Goal: Task Accomplishment & Management: Complete application form

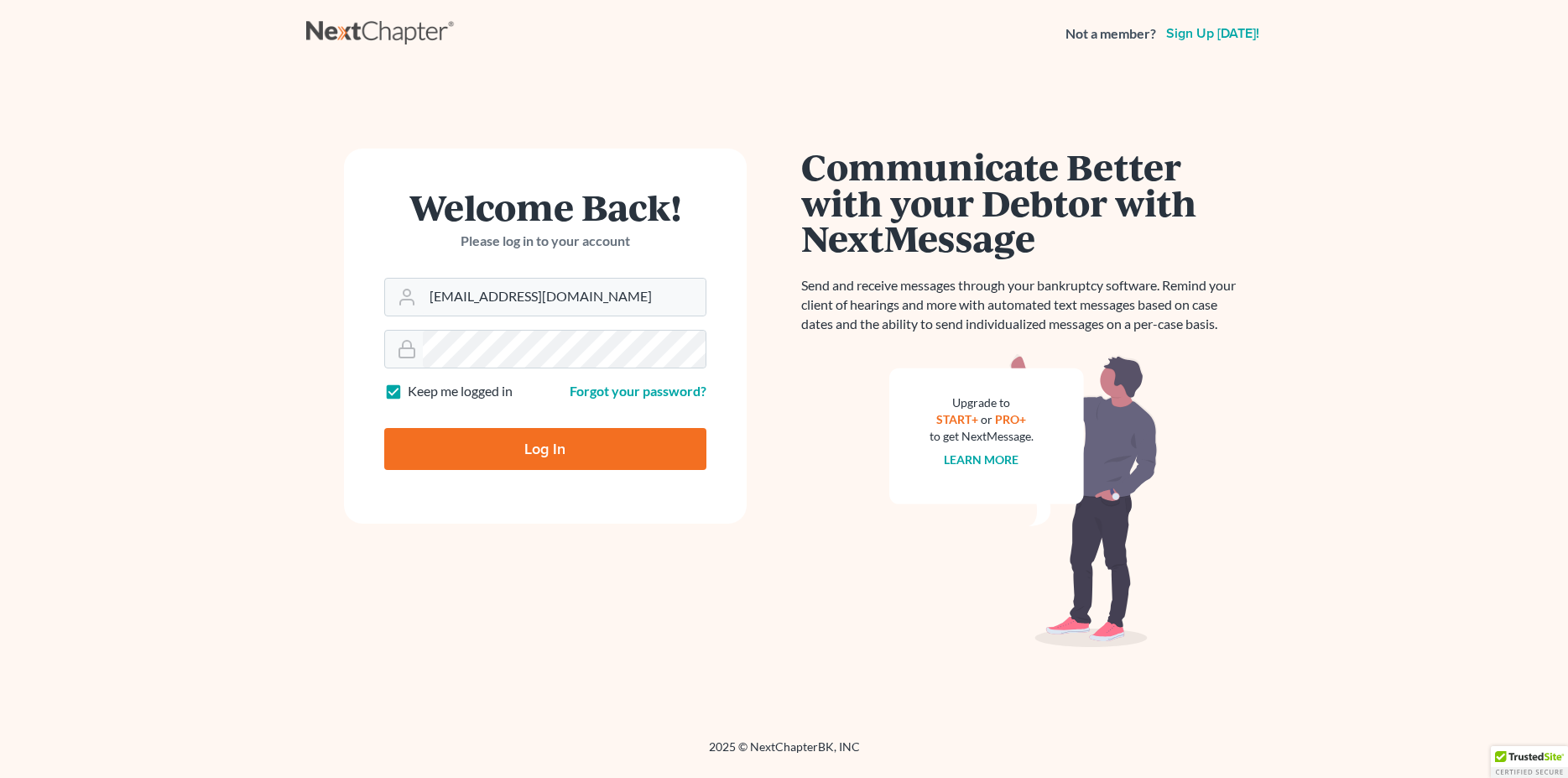
click at [524, 452] on input "Log In" at bounding box center [546, 448] width 322 height 42
type input "Thinking..."
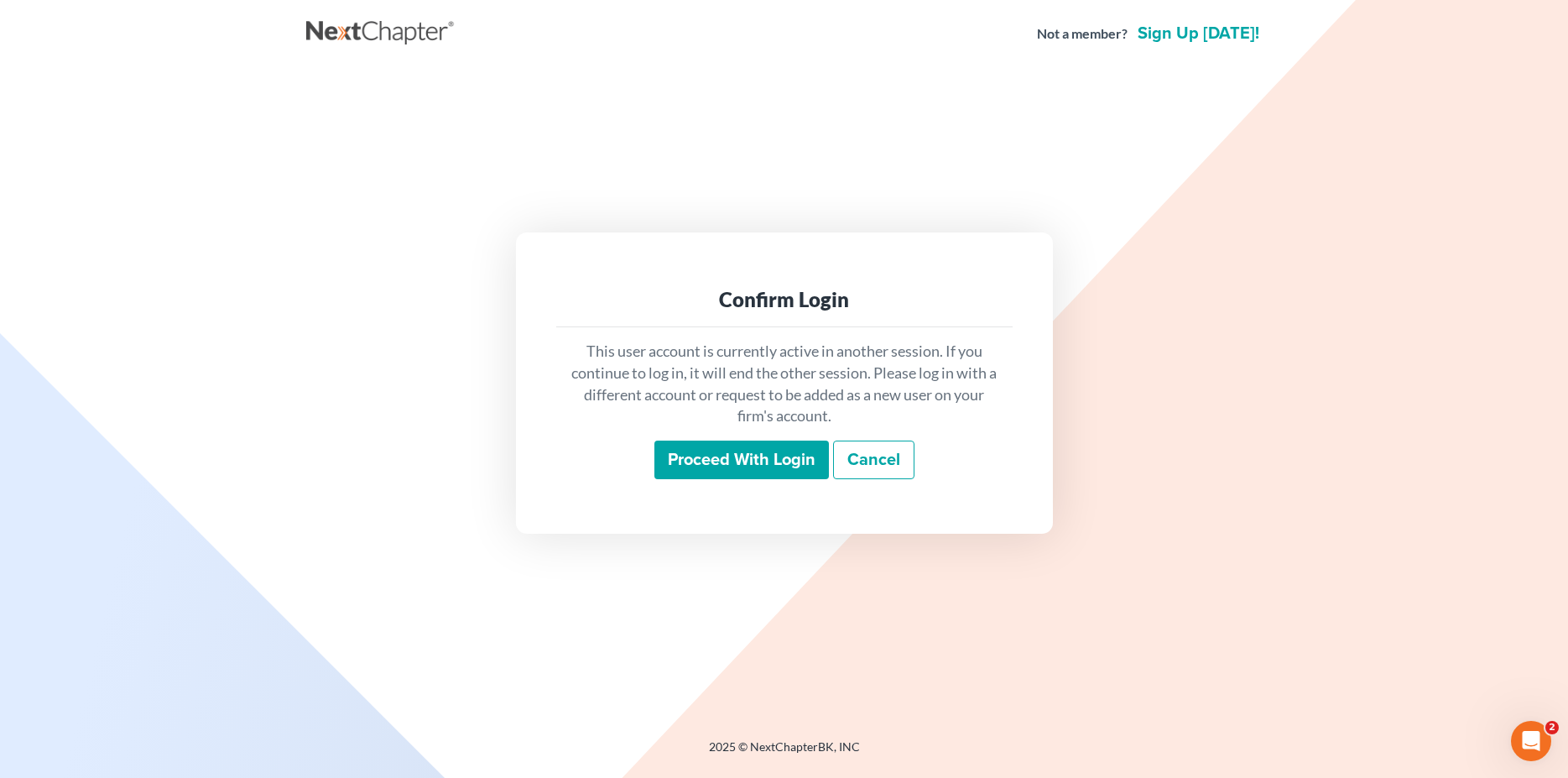
click at [775, 459] on input "Proceed with login" at bounding box center [742, 459] width 175 height 39
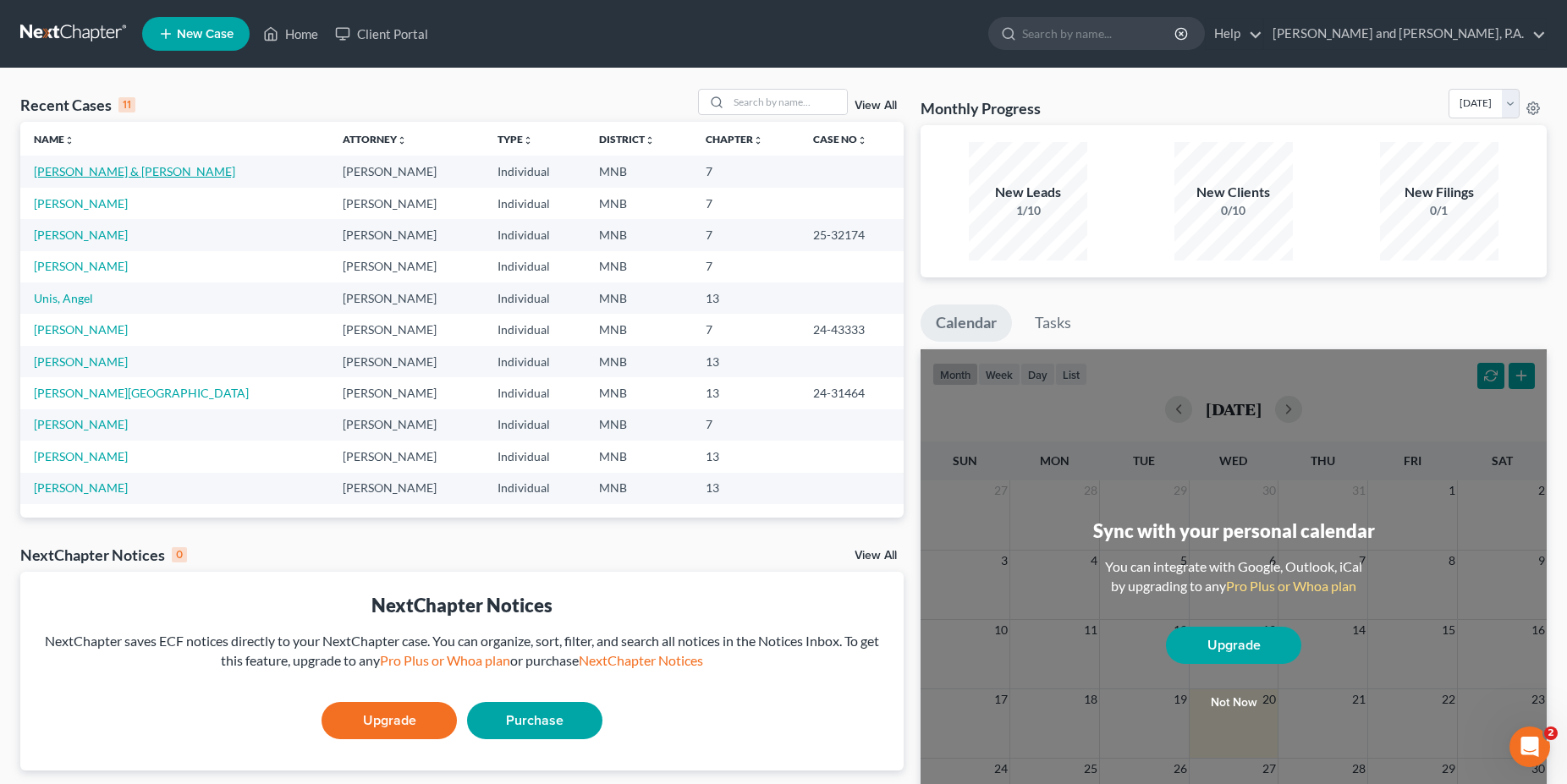
click at [63, 172] on link "[PERSON_NAME] & [PERSON_NAME]" at bounding box center [134, 171] width 201 height 15
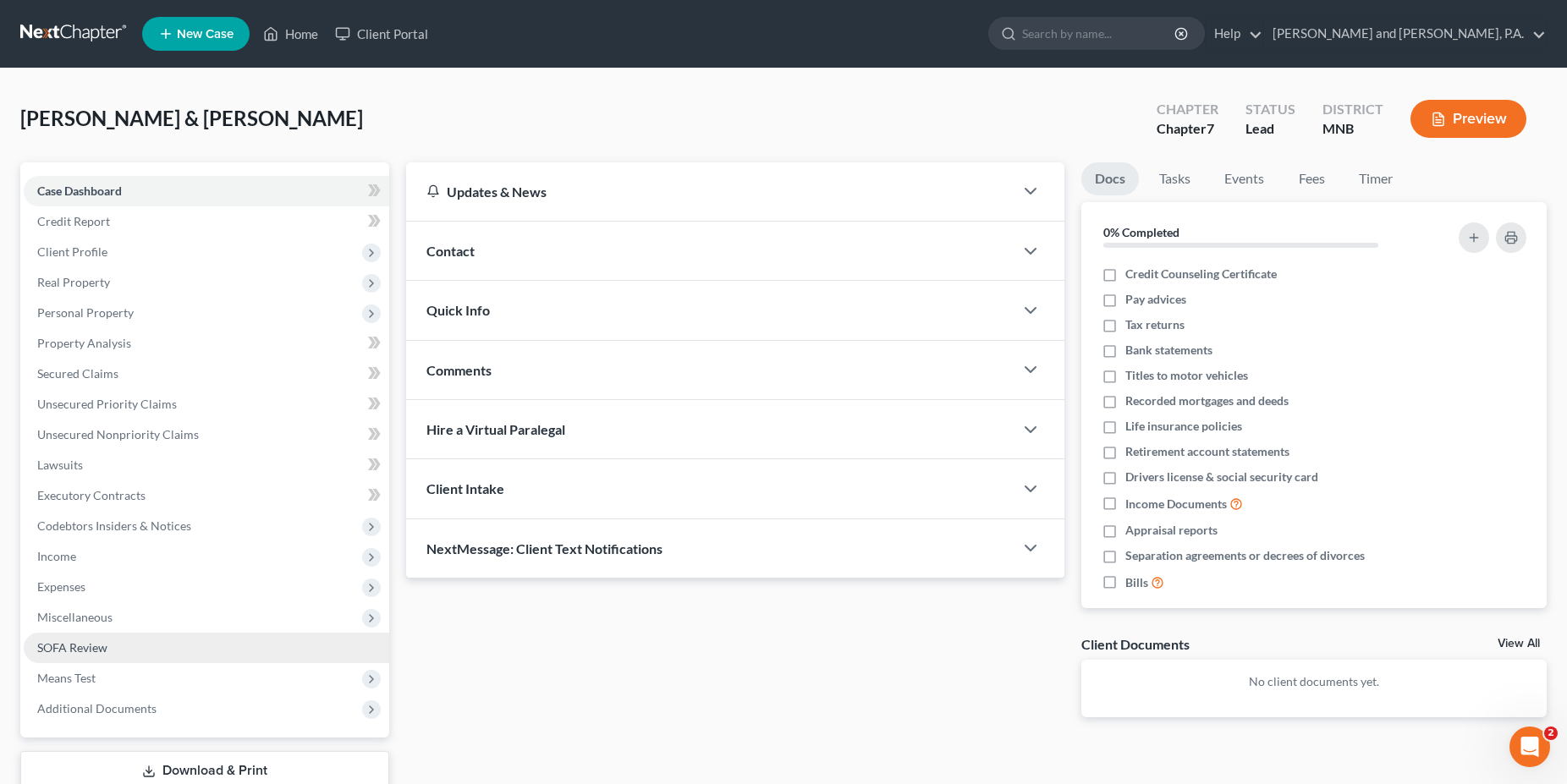
click at [68, 646] on span "SOFA Review" at bounding box center [72, 647] width 70 height 15
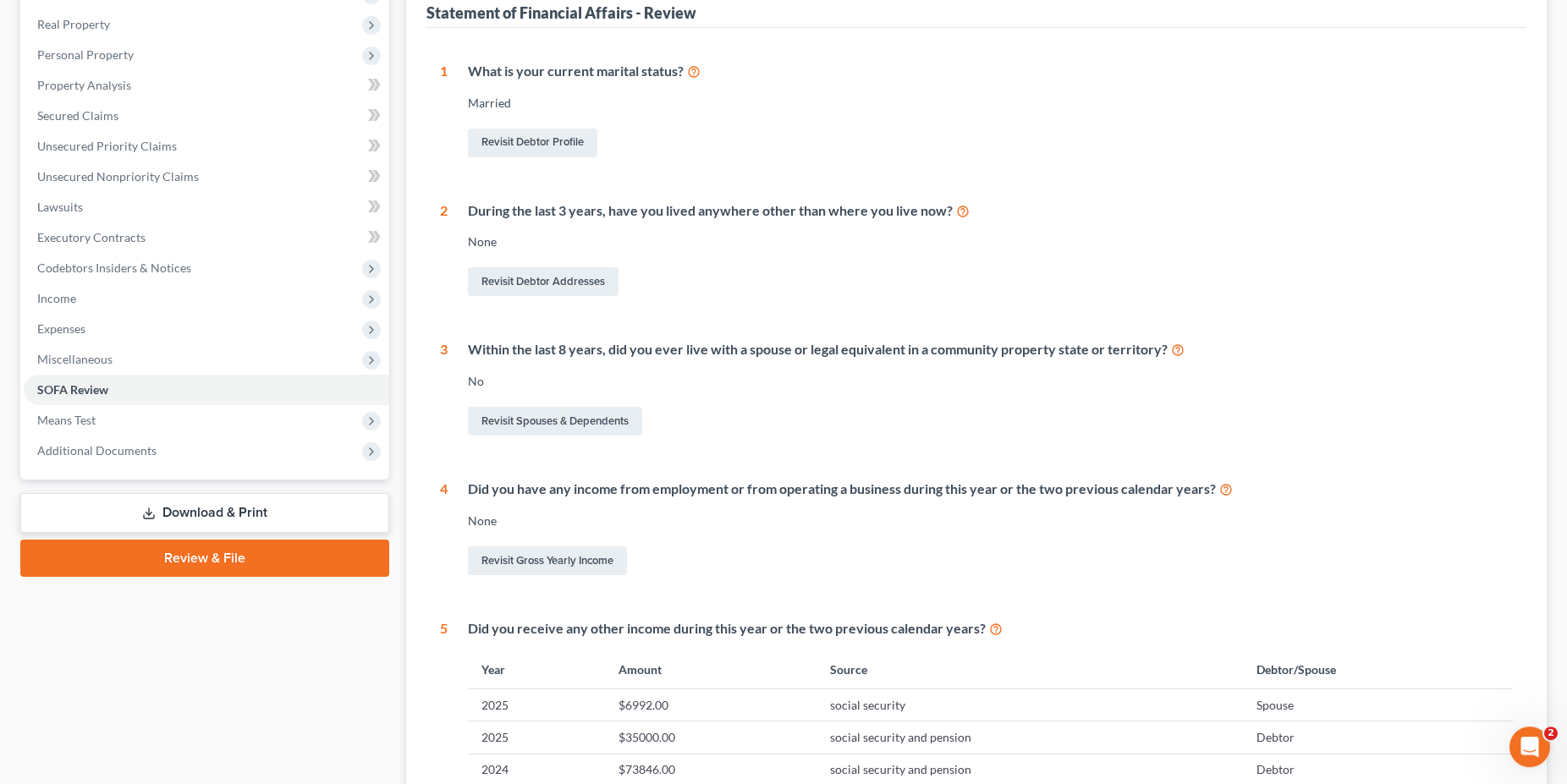
scroll to position [259, 0]
click at [565, 427] on link "Revisit Spouses & Dependents" at bounding box center [555, 420] width 174 height 28
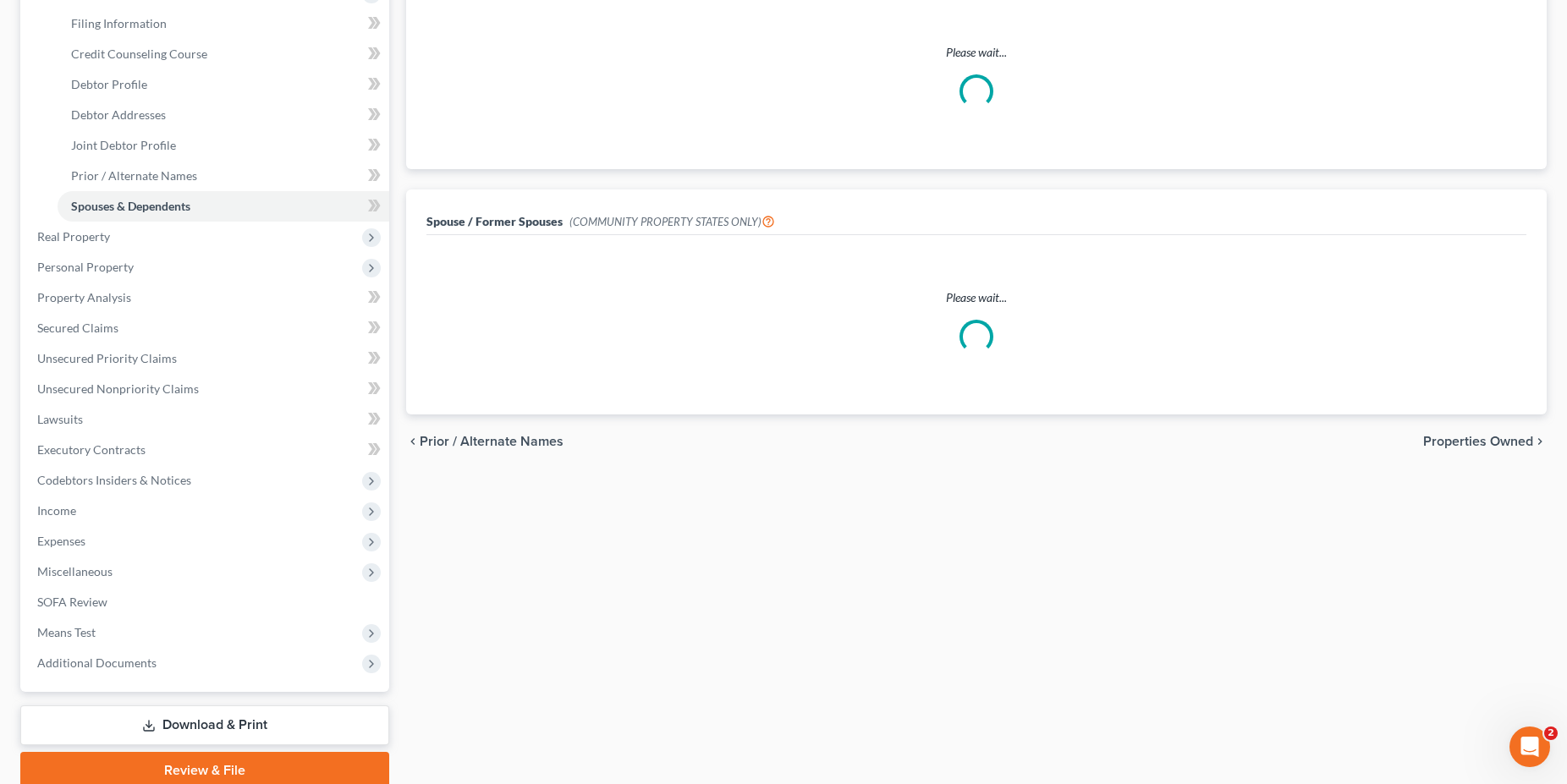
scroll to position [113, 0]
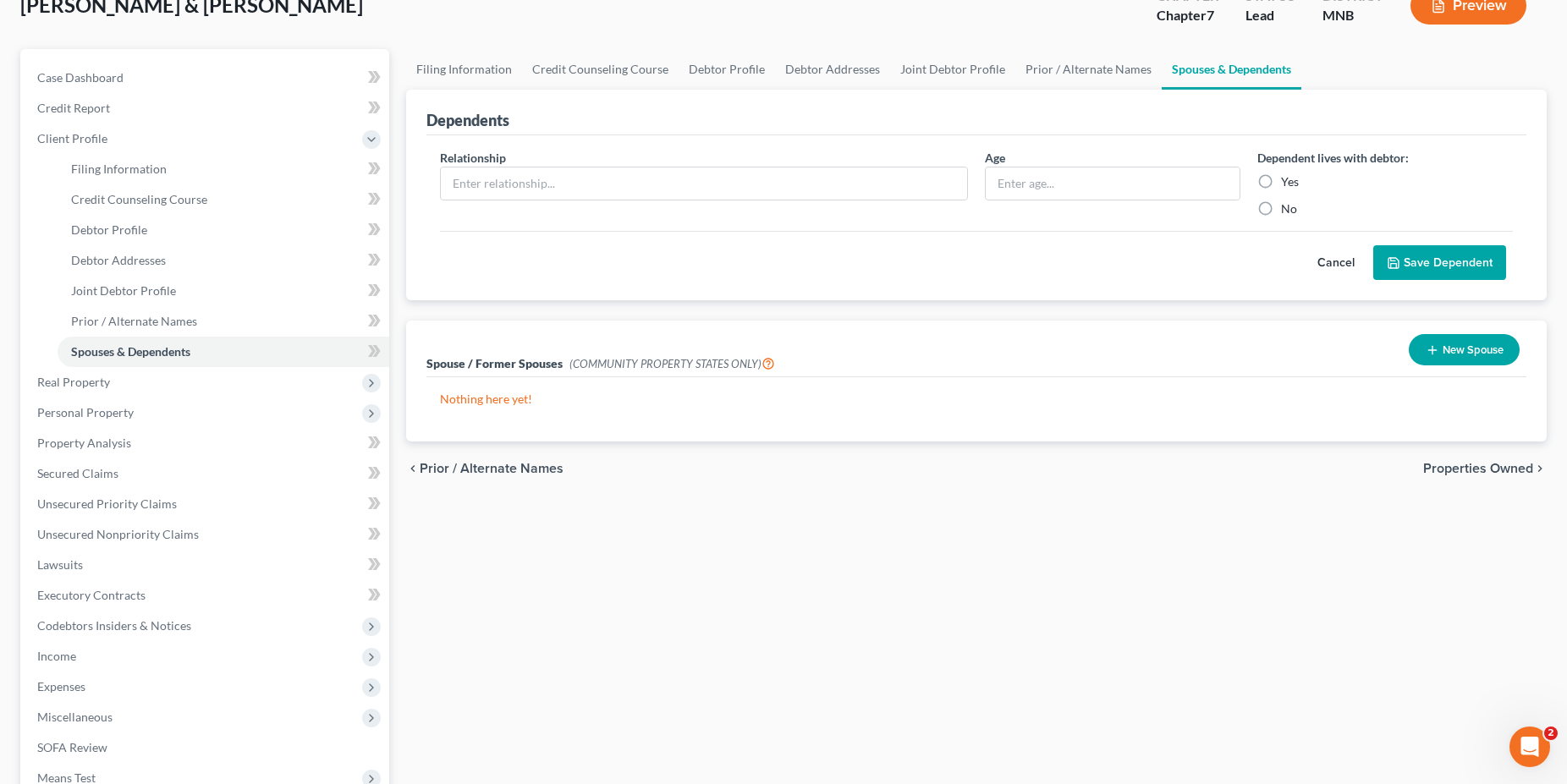
click at [1451, 357] on button "New Spouse" at bounding box center [1464, 350] width 111 height 31
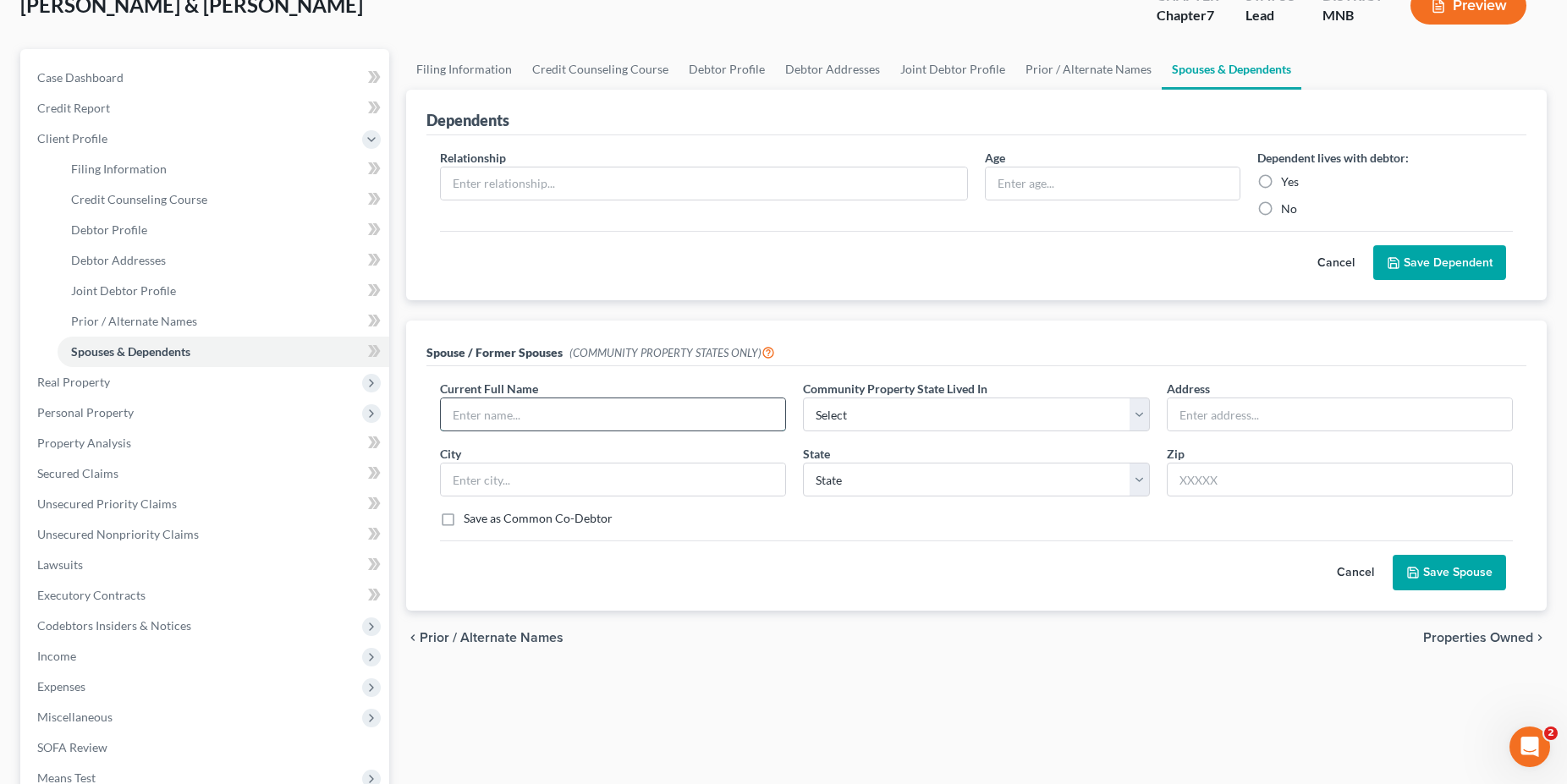
click at [491, 406] on input "text" at bounding box center [612, 414] width 345 height 32
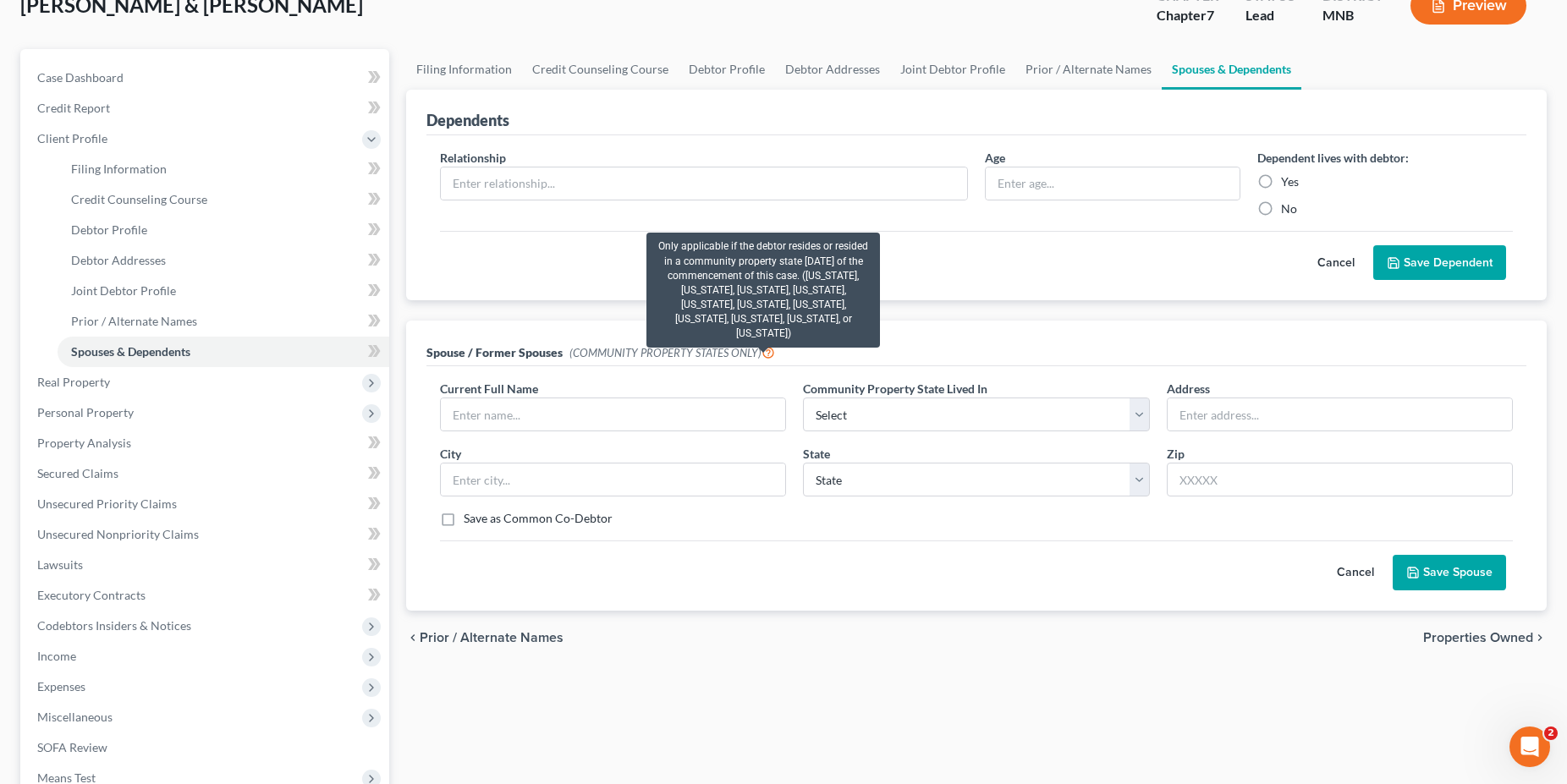
click at [761, 351] on icon at bounding box center [768, 351] width 14 height 16
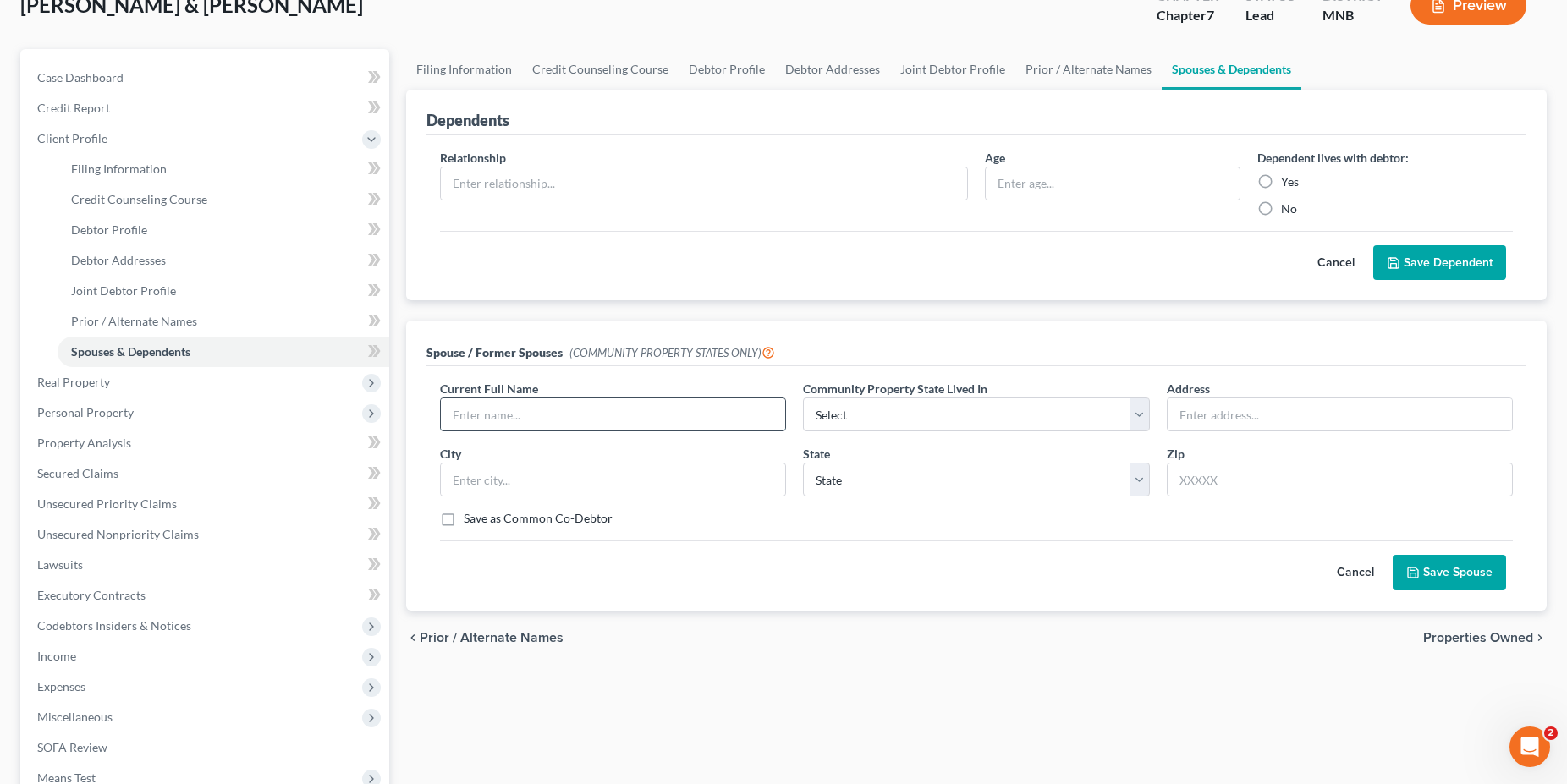
click at [473, 421] on input "text" at bounding box center [612, 414] width 345 height 32
type input "[PERSON_NAME]"
click at [803, 397] on select "Select AZ CA GU ID LA NV NM PR [GEOGRAPHIC_DATA] [GEOGRAPHIC_DATA] [GEOGRAPHIC_…" at bounding box center [975, 414] width 346 height 34
select select "10"
click option "WI" at bounding box center [0, 0] width 0 height 0
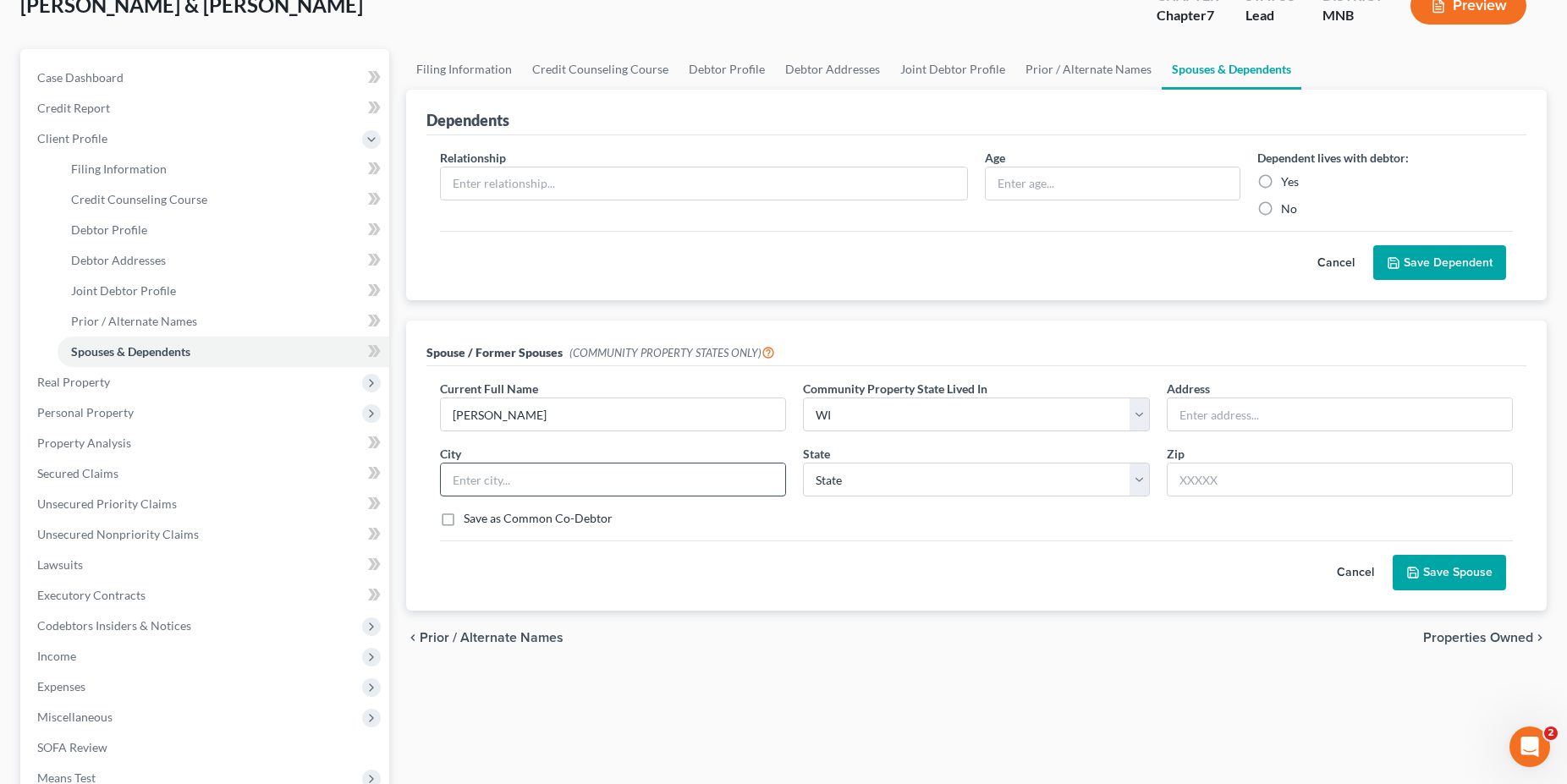
click at [516, 482] on input "text" at bounding box center [612, 479] width 345 height 32
type input "[GEOGRAPHIC_DATA]"
click at [803, 463] on select "State [US_STATE] AK AR AZ CA CO CT DE DC [GEOGRAPHIC_DATA] [GEOGRAPHIC_DATA] GU…" at bounding box center [975, 479] width 346 height 34
select select "52"
click option "WI" at bounding box center [0, 0] width 0 height 0
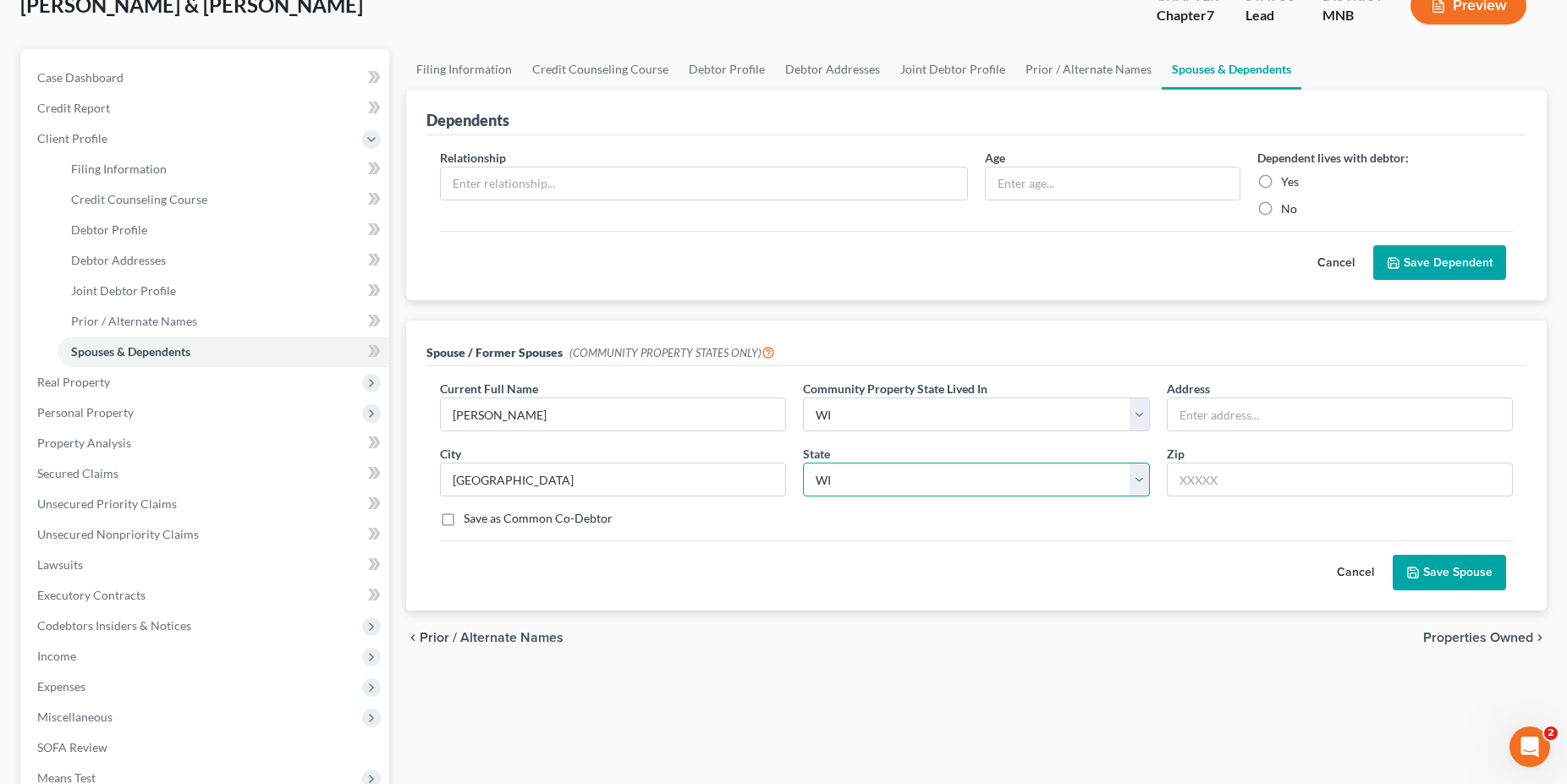
click at [864, 484] on select "State [US_STATE] AK AR AZ CA CO CT DE DC [GEOGRAPHIC_DATA] [GEOGRAPHIC_DATA] GU…" at bounding box center [975, 479] width 346 height 34
click at [1459, 575] on button "Save Spouse" at bounding box center [1449, 572] width 113 height 35
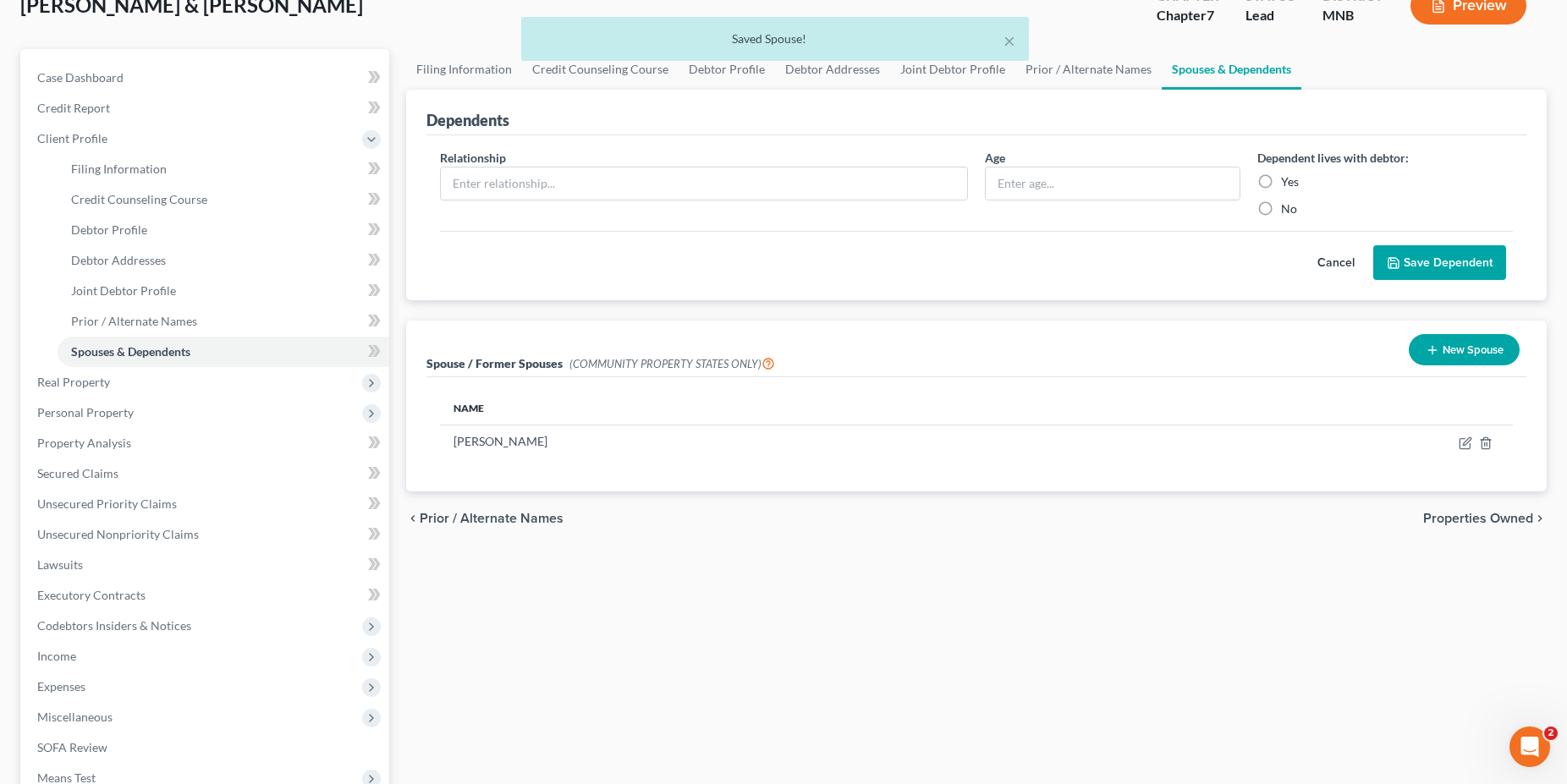
click at [1470, 349] on button "New Spouse" at bounding box center [1464, 350] width 111 height 31
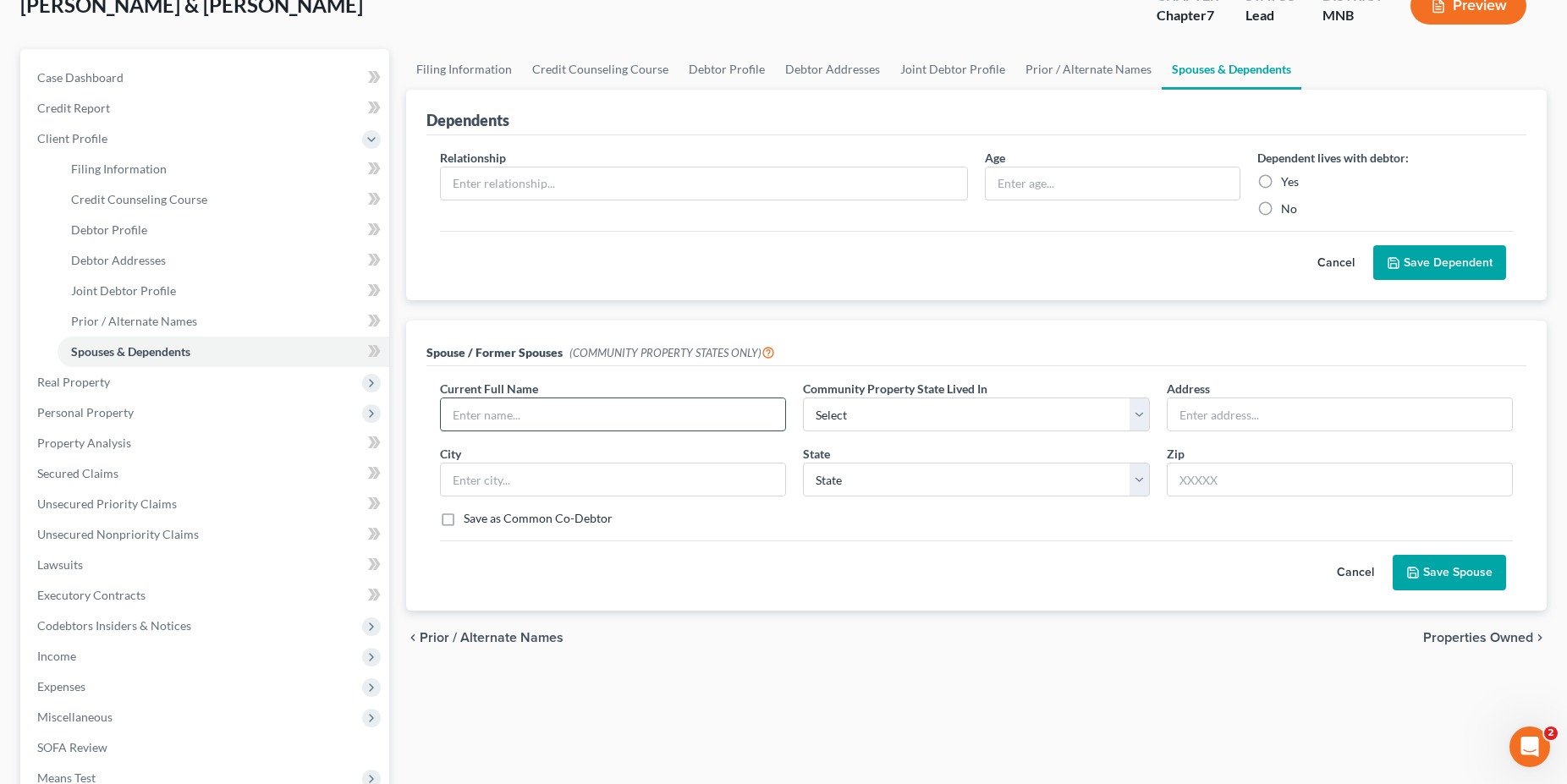
click at [479, 415] on input "text" at bounding box center [612, 414] width 345 height 32
type input "[PERSON_NAME]"
click at [803, 397] on select "Select AZ CA GU ID LA NV NM PR [GEOGRAPHIC_DATA] [GEOGRAPHIC_DATA] [GEOGRAPHIC_…" at bounding box center [975, 414] width 346 height 34
select select "10"
click option "WI" at bounding box center [0, 0] width 0 height 0
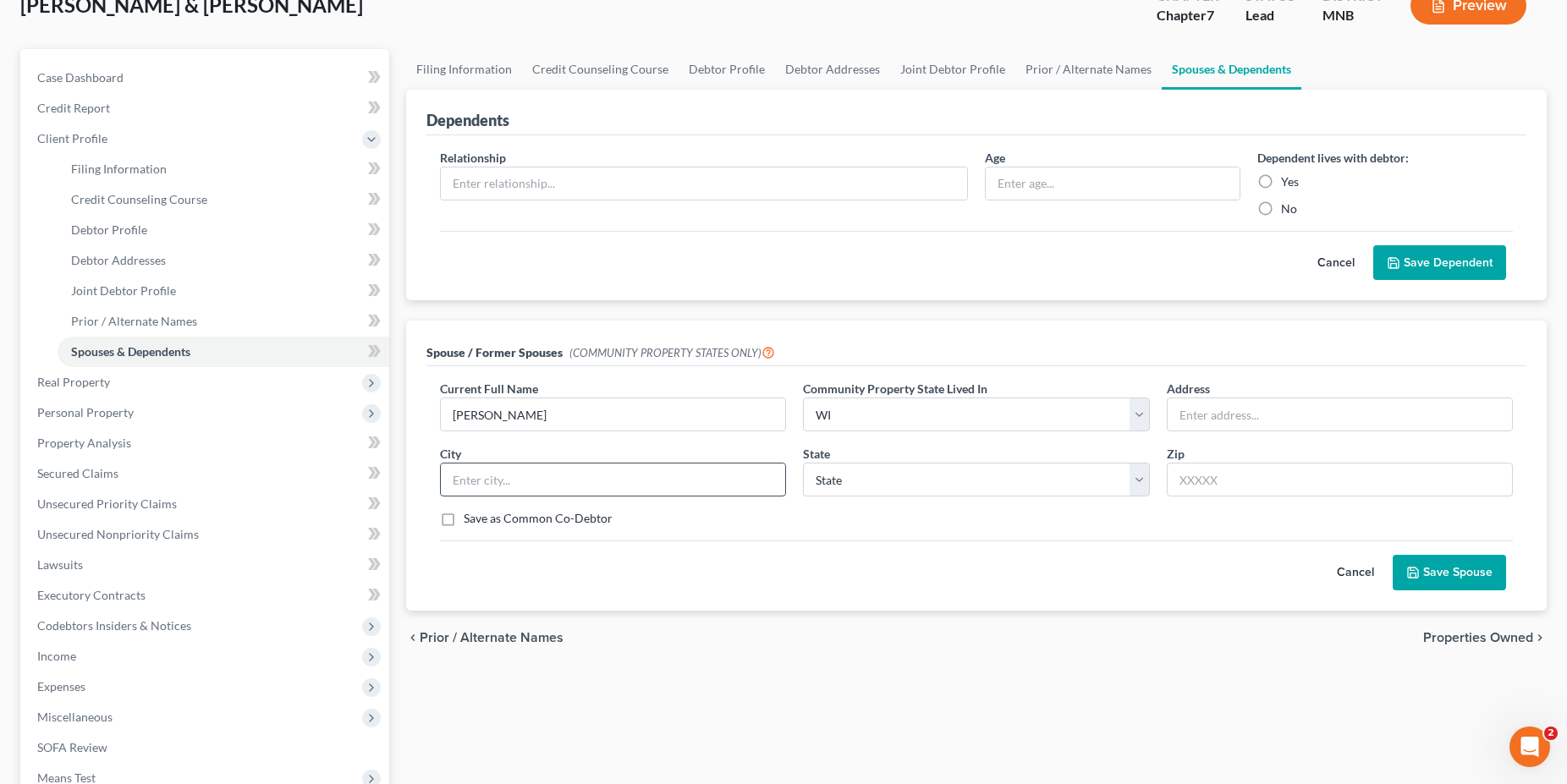
click at [509, 479] on input "text" at bounding box center [612, 479] width 345 height 32
click at [463, 477] on input "[GEOGRAPHIC_DATA]" at bounding box center [612, 479] width 345 height 32
type input "[GEOGRAPHIC_DATA]"
click at [803, 463] on select "State [US_STATE] AK AR AZ CA CO CT DE DC [GEOGRAPHIC_DATA] [GEOGRAPHIC_DATA] GU…" at bounding box center [975, 479] width 346 height 34
click option "WA" at bounding box center [0, 0] width 0 height 0
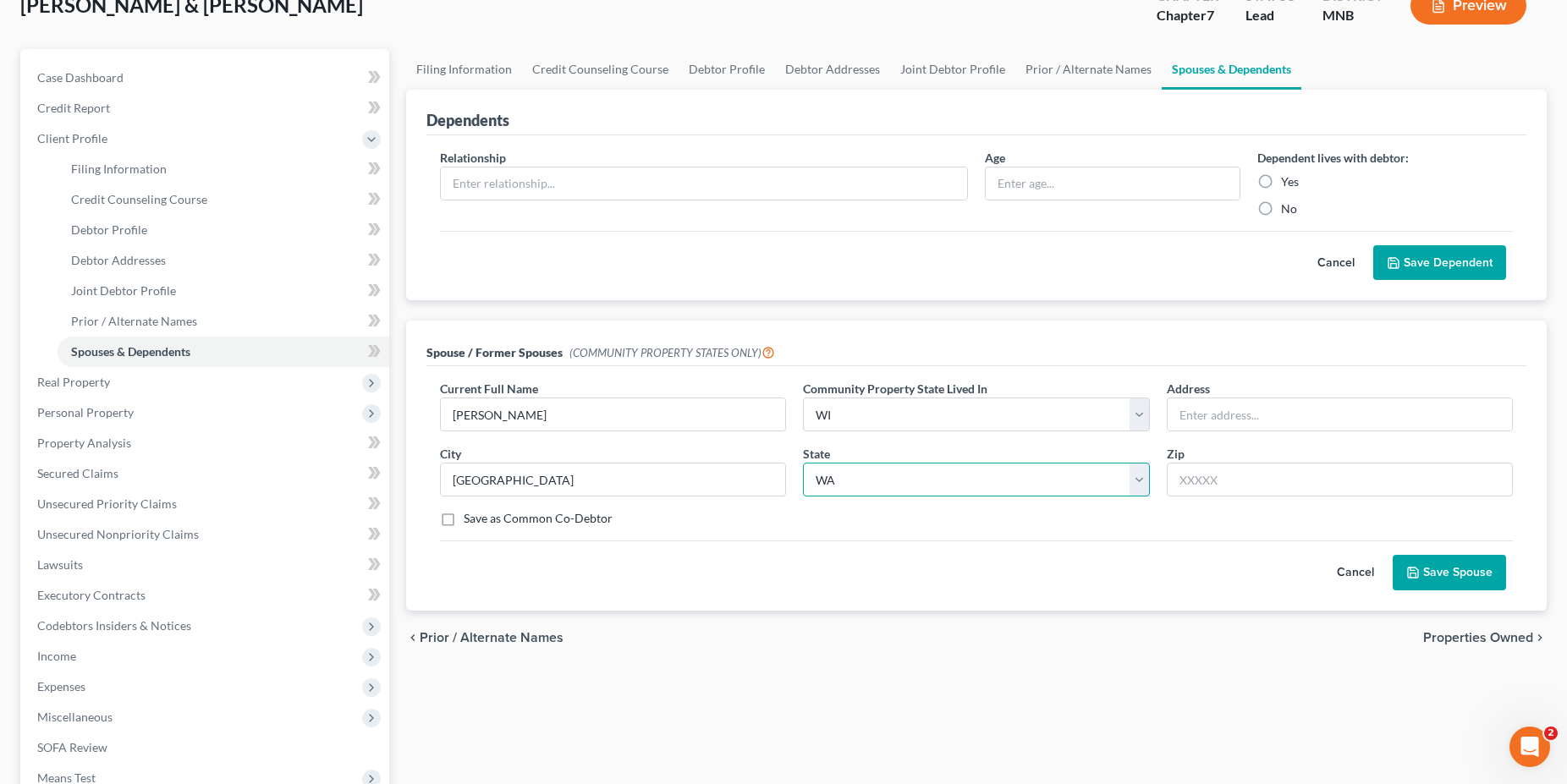
click at [1138, 484] on select "State [US_STATE] AK AR AZ CA CO CT DE DC [GEOGRAPHIC_DATA] [GEOGRAPHIC_DATA] GU…" at bounding box center [975, 479] width 346 height 34
click at [803, 463] on select "State [US_STATE] AK AR AZ CA CO CT DE DC [GEOGRAPHIC_DATA] [GEOGRAPHIC_DATA] GU…" at bounding box center [975, 479] width 346 height 34
select select "52"
click option "WI" at bounding box center [0, 0] width 0 height 0
click at [1438, 572] on button "Save Spouse" at bounding box center [1449, 572] width 113 height 35
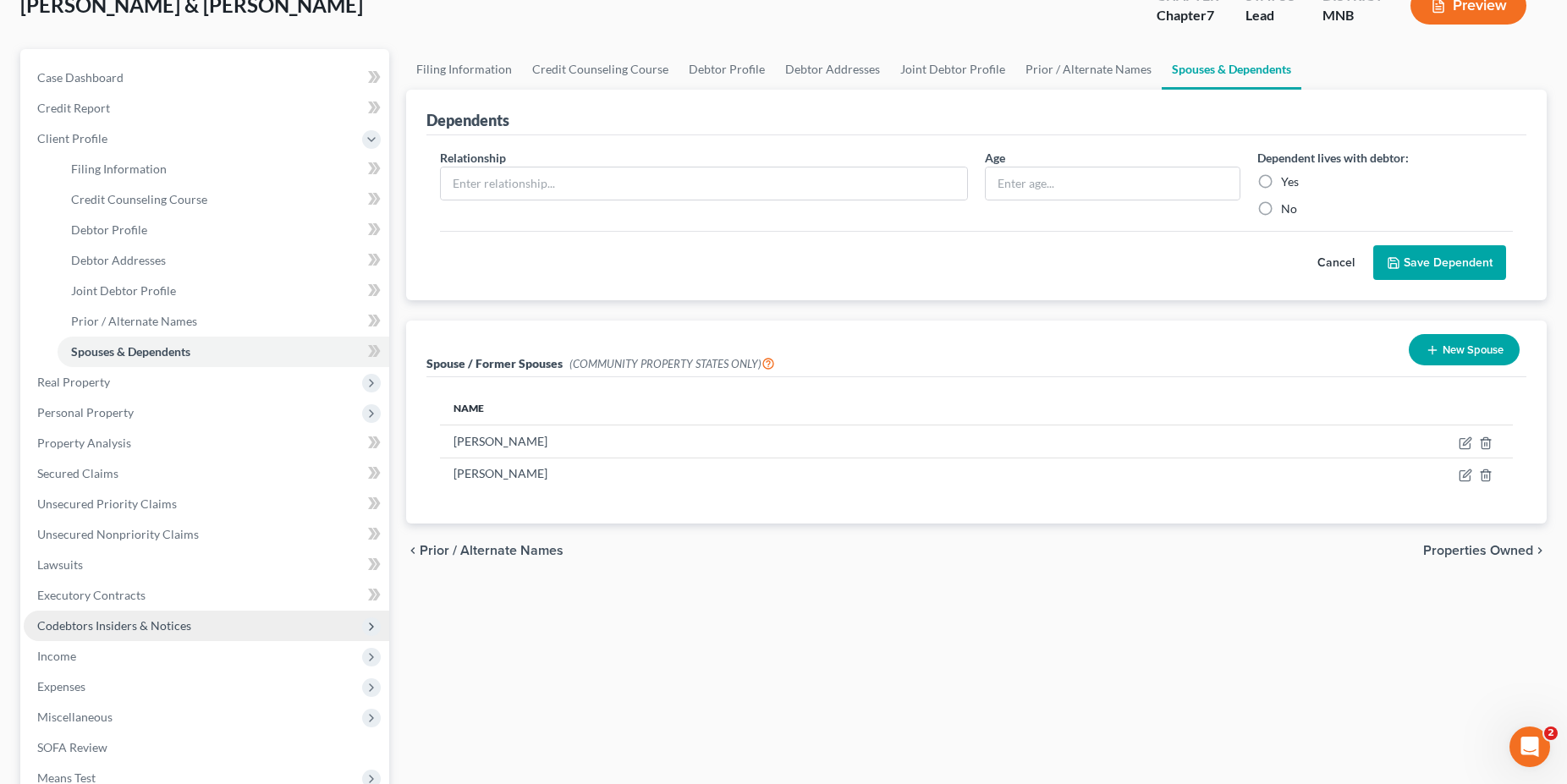
scroll to position [326, 0]
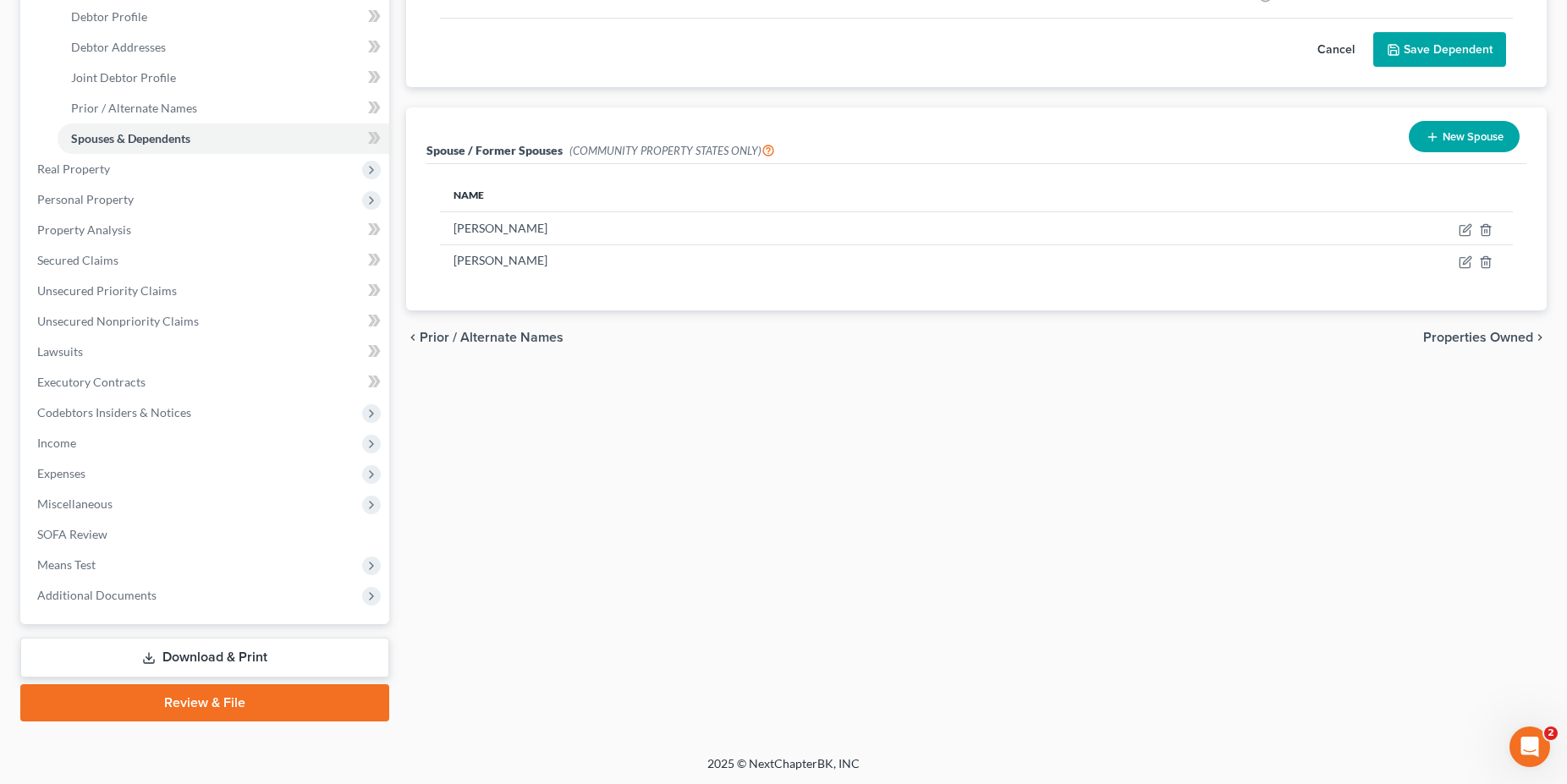
click at [185, 661] on link "Download & Print" at bounding box center [205, 657] width 369 height 40
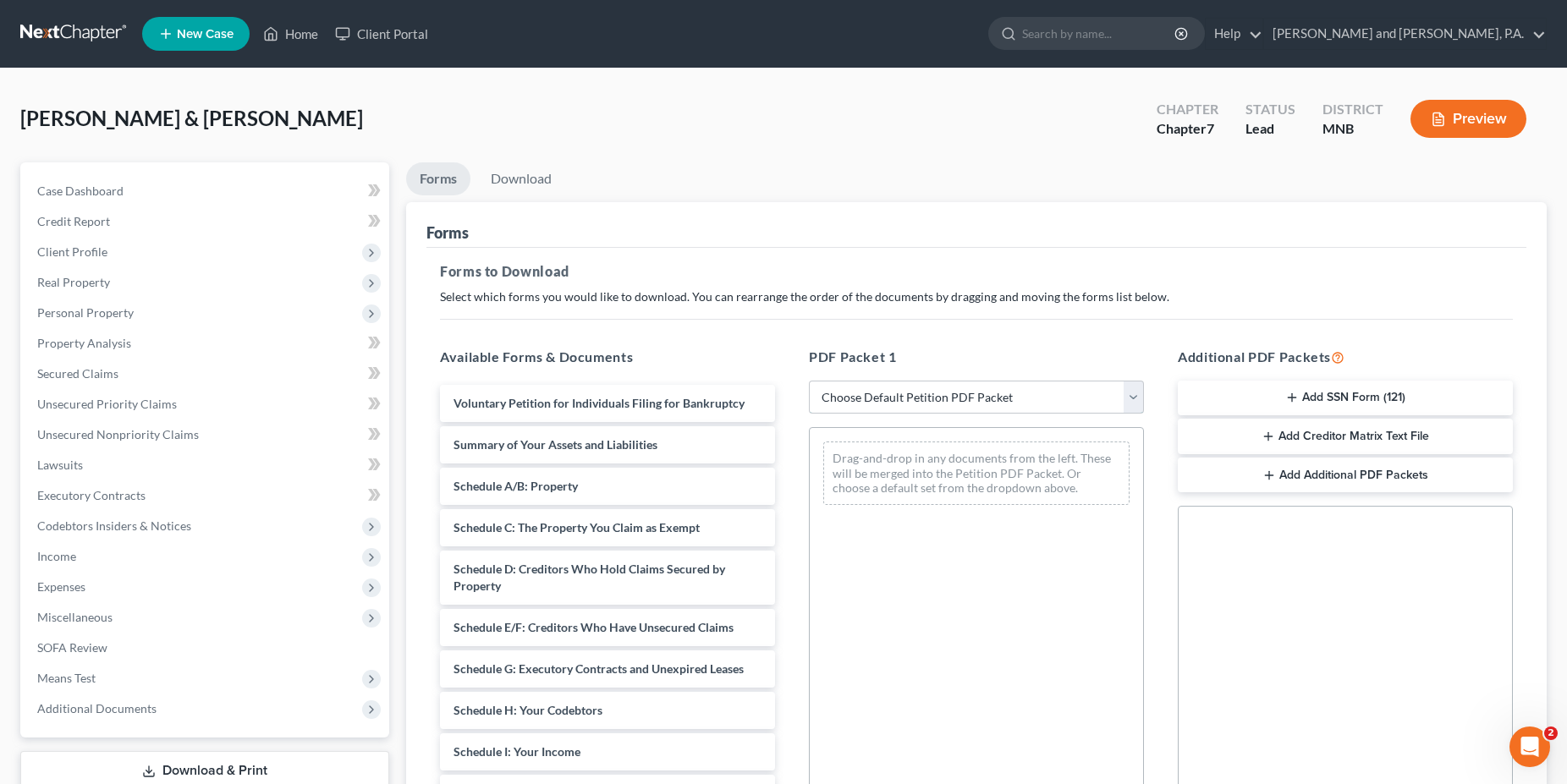
click at [809, 381] on select "Choose Default Petition PDF Packet Complete Bankruptcy Petition (all forms and …" at bounding box center [976, 397] width 335 height 34
select select "0"
click option "Complete Bankruptcy Petition (all forms and schedules)" at bounding box center [0, 0] width 0 height 0
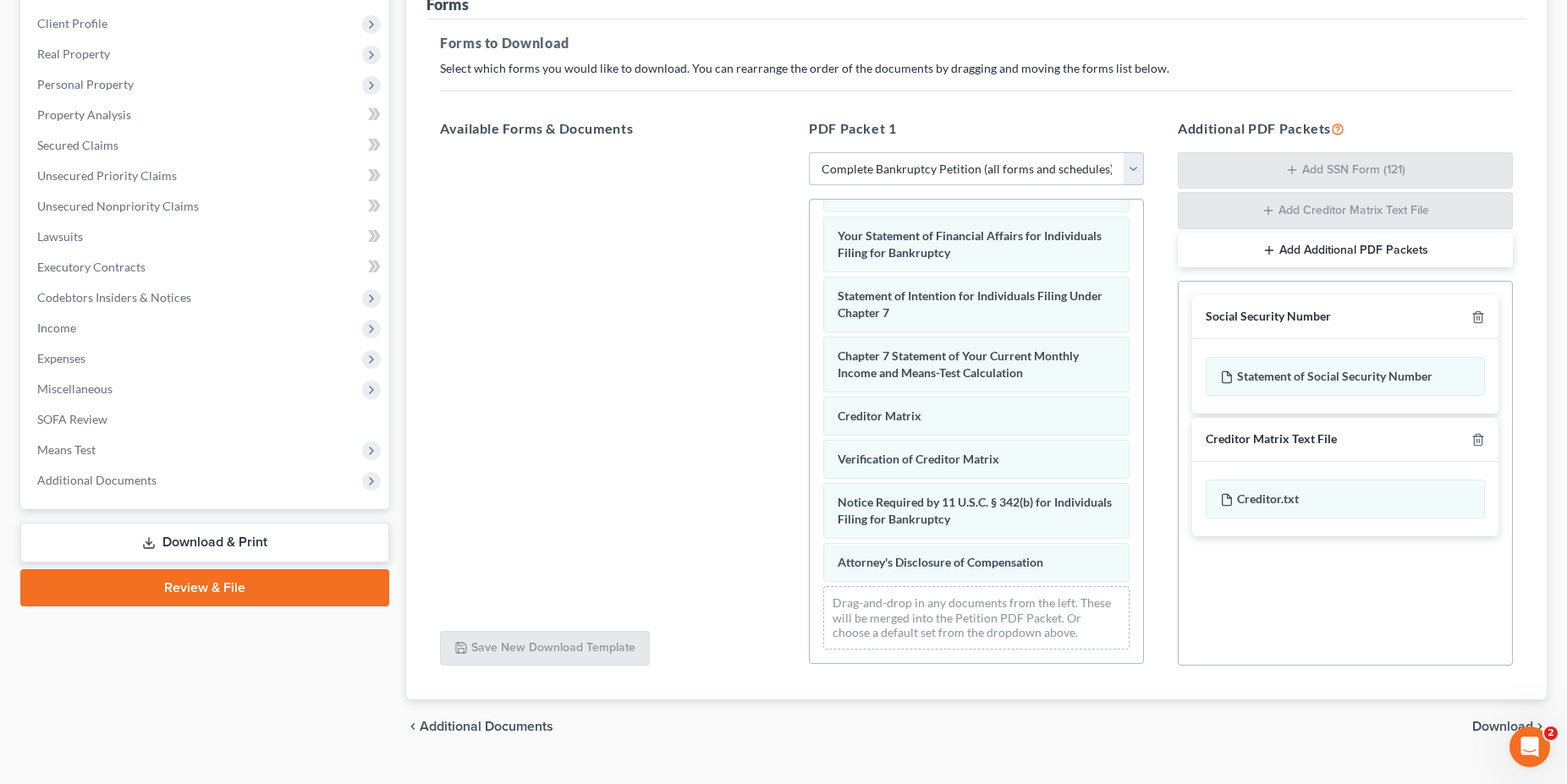
scroll to position [259, 0]
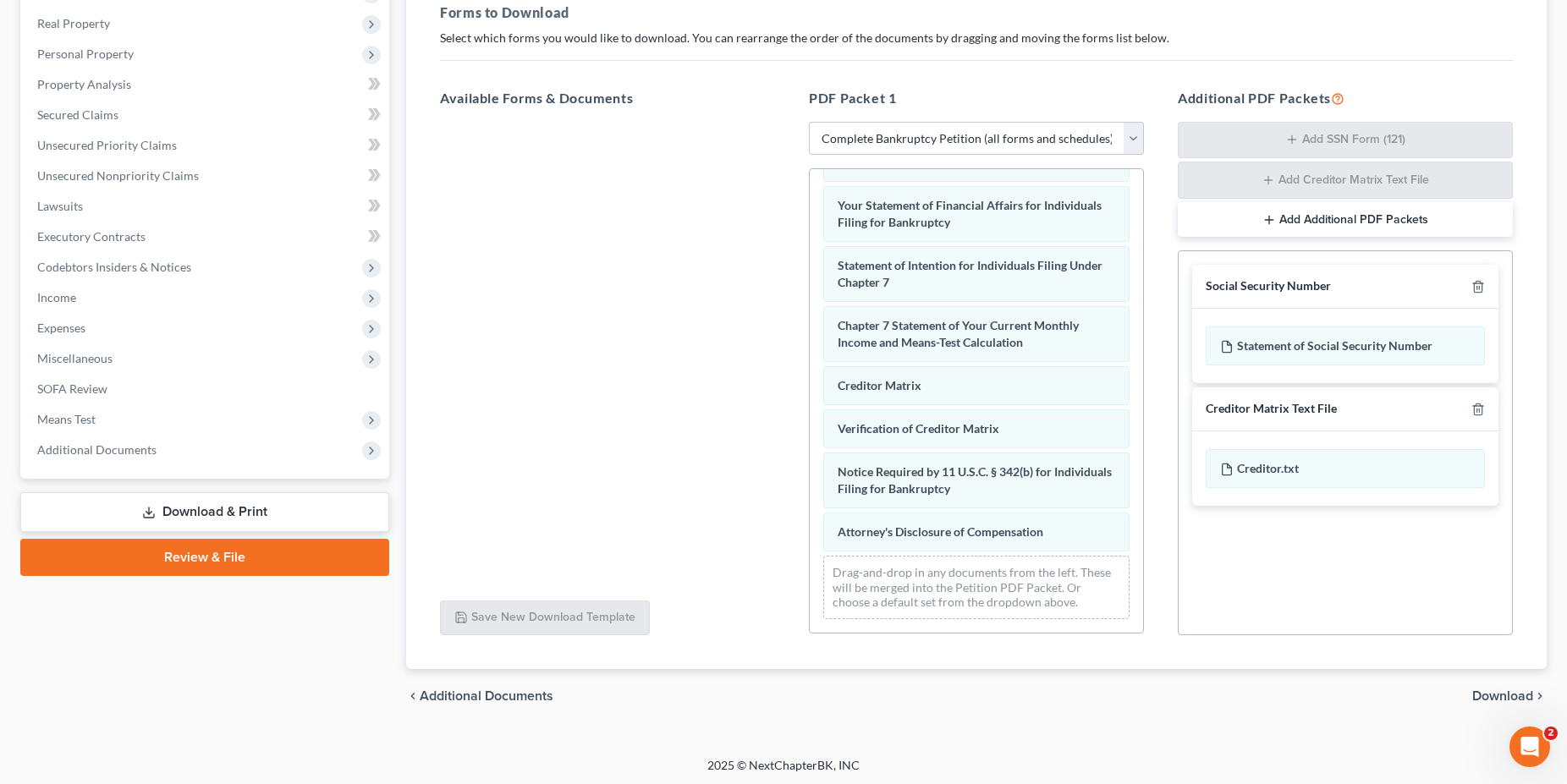
click at [1489, 696] on span "Download" at bounding box center [1502, 696] width 61 height 14
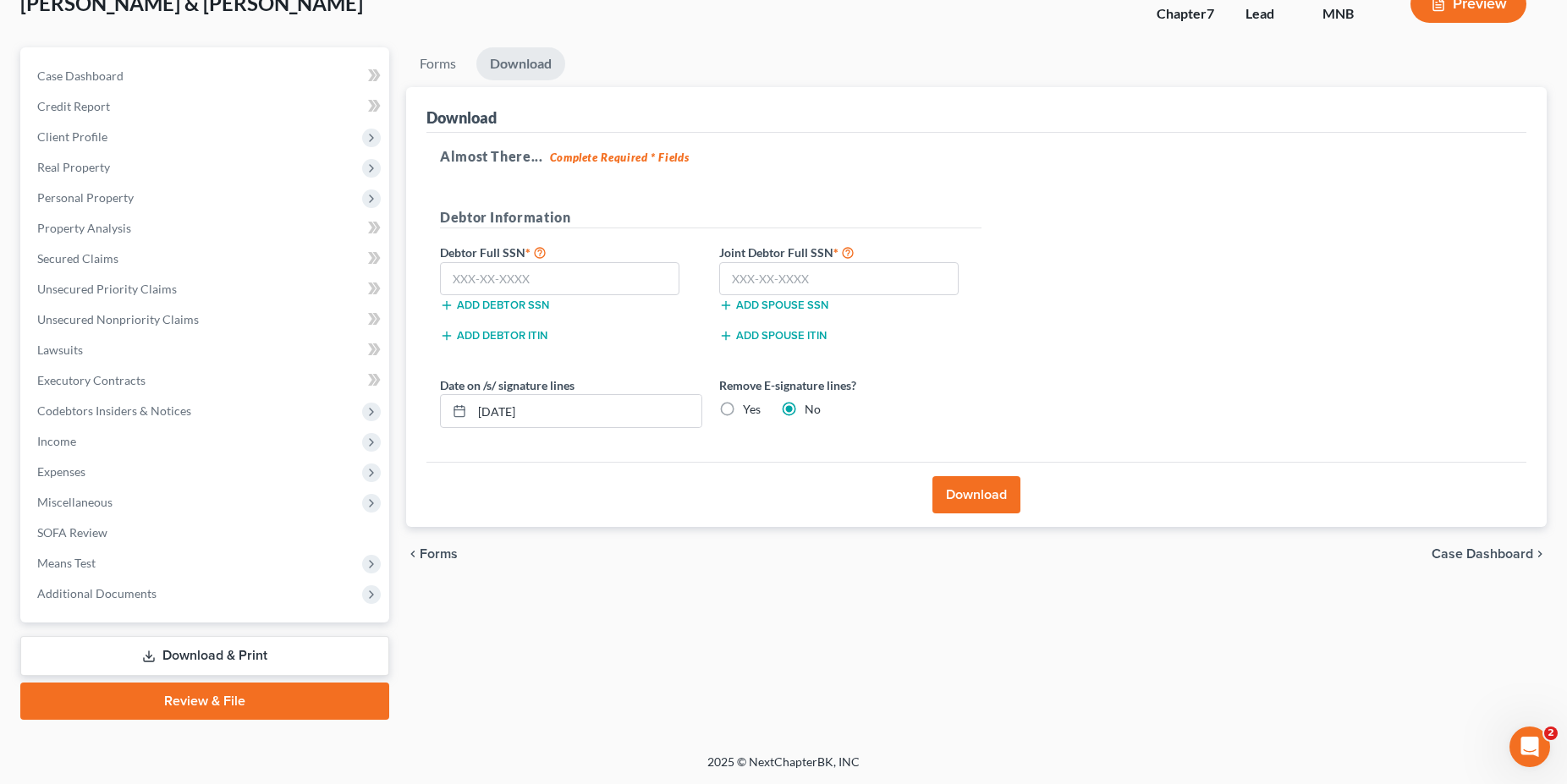
scroll to position [113, 0]
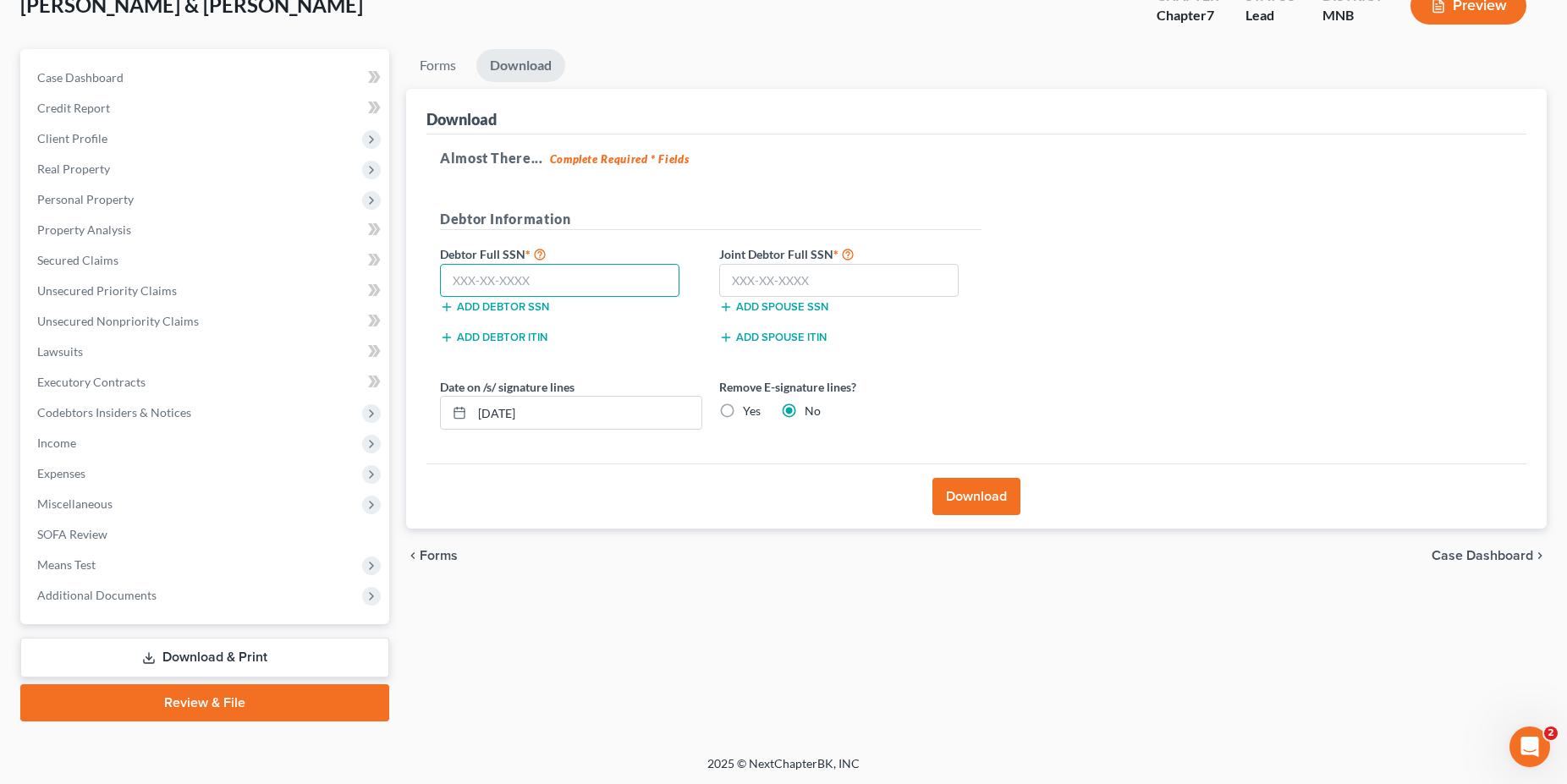
click at [492, 280] on input "text" at bounding box center [559, 281] width 239 height 34
type input "506-52-7603"
click at [768, 279] on input "text" at bounding box center [838, 281] width 239 height 34
type input "362-46-7755"
click at [965, 492] on button "Download" at bounding box center [976, 496] width 88 height 37
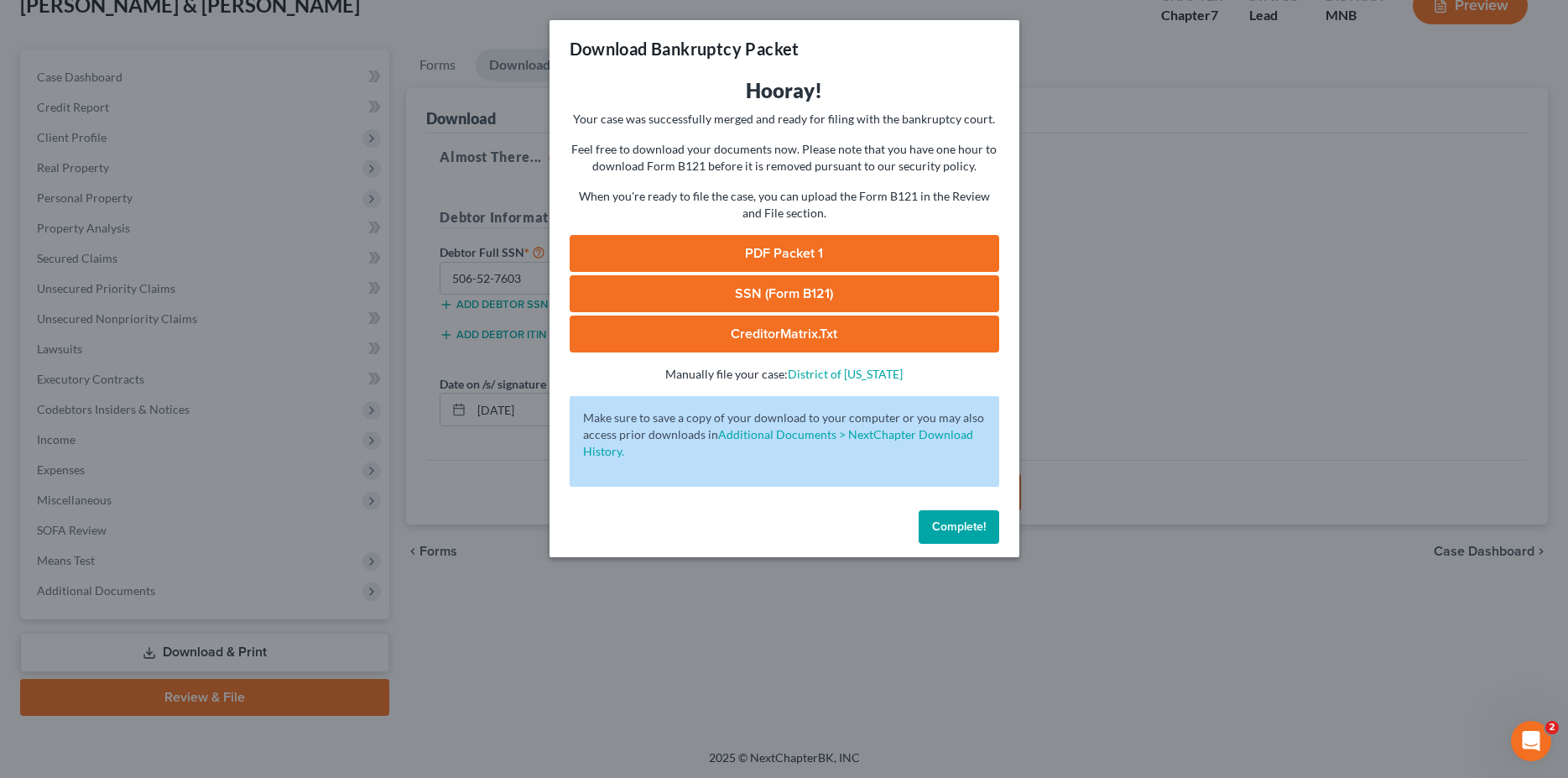
click at [761, 252] on link "PDF Packet 1" at bounding box center [784, 253] width 429 height 37
click at [959, 530] on span "Complete!" at bounding box center [959, 526] width 54 height 15
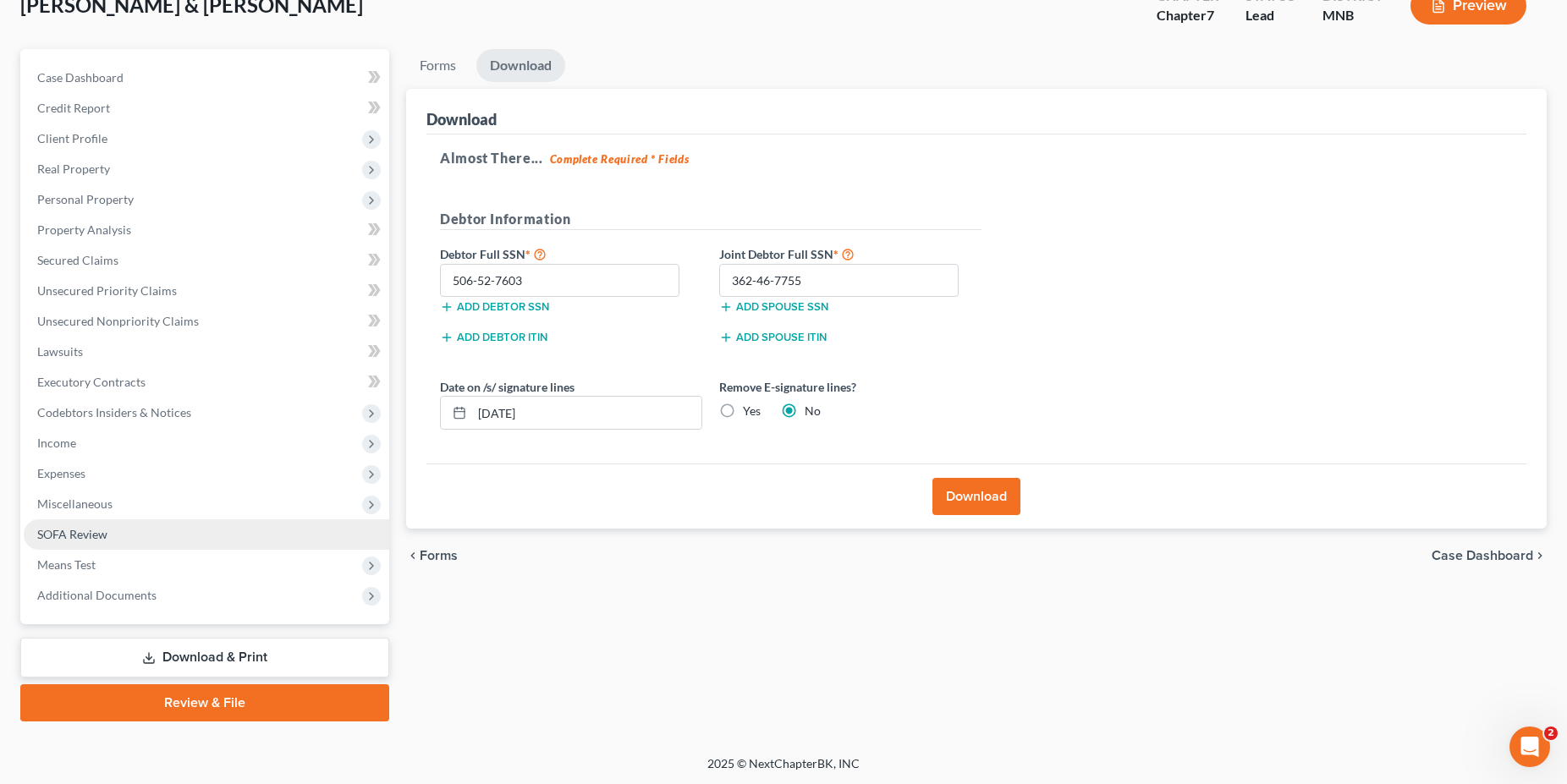
click at [67, 531] on span "SOFA Review" at bounding box center [72, 534] width 70 height 15
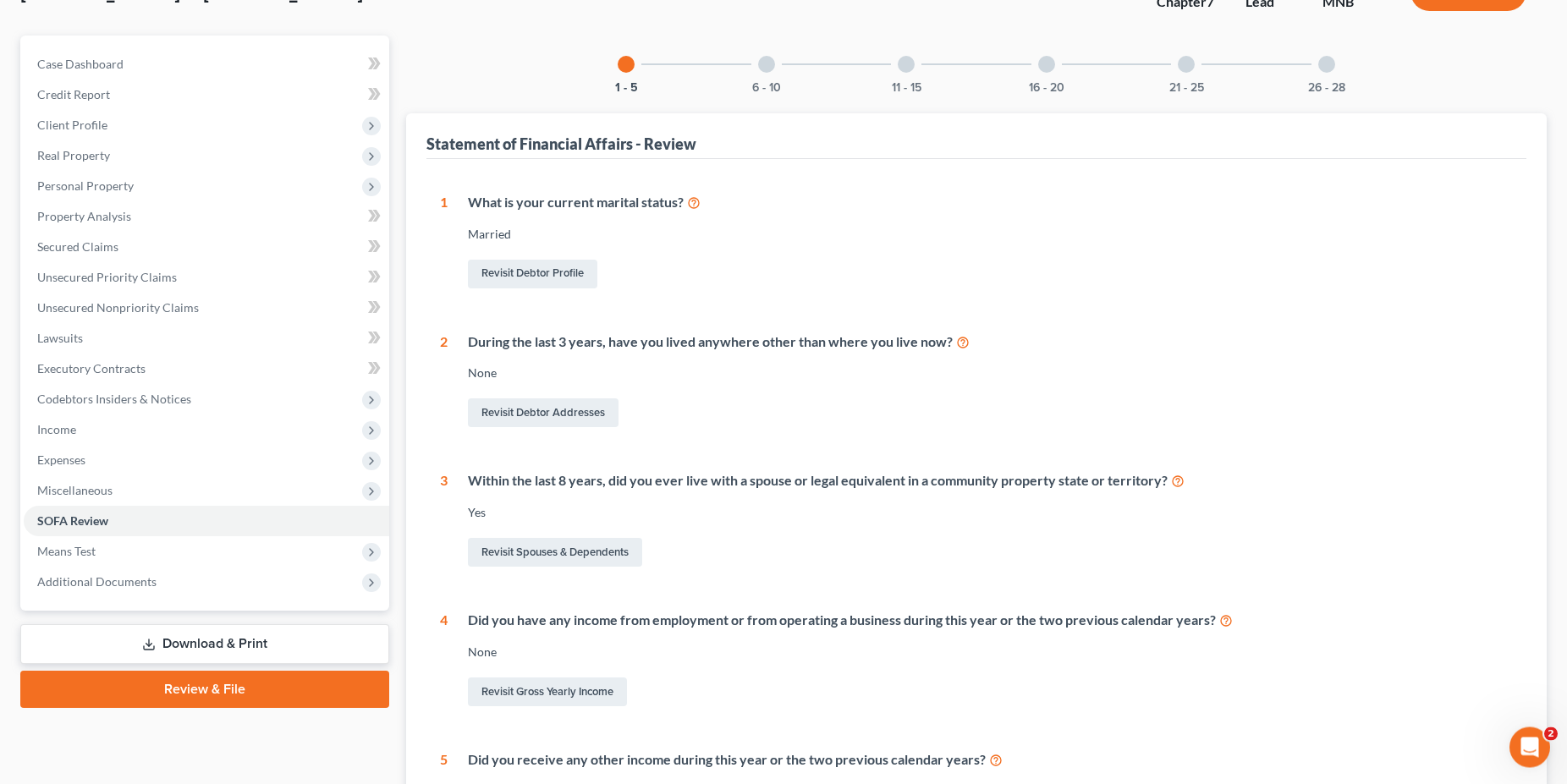
scroll to position [130, 0]
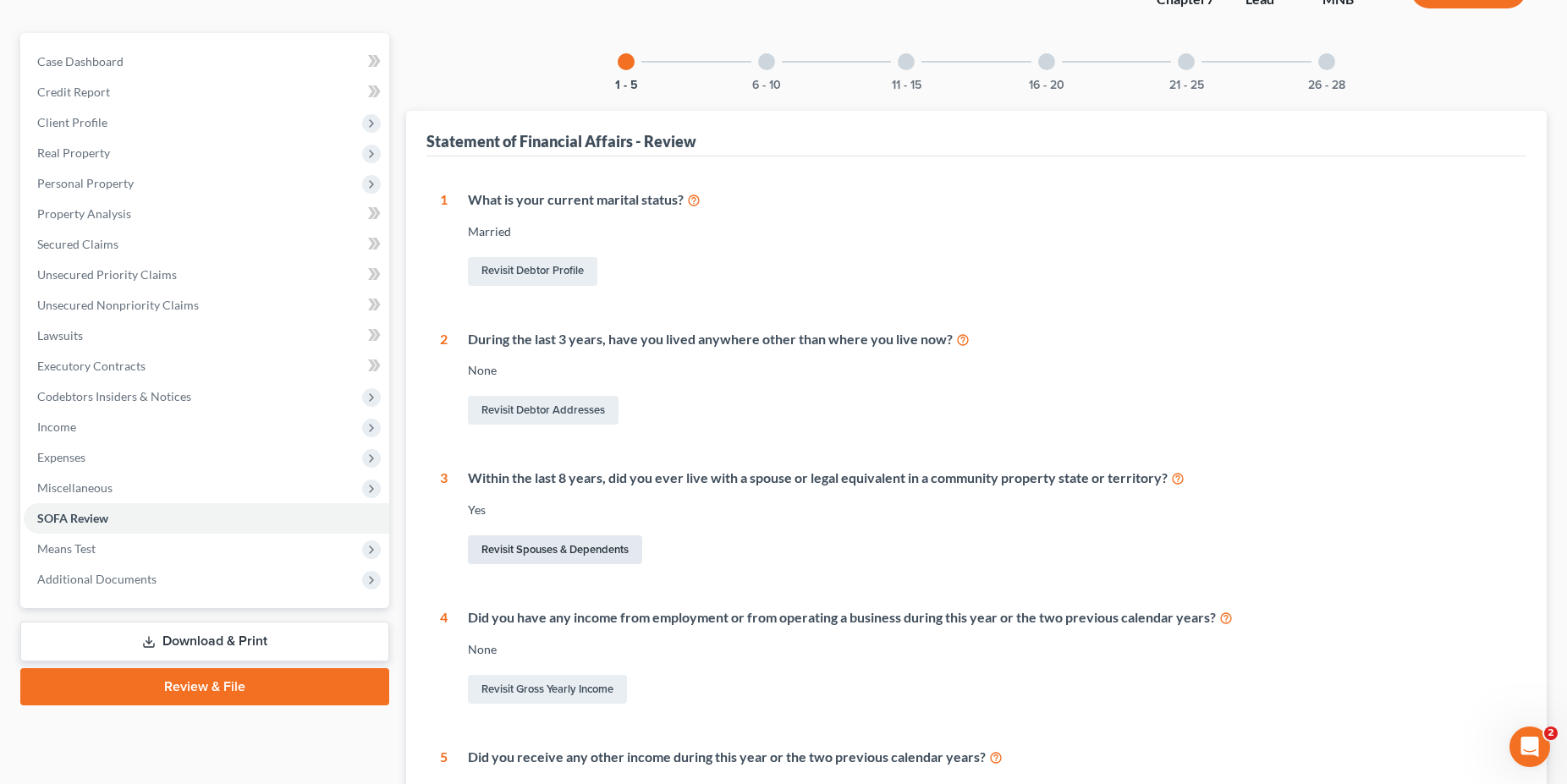
click at [522, 551] on link "Revisit Spouses & Dependents" at bounding box center [555, 549] width 174 height 28
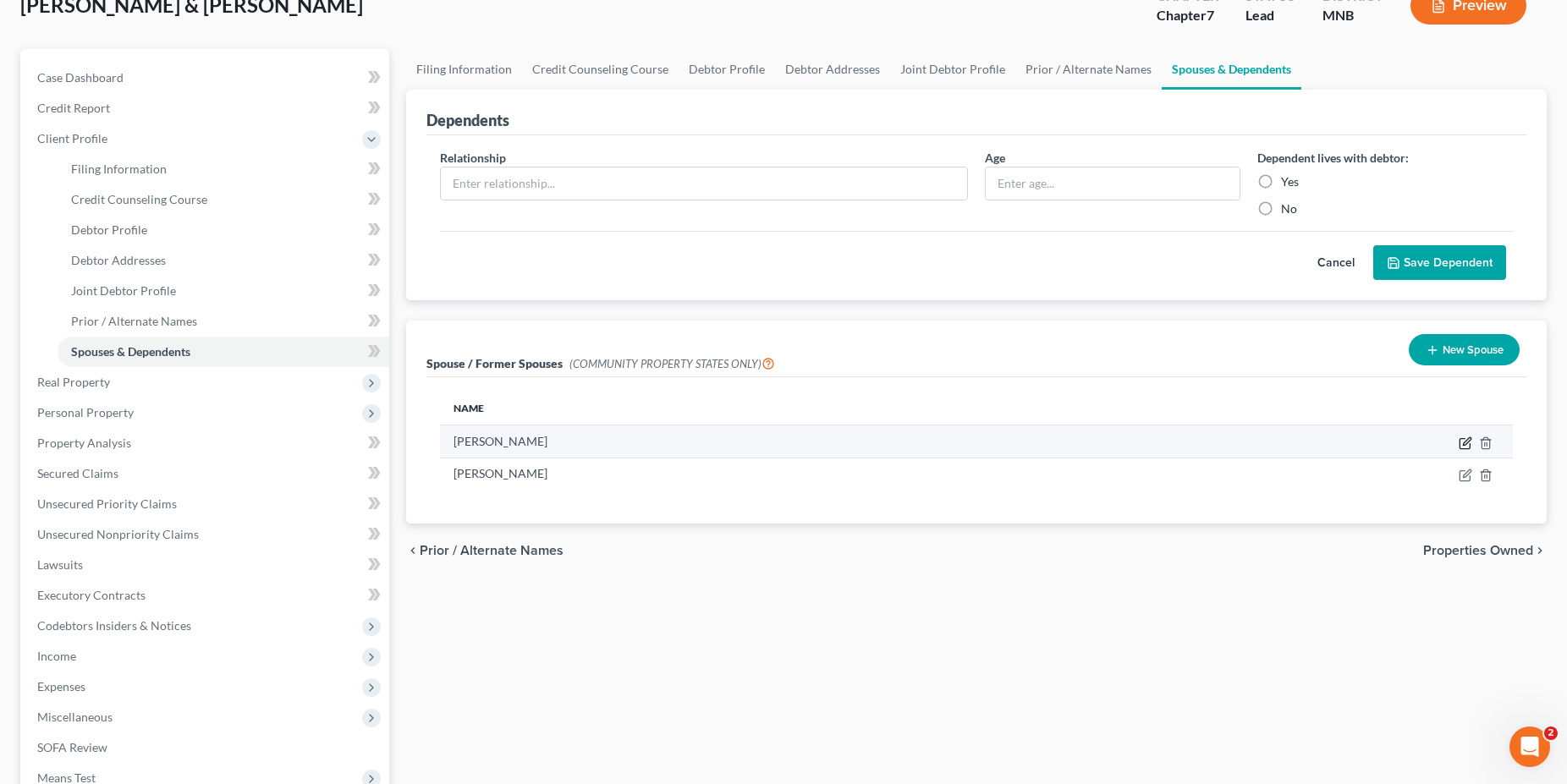
click at [1466, 439] on icon "button" at bounding box center [1465, 443] width 14 height 14
select select "10"
select select "52"
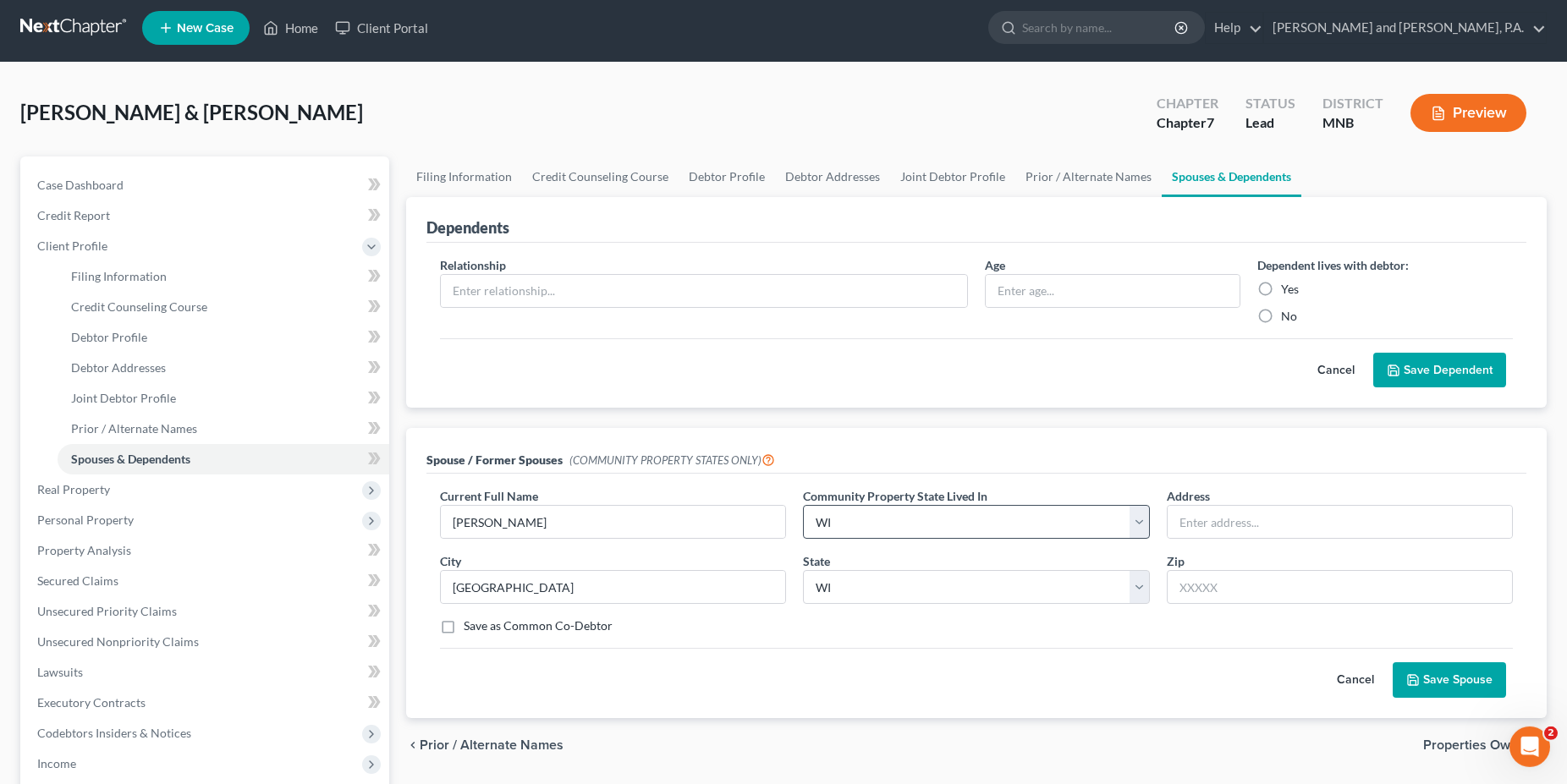
scroll to position [0, 0]
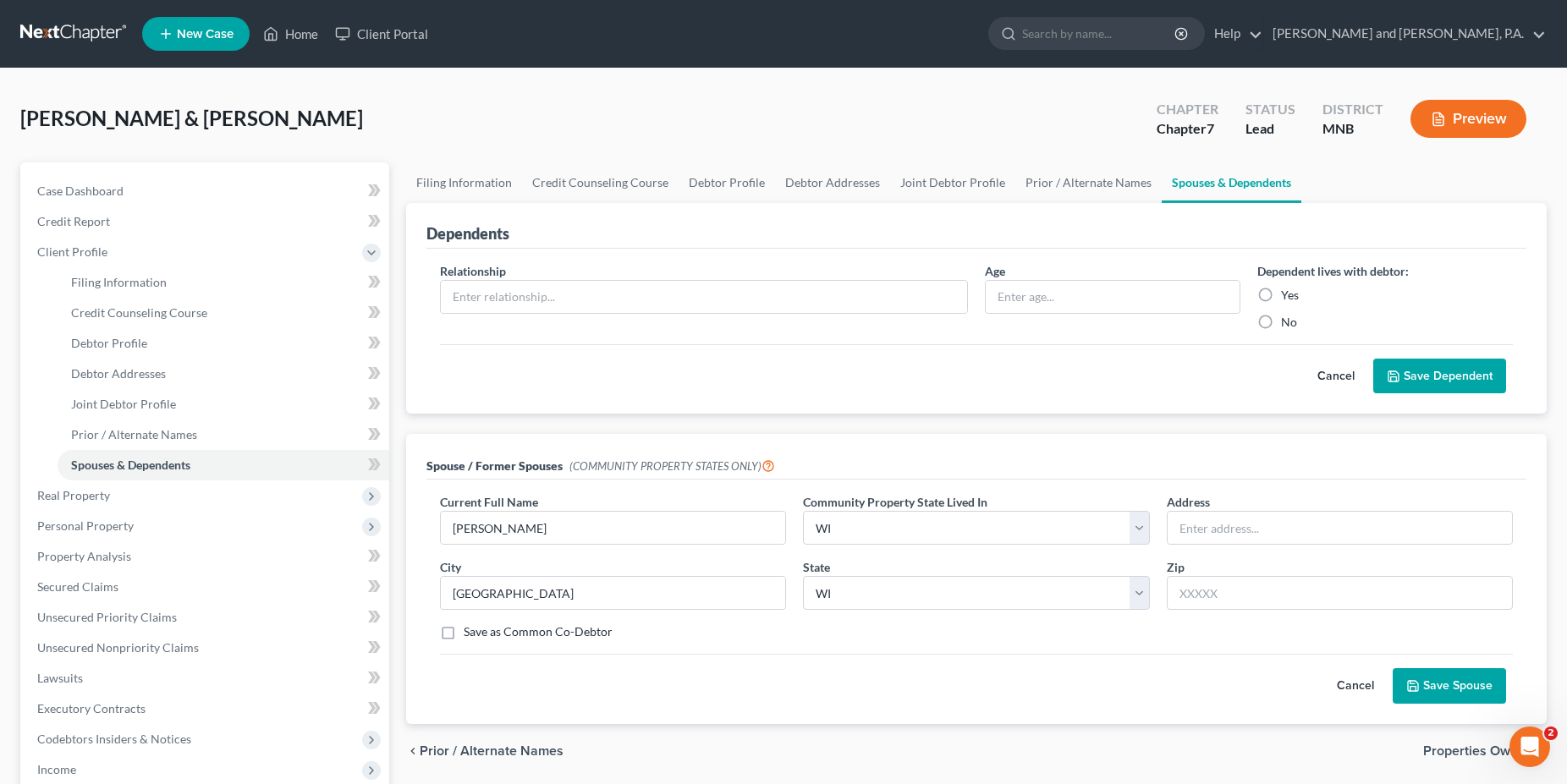
click at [1281, 292] on label "Yes" at bounding box center [1290, 295] width 18 height 17
click at [1288, 292] on input "Yes" at bounding box center [1293, 292] width 11 height 11
radio input "true"
click at [475, 294] on input "text" at bounding box center [703, 296] width 526 height 32
type input "spouse"
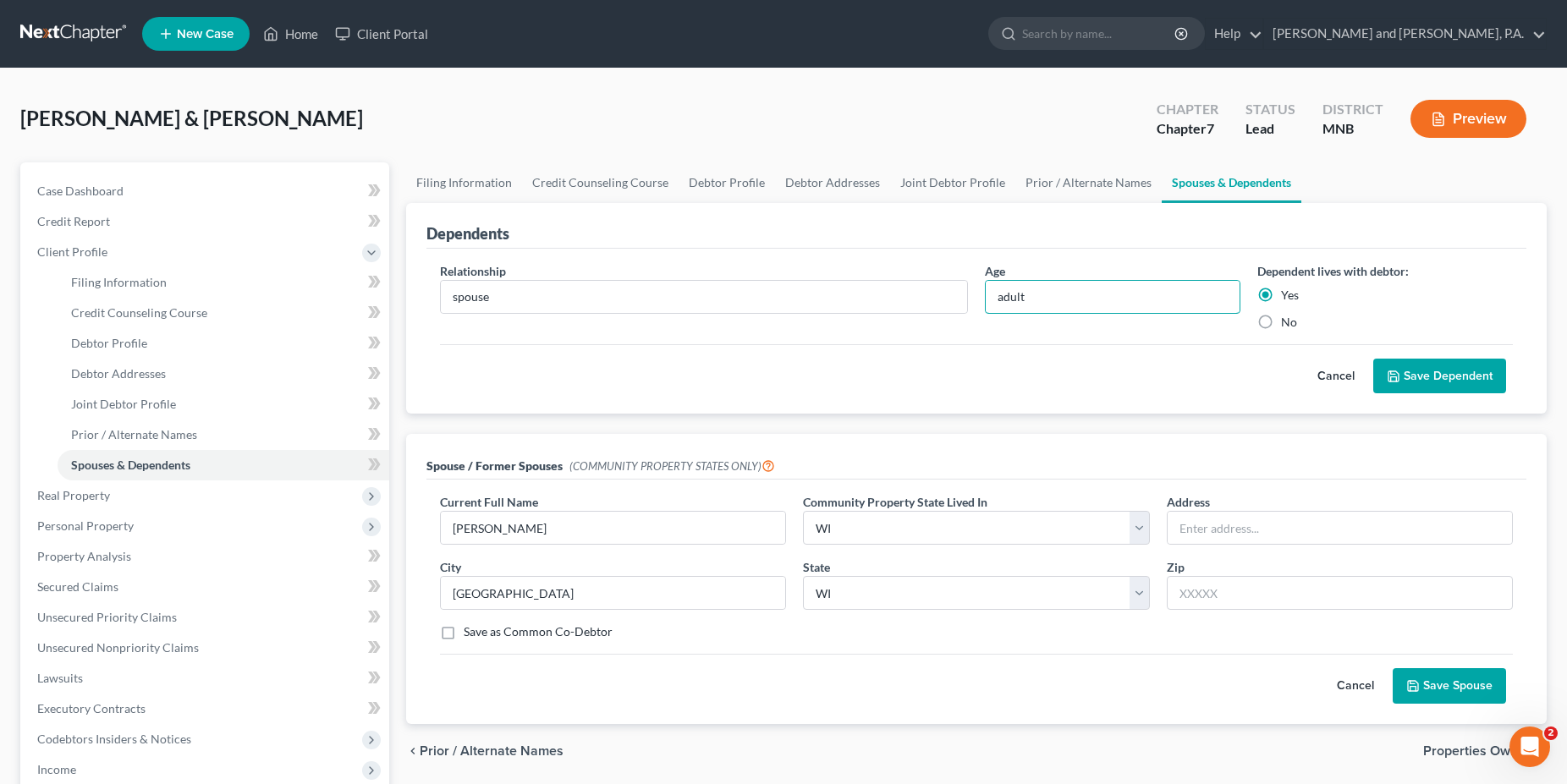
type input "adult"
click at [1442, 376] on button "Save Dependent" at bounding box center [1440, 376] width 133 height 35
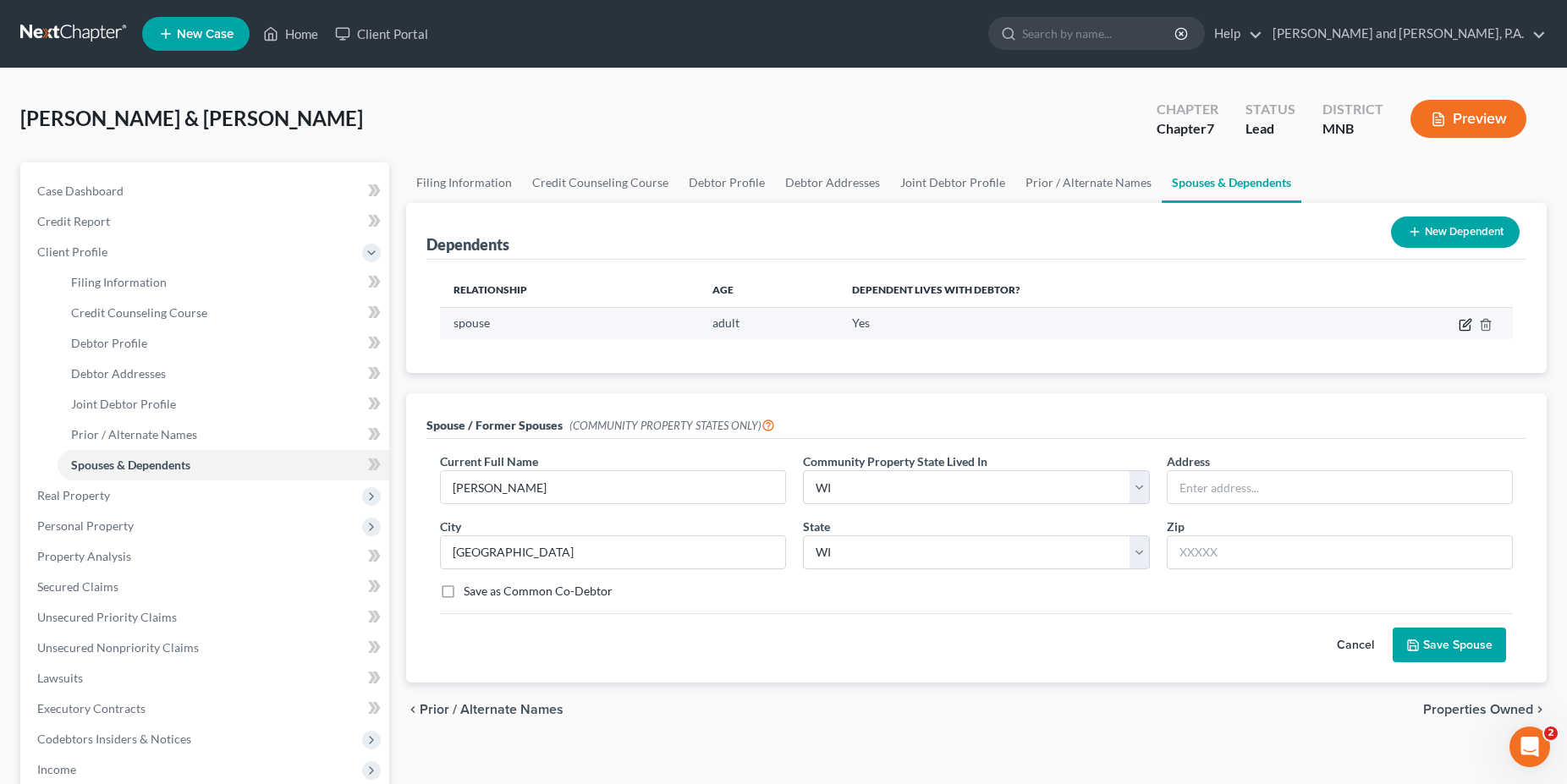
click at [1467, 325] on icon "button" at bounding box center [1466, 322] width 8 height 8
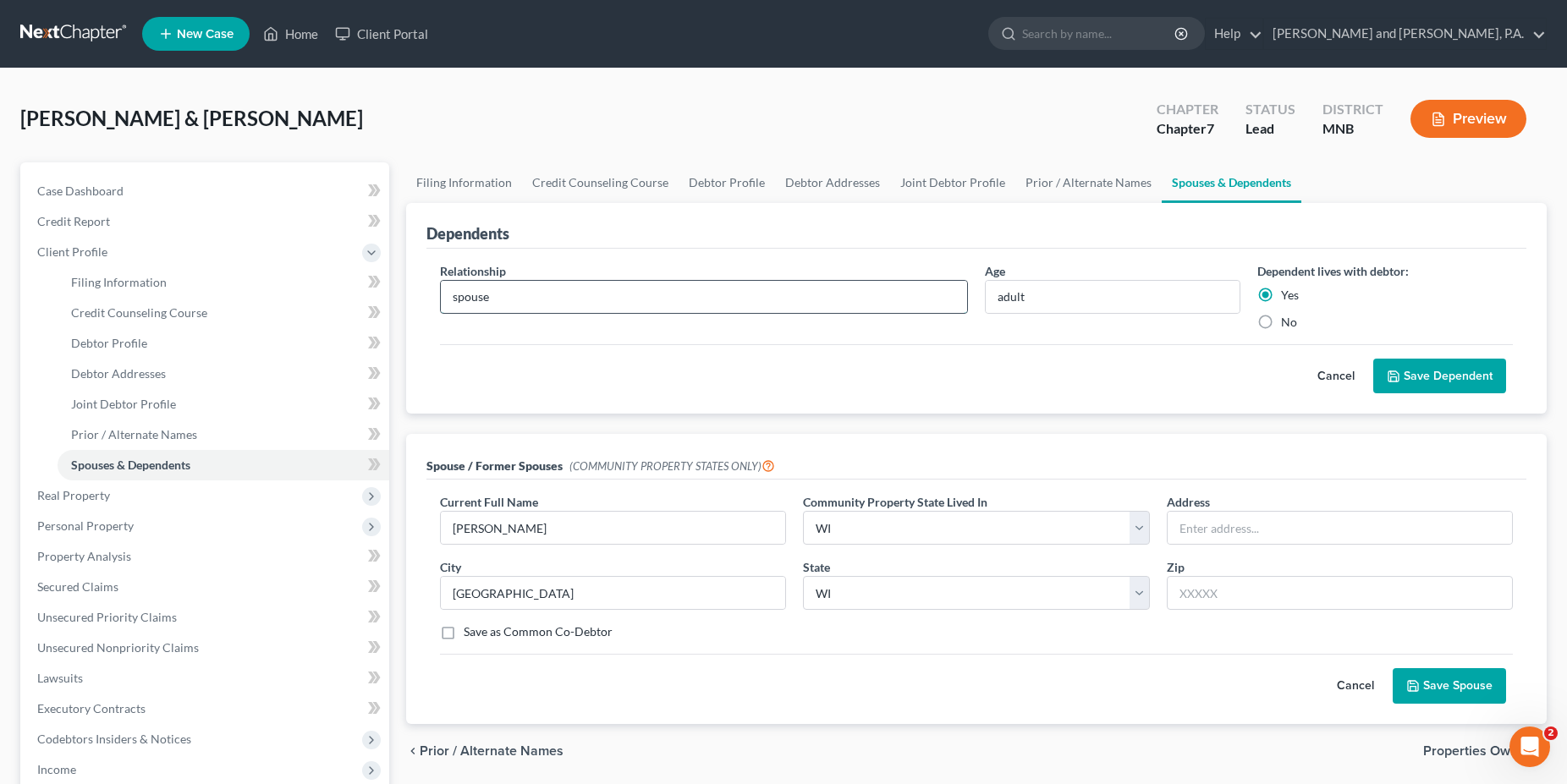
click at [496, 300] on input "spouse" at bounding box center [703, 296] width 526 height 32
type input "spouse-wife"
click at [1460, 370] on button "Save Dependent" at bounding box center [1440, 376] width 133 height 35
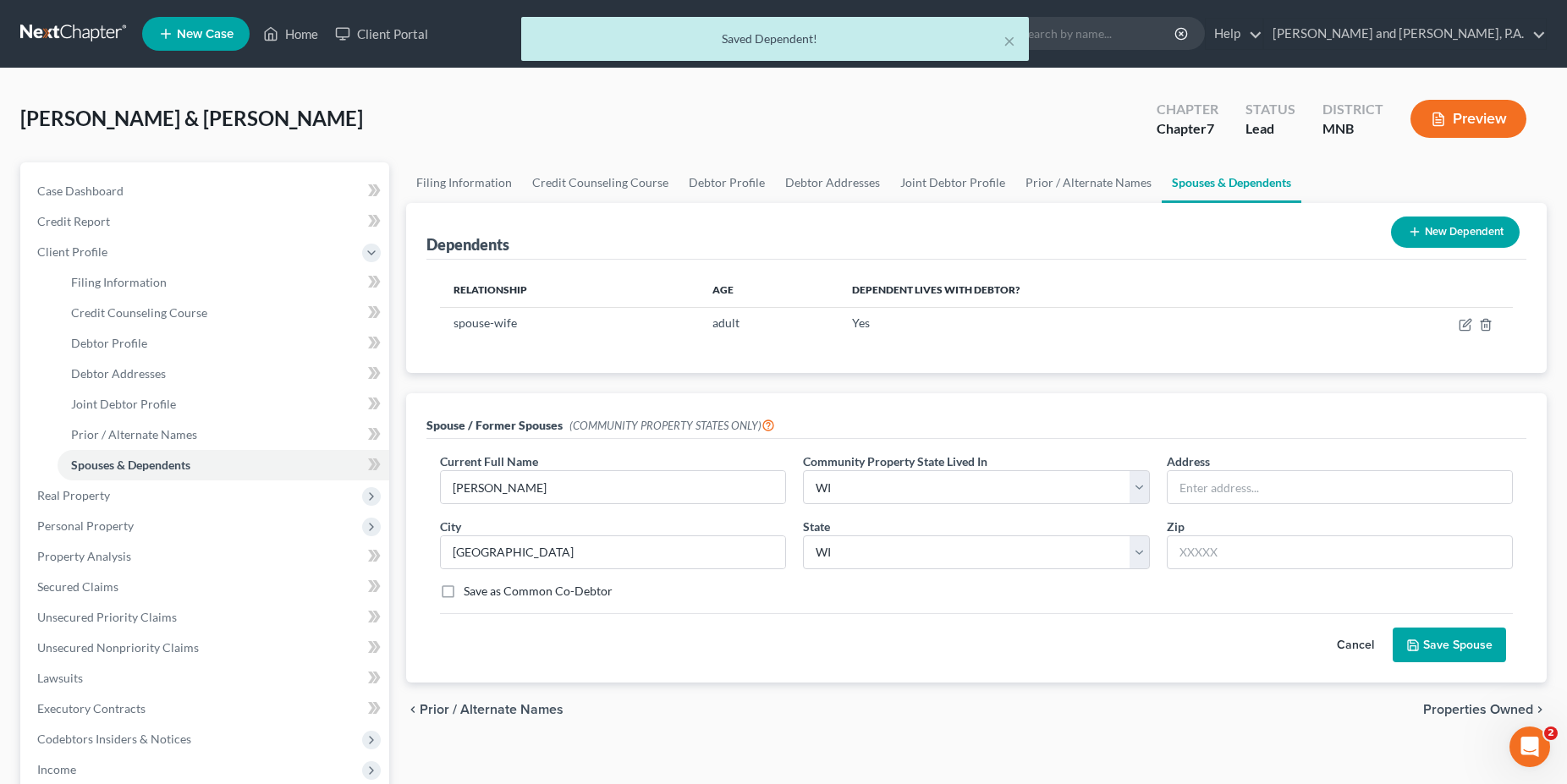
click at [1450, 231] on button "New Dependent" at bounding box center [1455, 232] width 129 height 31
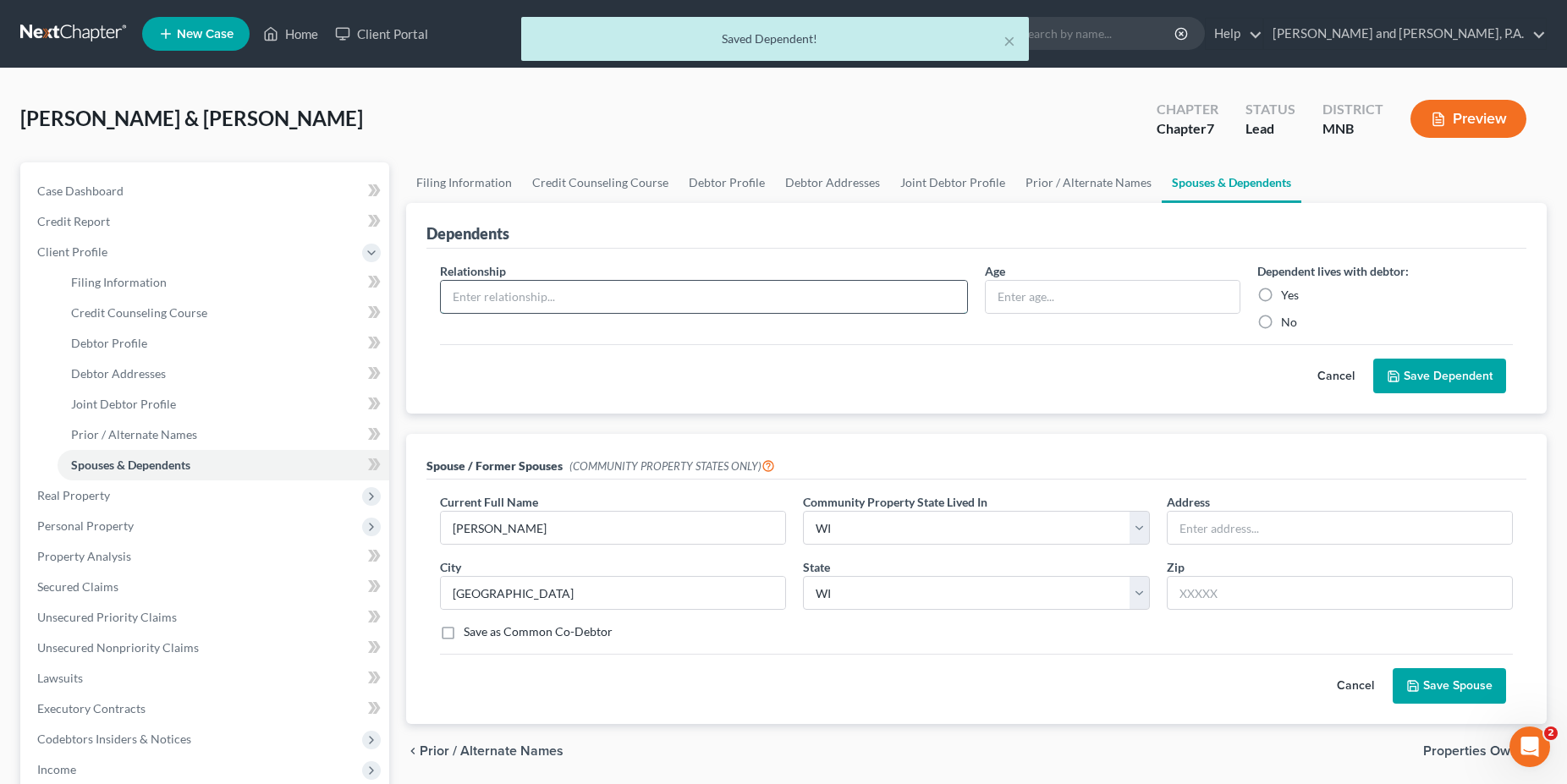
click at [482, 289] on input "text" at bounding box center [703, 296] width 526 height 32
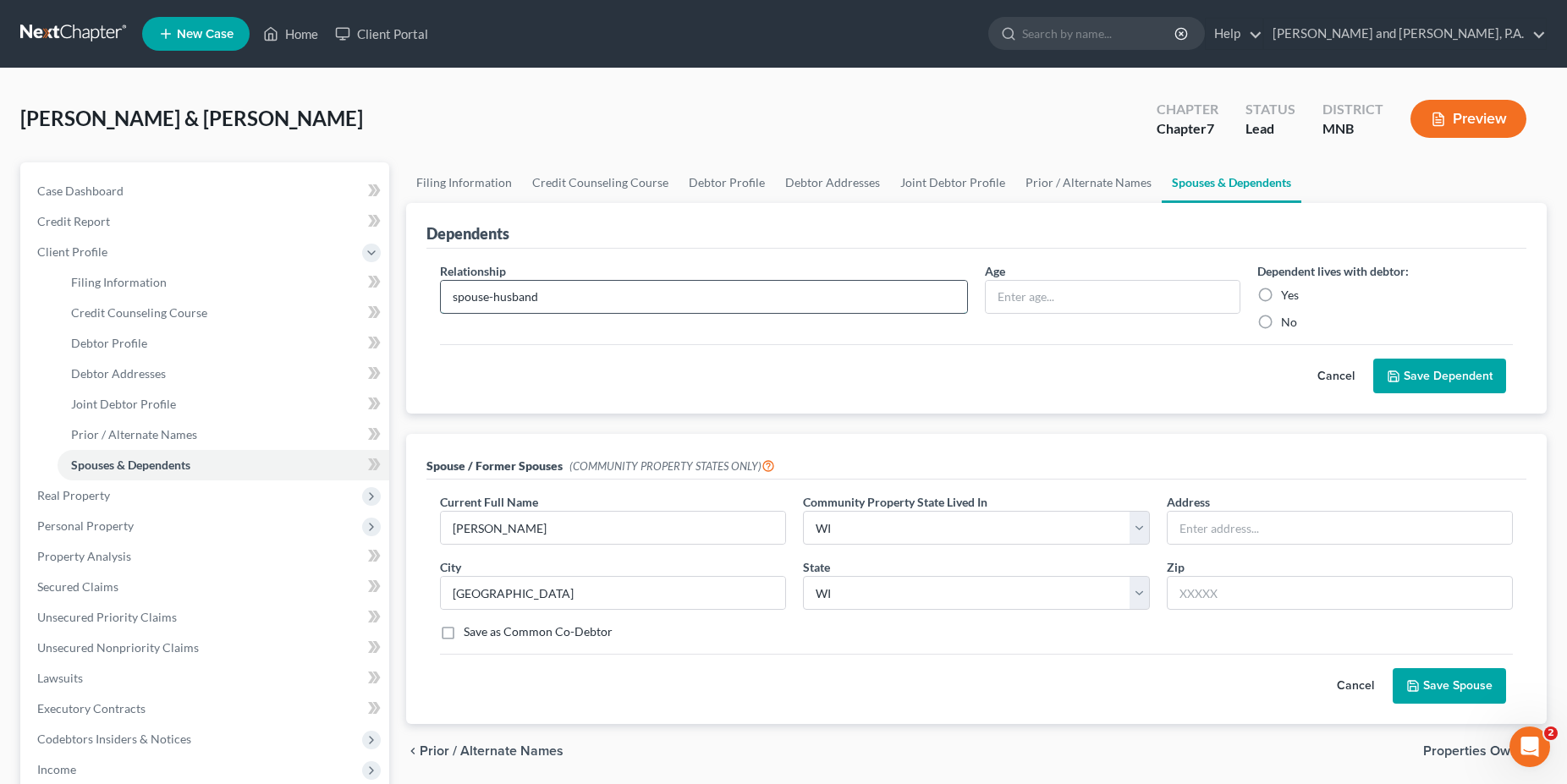
type input "spouse-husband"
type input "adult"
click at [1281, 291] on label "Yes" at bounding box center [1290, 295] width 18 height 17
click at [1288, 291] on input "Yes" at bounding box center [1293, 292] width 11 height 11
radio input "true"
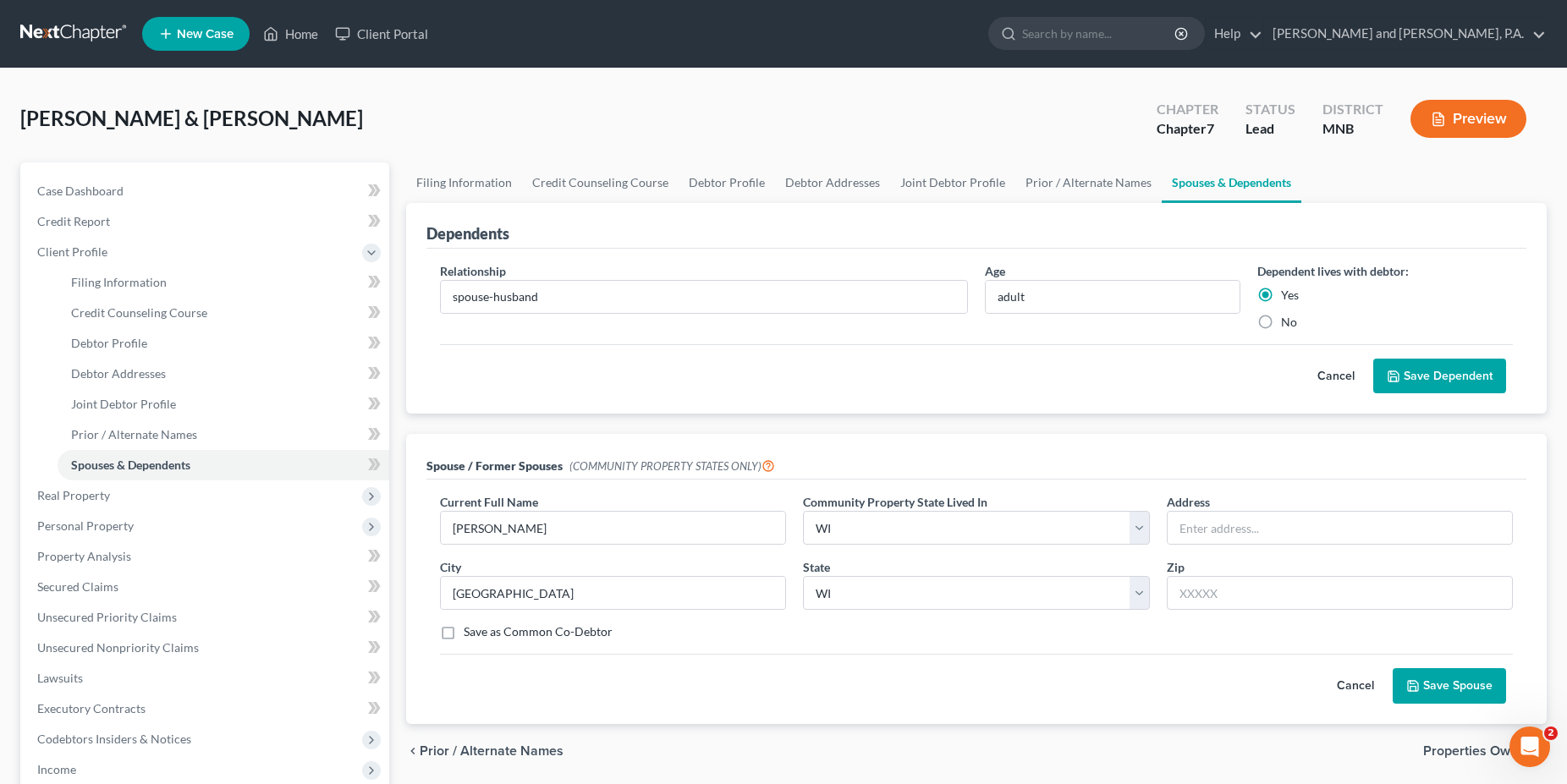
click at [1446, 376] on button "Save Dependent" at bounding box center [1440, 376] width 133 height 35
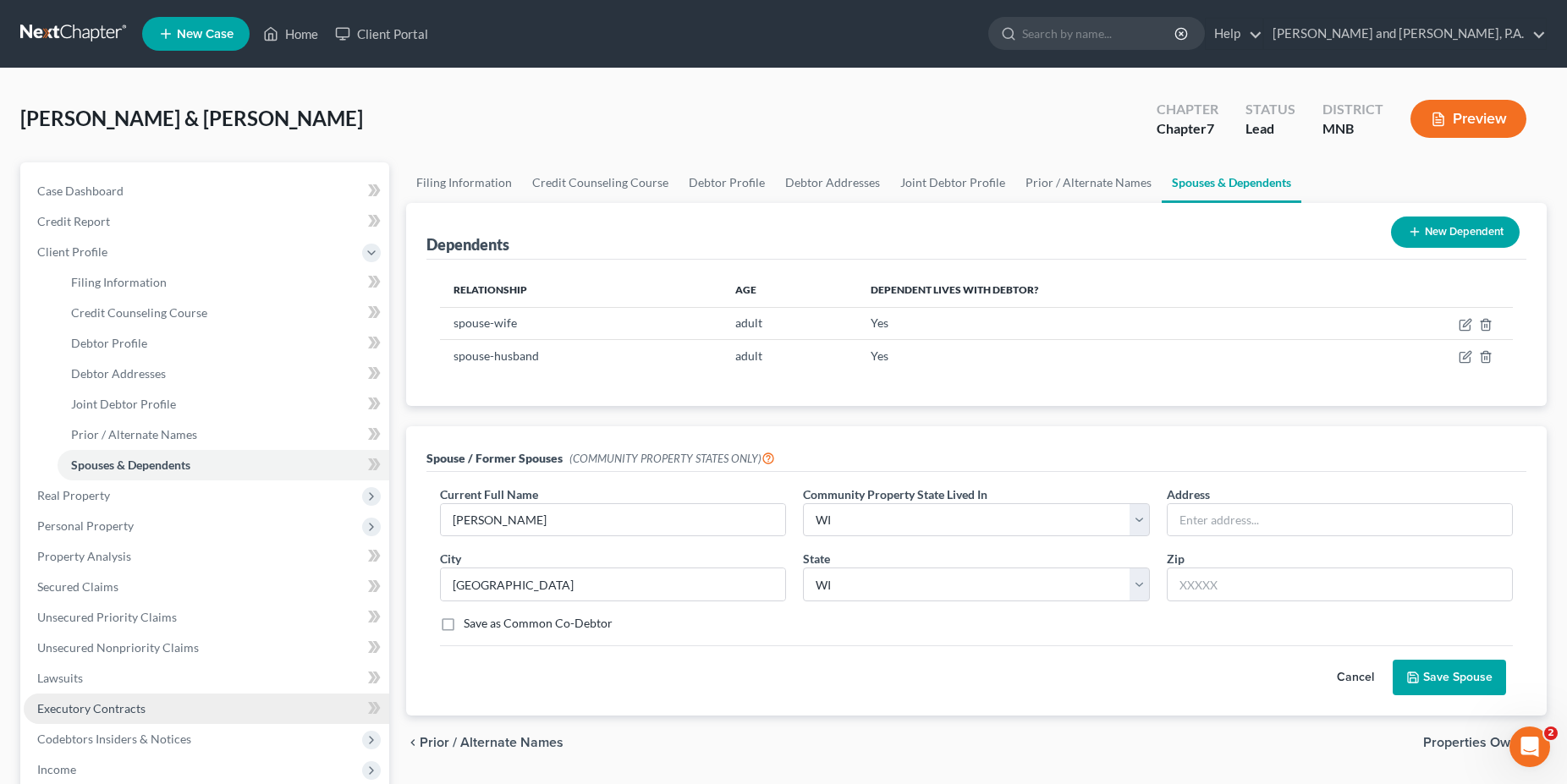
click at [111, 708] on span "Executory Contracts" at bounding box center [91, 708] width 108 height 15
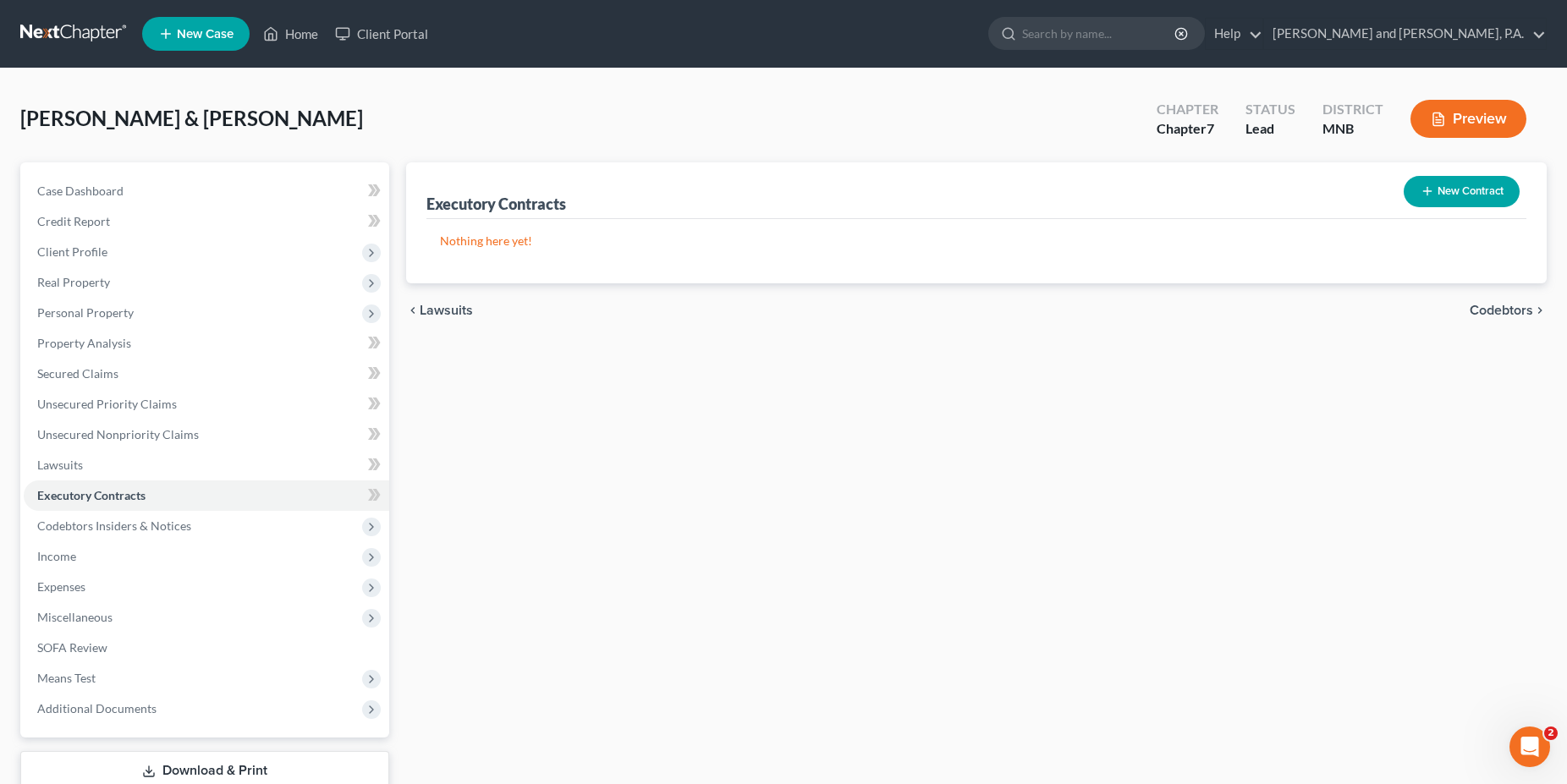
click at [1464, 188] on button "New Contract" at bounding box center [1462, 192] width 116 height 31
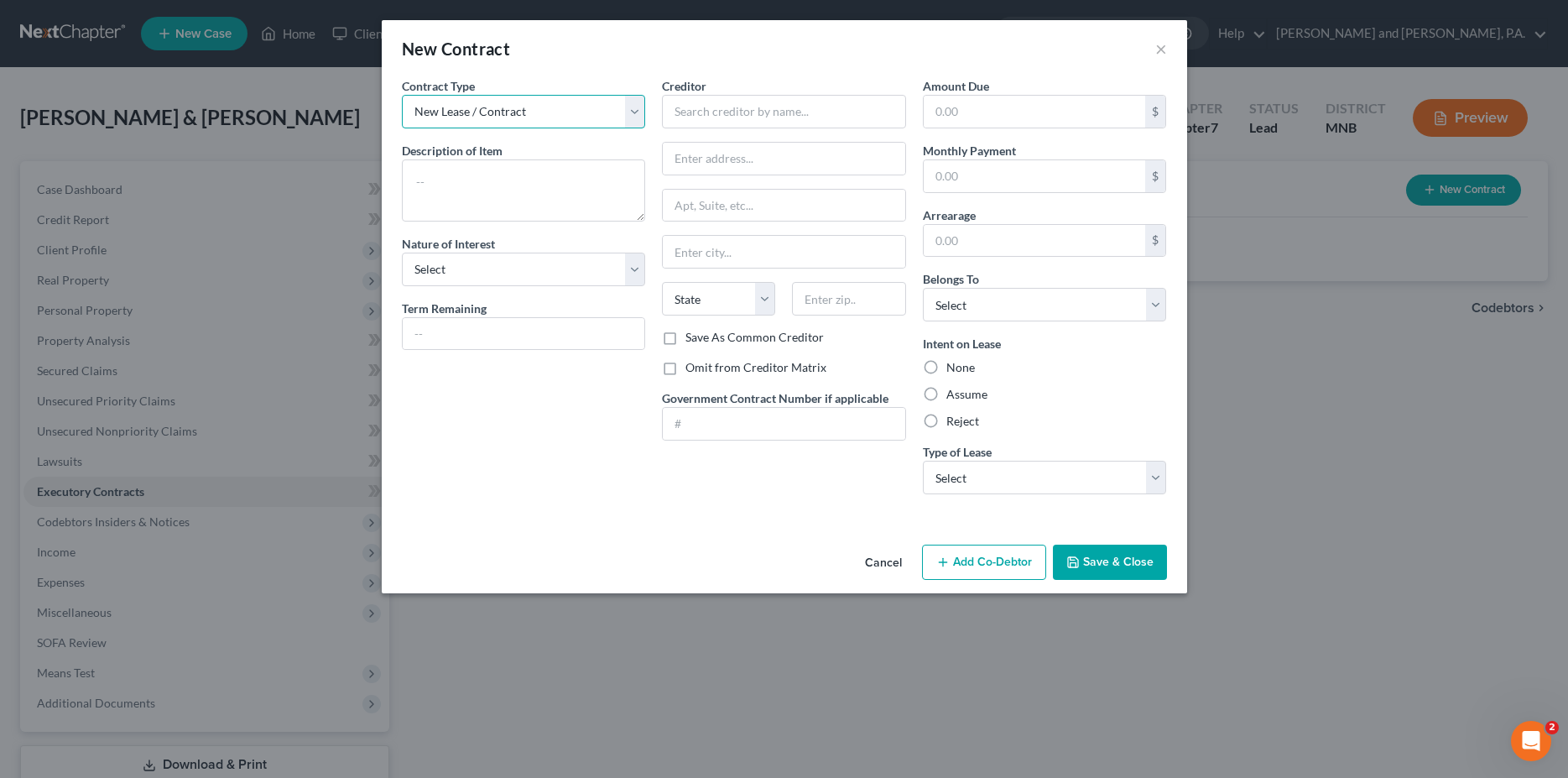
click at [402, 95] on select "New Lease / Contract New Timeshare" at bounding box center [524, 111] width 244 height 33
click at [634, 111] on select "New Lease / Contract New Timeshare" at bounding box center [524, 111] width 244 height 33
click at [496, 183] on textarea at bounding box center [524, 190] width 244 height 62
type textarea "residential lease agreement"
click at [402, 253] on select "Select Purchaser Agent Lessor Lessee" at bounding box center [524, 269] width 244 height 33
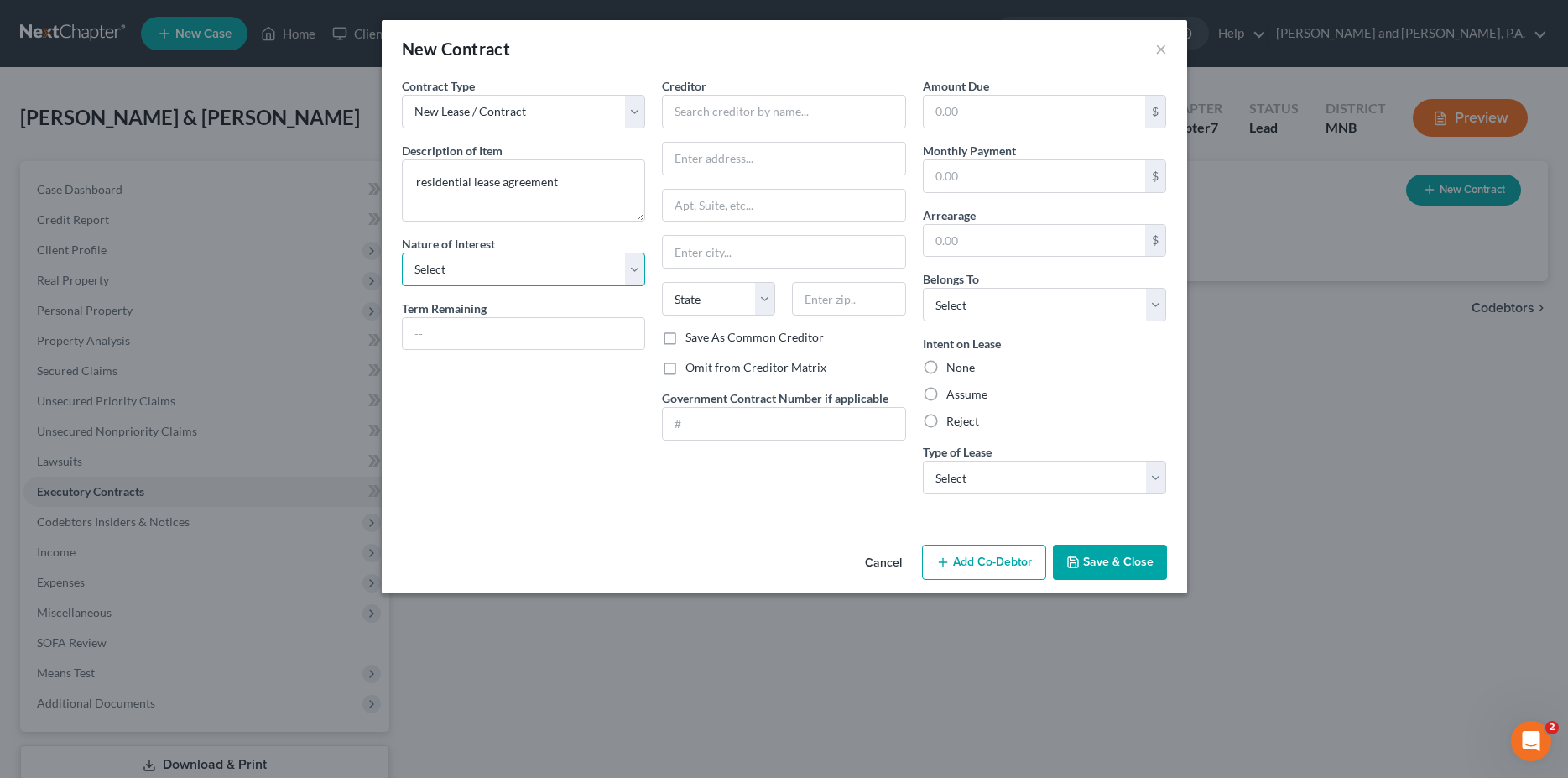
select select "3"
click option "Lessee" at bounding box center [0, 0] width 0 height 0
click at [446, 336] on input "text" at bounding box center [524, 333] width 242 height 32
click at [713, 106] on input "text" at bounding box center [784, 111] width 244 height 33
type input "Village Shores"
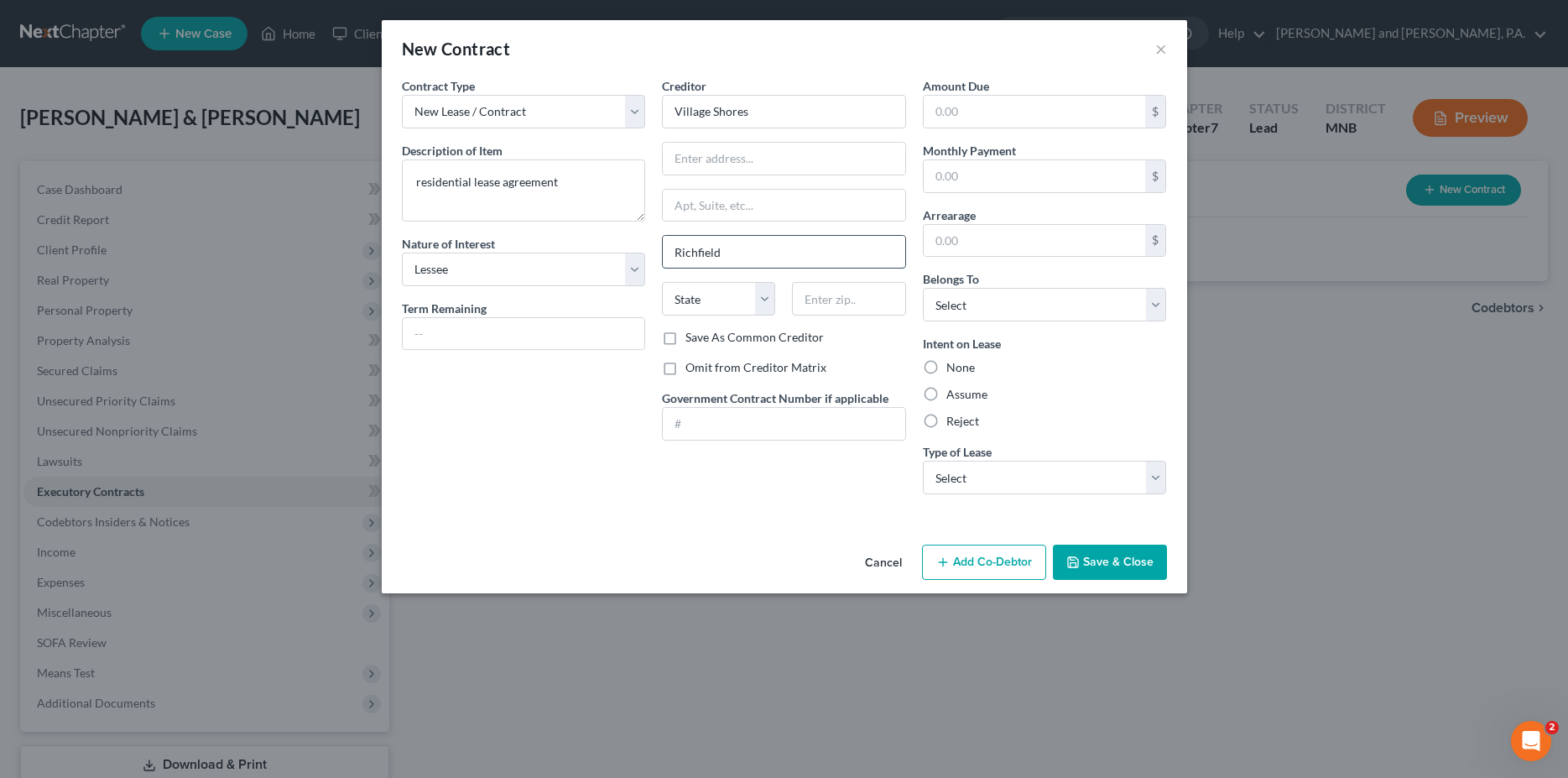
type input "Richfield"
type input "[STREET_ADDRESS]"
select select "24"
type input "55423"
type input "Richfield"
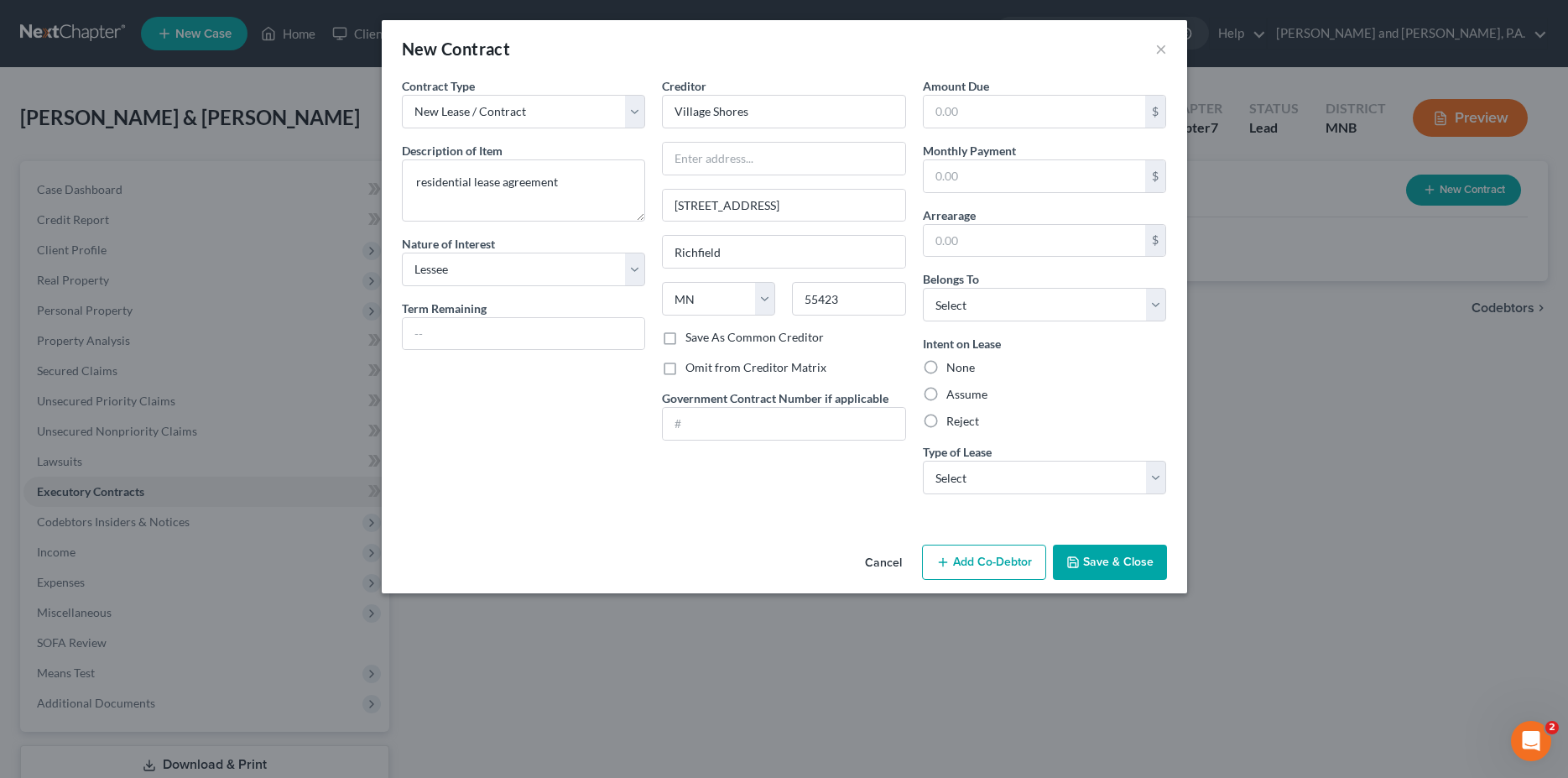
click at [685, 367] on label "Omit from Creditor Matrix" at bounding box center [756, 368] width 141 height 17
click at [692, 367] on input "Omit from Creditor Matrix" at bounding box center [697, 364] width 11 height 11
checkbox input "true"
click at [956, 173] on input "text" at bounding box center [1035, 176] width 223 height 32
type input "3,503.00"
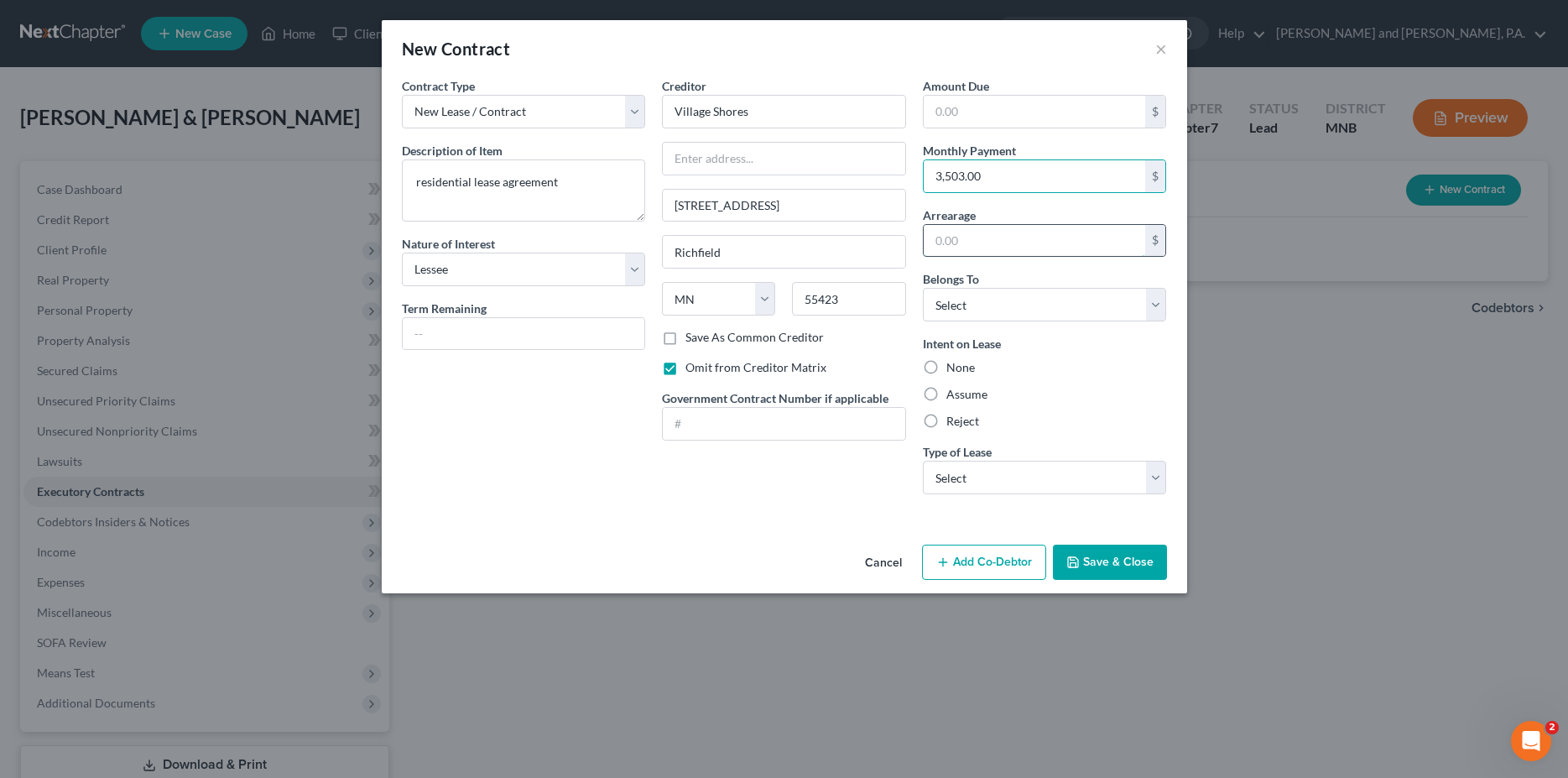
click at [984, 244] on input "text" at bounding box center [1035, 240] width 223 height 32
type input "0.00"
click at [923, 288] on select "Select Debtor 1 Only Debtor 2 Only Debtor 1 And Debtor 2 Only At Least One Of T…" at bounding box center [1044, 304] width 244 height 33
select select "2"
click option "Debtor 1 And Debtor 2 Only" at bounding box center [0, 0] width 0 height 0
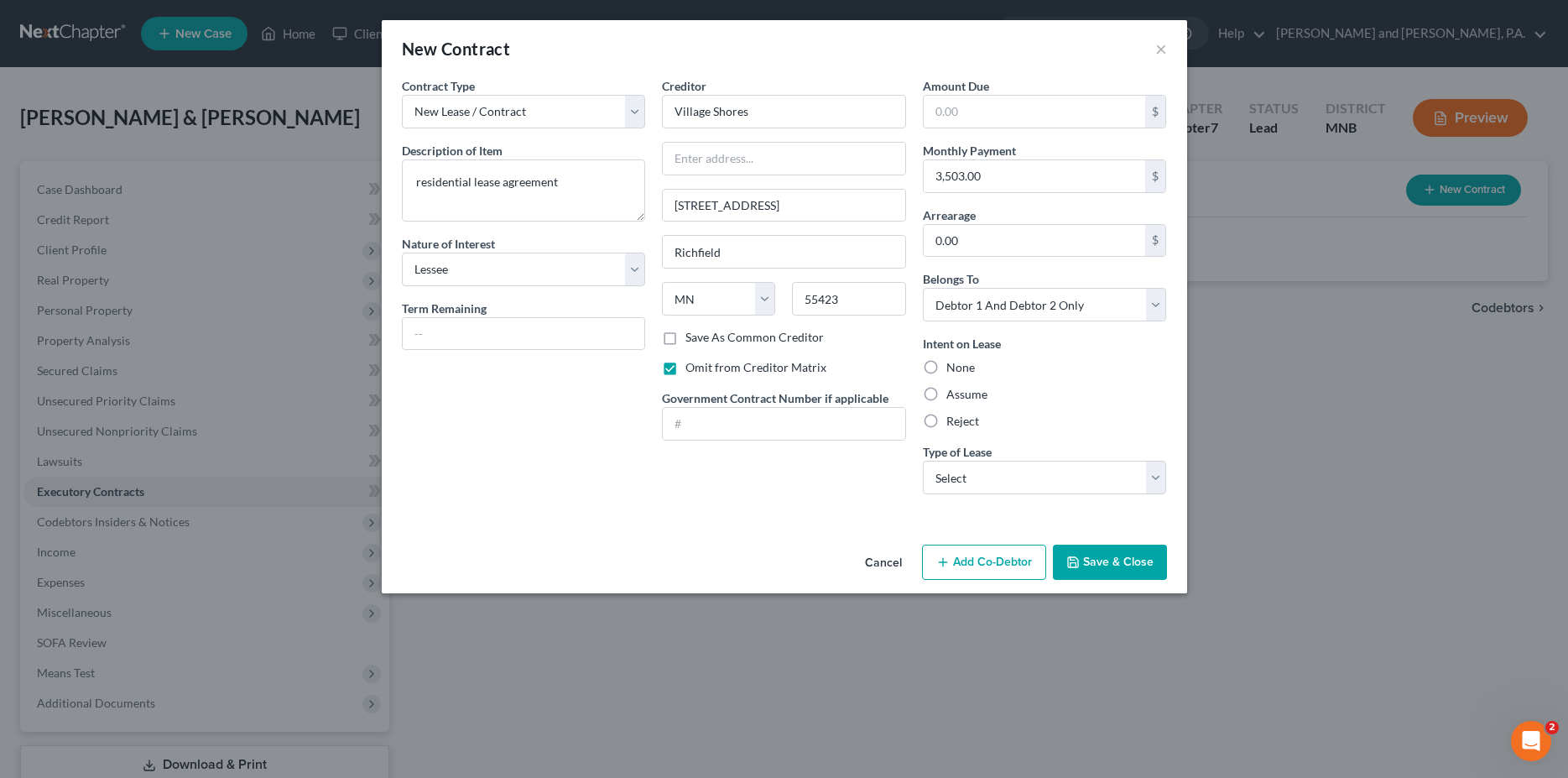
click at [947, 394] on label "Assume" at bounding box center [967, 395] width 41 height 17
click at [954, 394] on input "Assume" at bounding box center [959, 392] width 11 height 11
radio input "true"
click at [923, 461] on select "Select Real Estate Car Other" at bounding box center [1044, 477] width 244 height 33
select select "0"
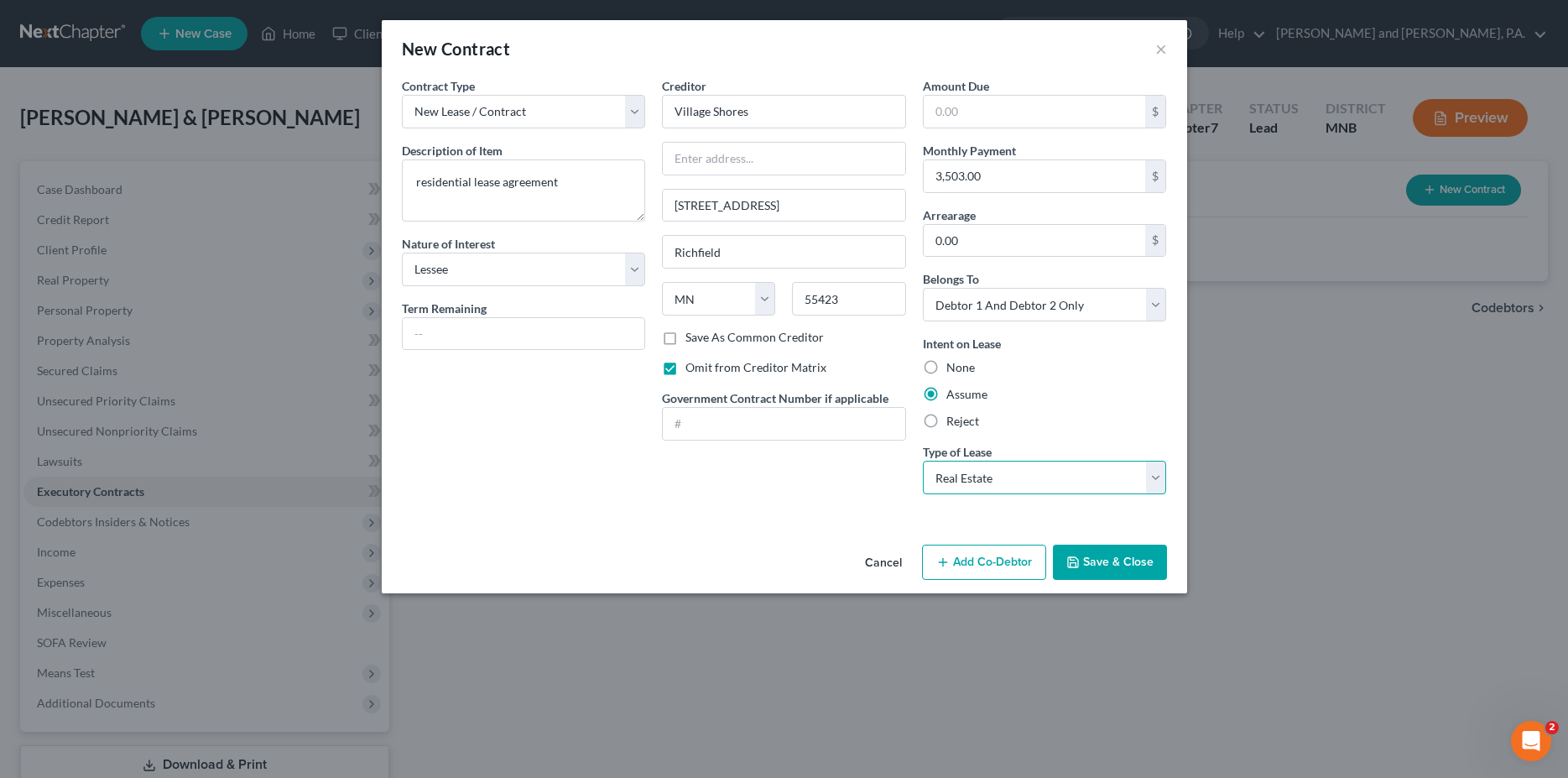
click option "Real Estate" at bounding box center [0, 0] width 0 height 0
click at [1115, 554] on button "Save & Close" at bounding box center [1110, 562] width 114 height 35
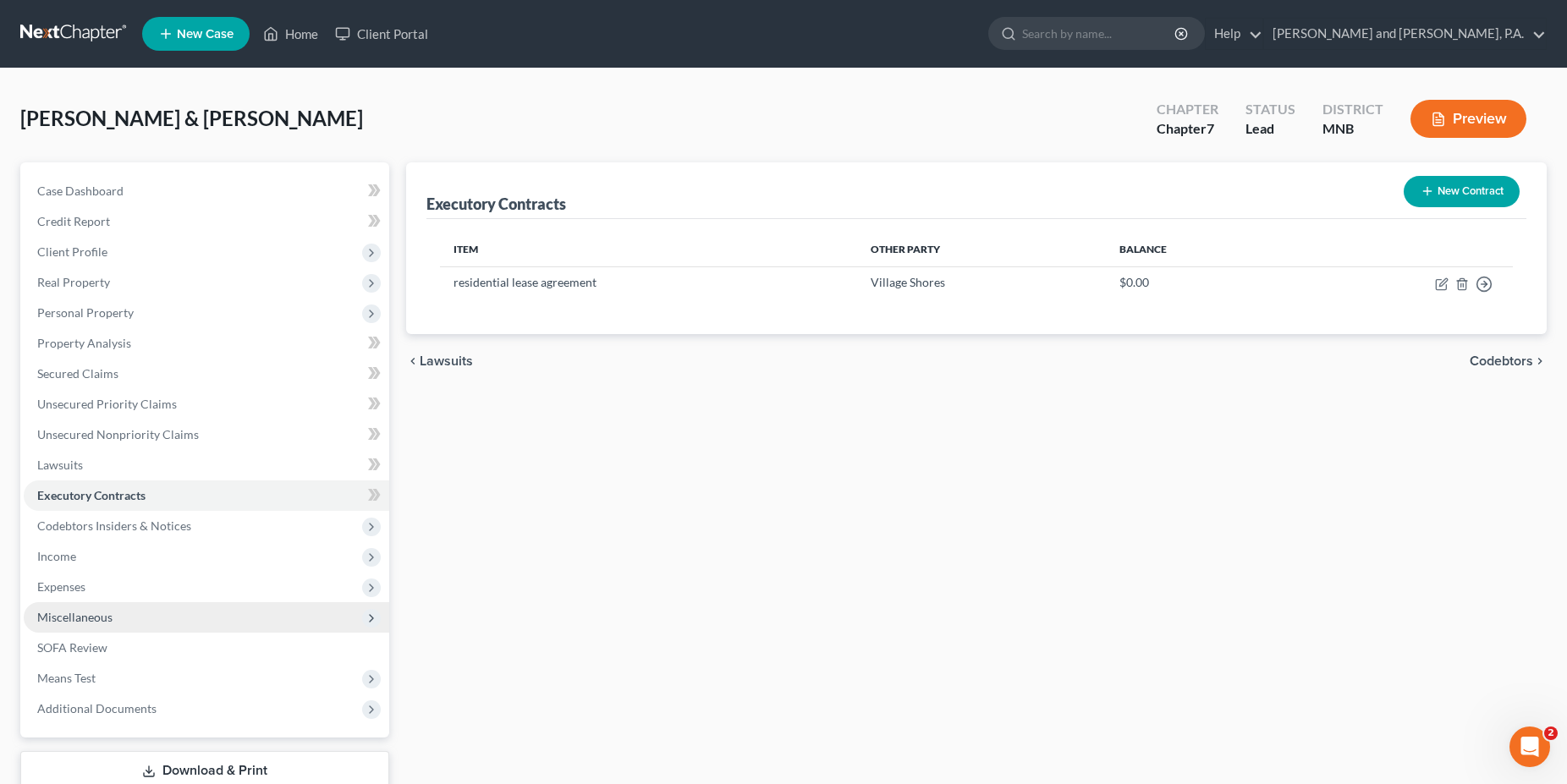
scroll to position [113, 0]
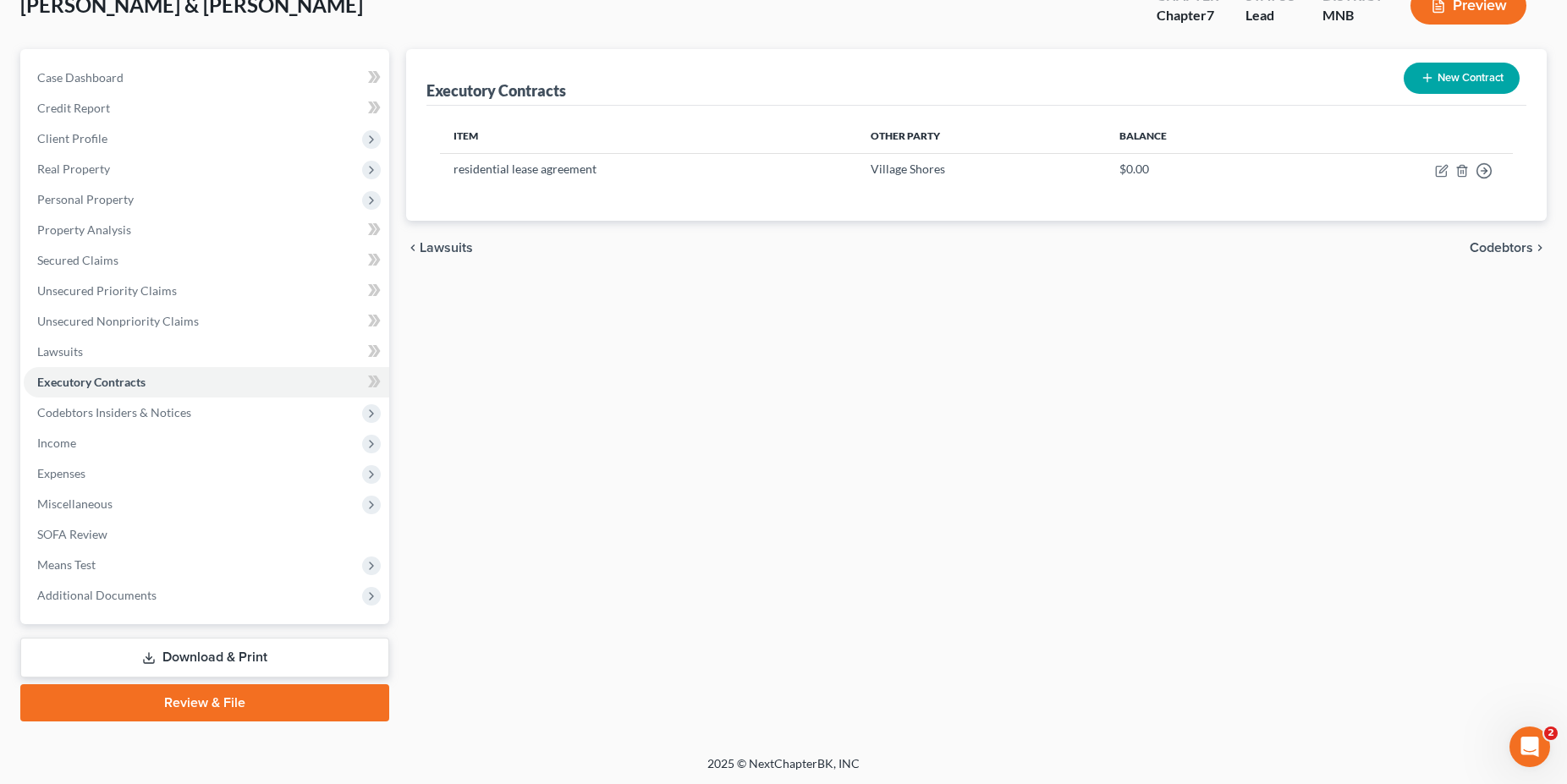
click at [221, 655] on link "Download & Print" at bounding box center [205, 657] width 369 height 40
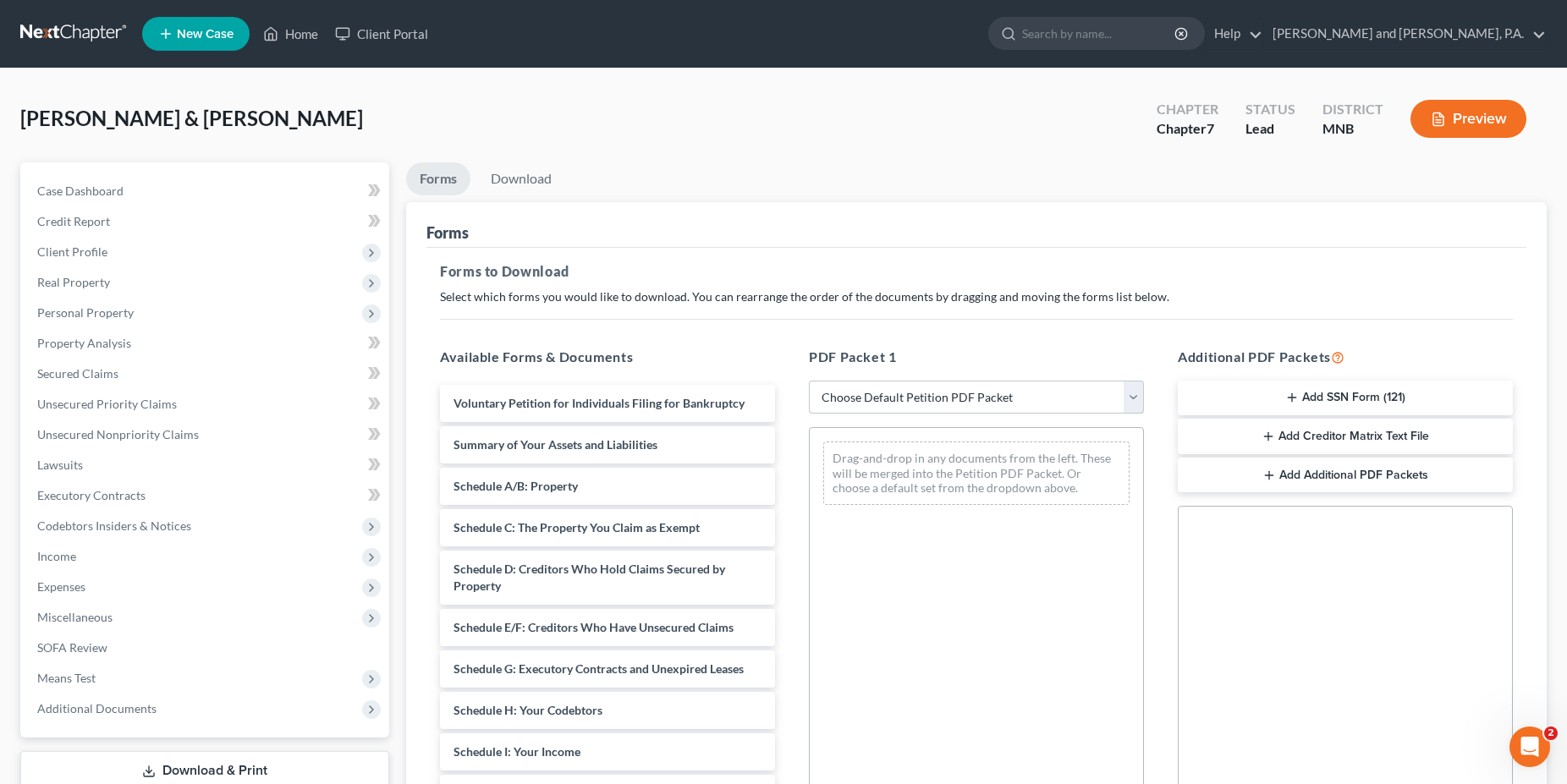
click at [809, 381] on select "Choose Default Petition PDF Packet Complete Bankruptcy Petition (all forms and …" at bounding box center [976, 397] width 335 height 34
select select "0"
click option "Complete Bankruptcy Petition (all forms and schedules)" at bounding box center [0, 0] width 0 height 0
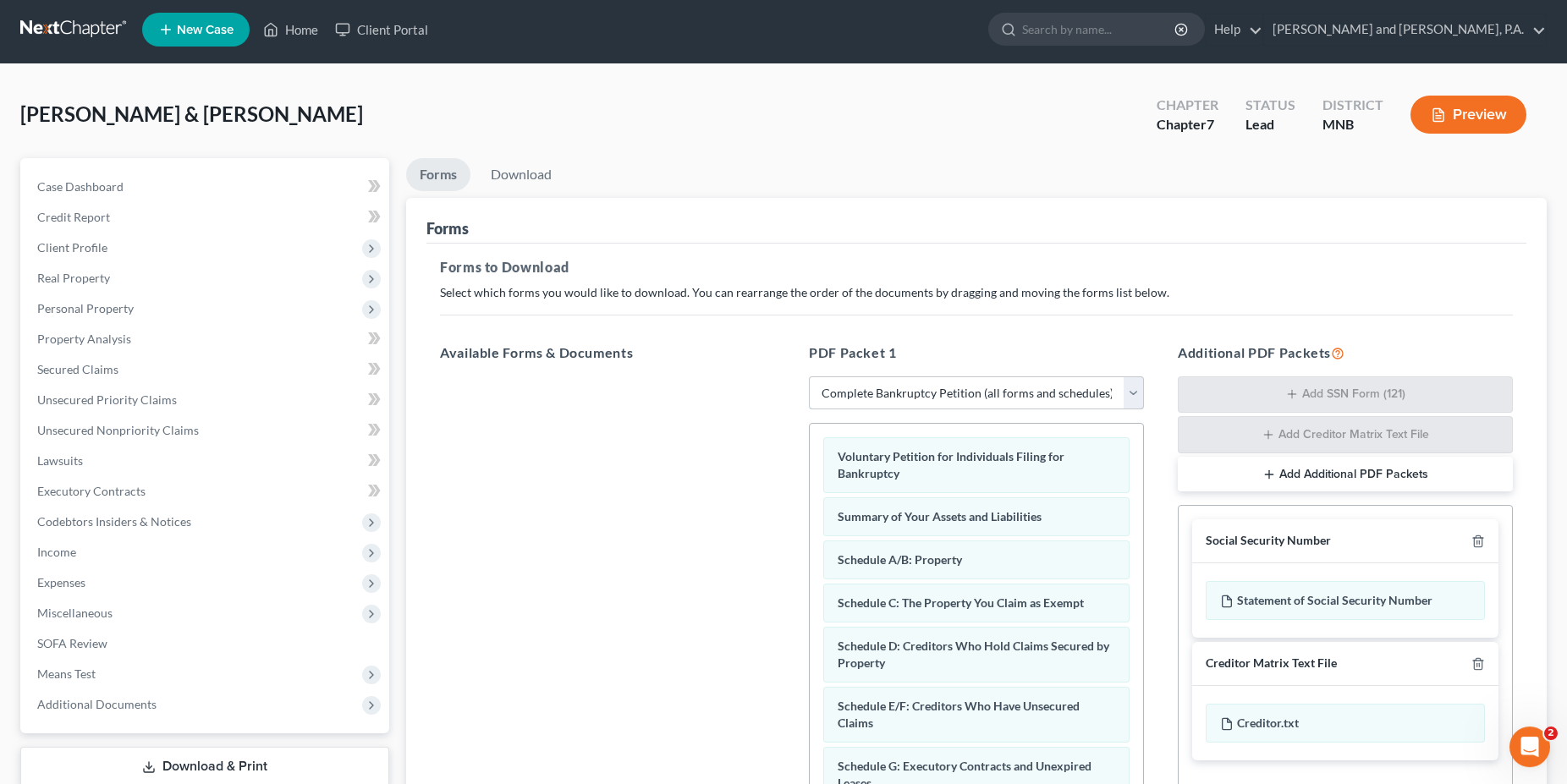
scroll to position [262, 0]
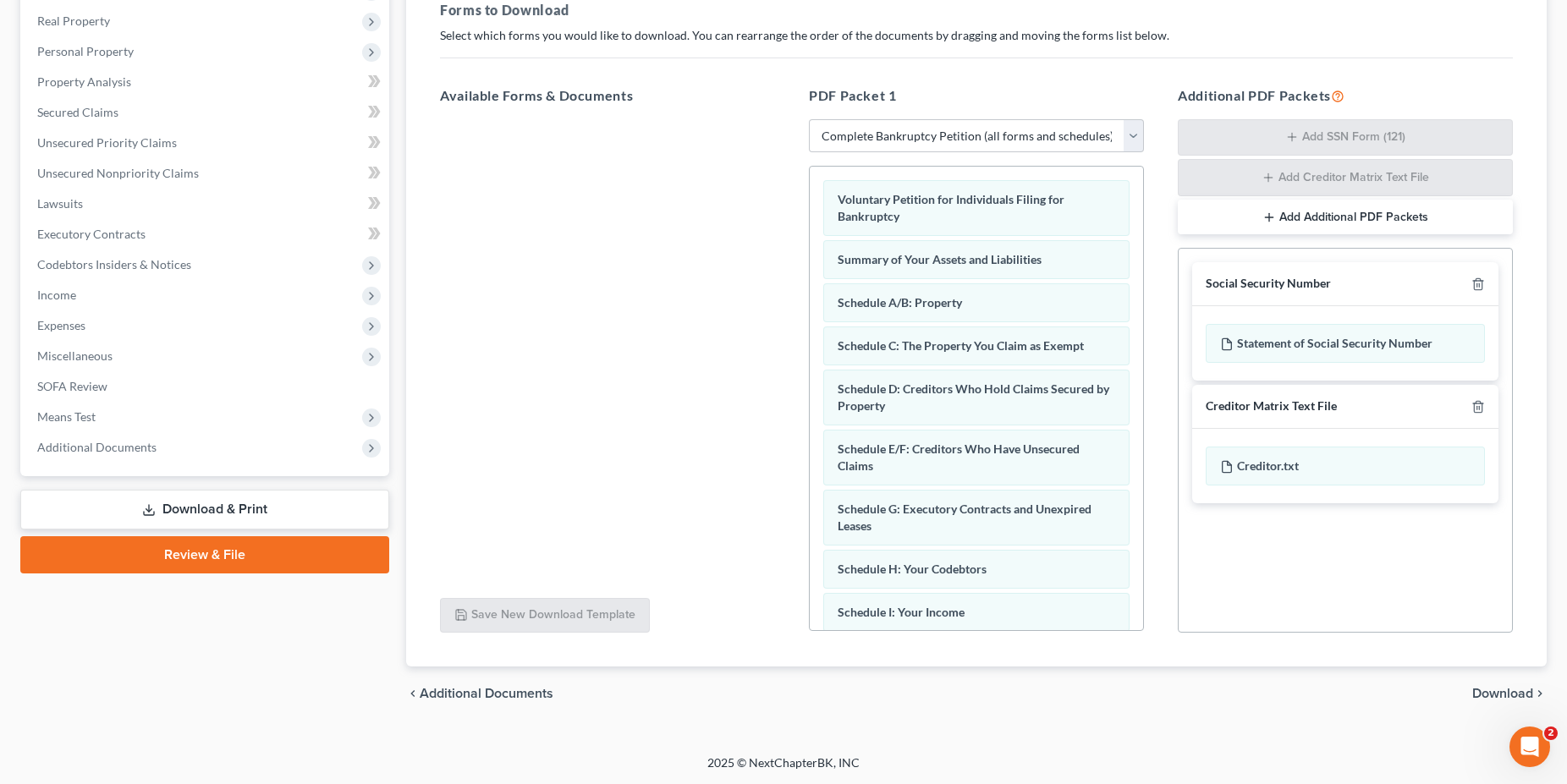
click at [1490, 688] on span "Download" at bounding box center [1502, 693] width 61 height 14
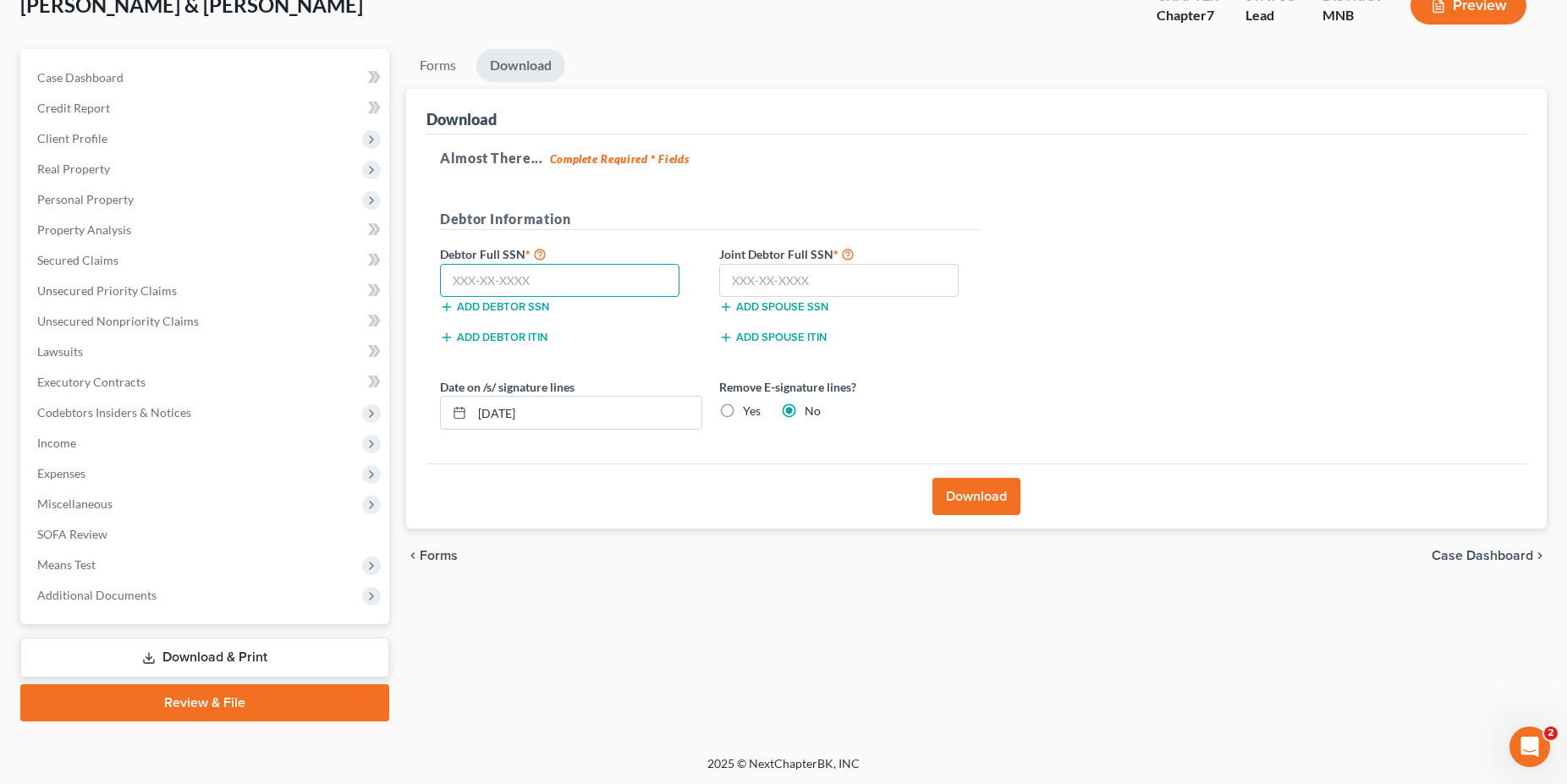
click at [473, 270] on input "text" at bounding box center [559, 281] width 239 height 34
type input "506-52-7603"
click at [729, 275] on input "text" at bounding box center [838, 281] width 239 height 34
type input "362-46-7755"
click at [973, 499] on button "Download" at bounding box center [976, 496] width 88 height 37
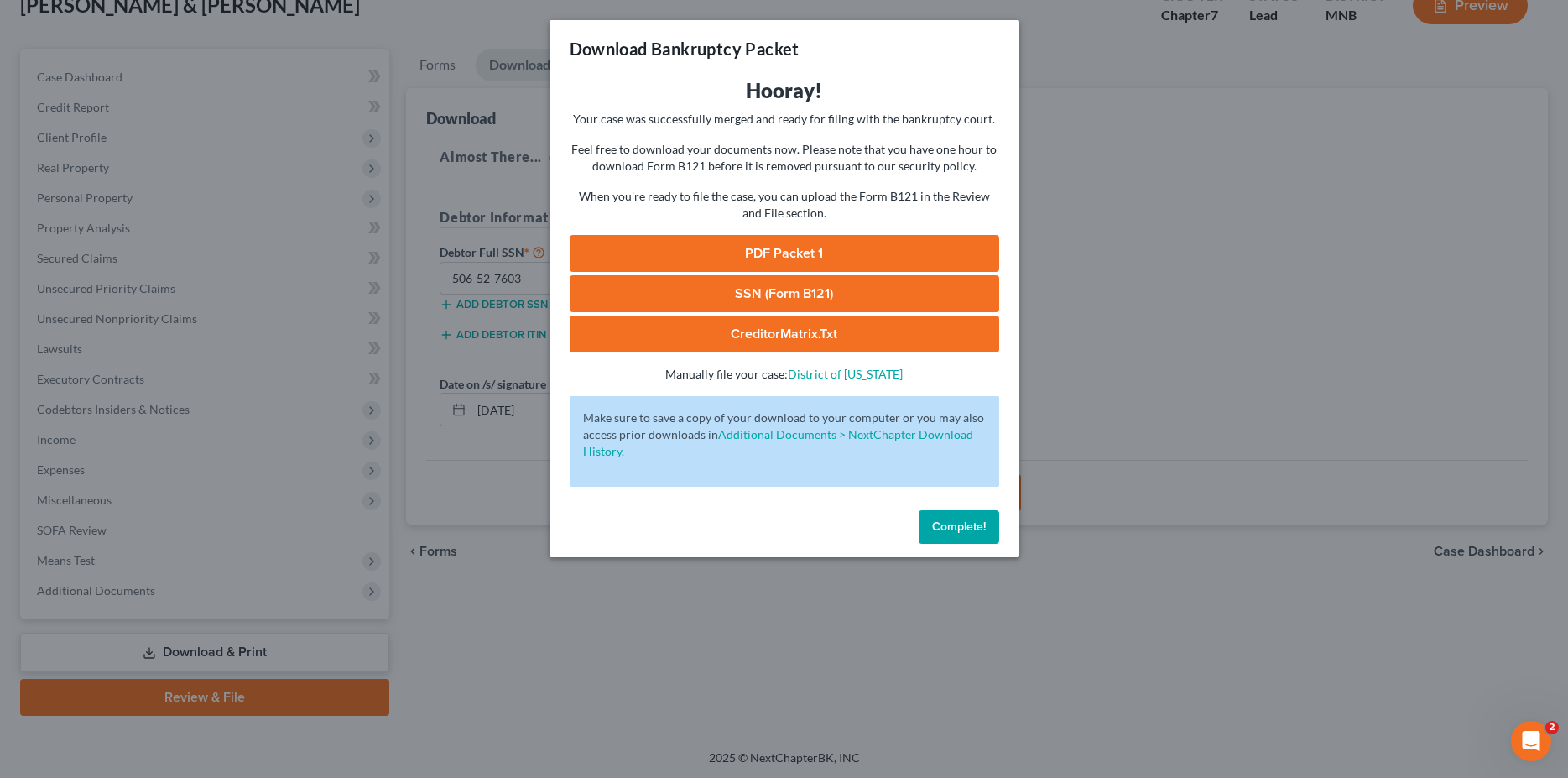
drag, startPoint x: 1059, startPoint y: 259, endPoint x: 1053, endPoint y: 266, distance: 9.2
click at [781, 257] on link "PDF Packet 1" at bounding box center [784, 253] width 429 height 37
click at [959, 518] on button "Complete!" at bounding box center [959, 526] width 81 height 33
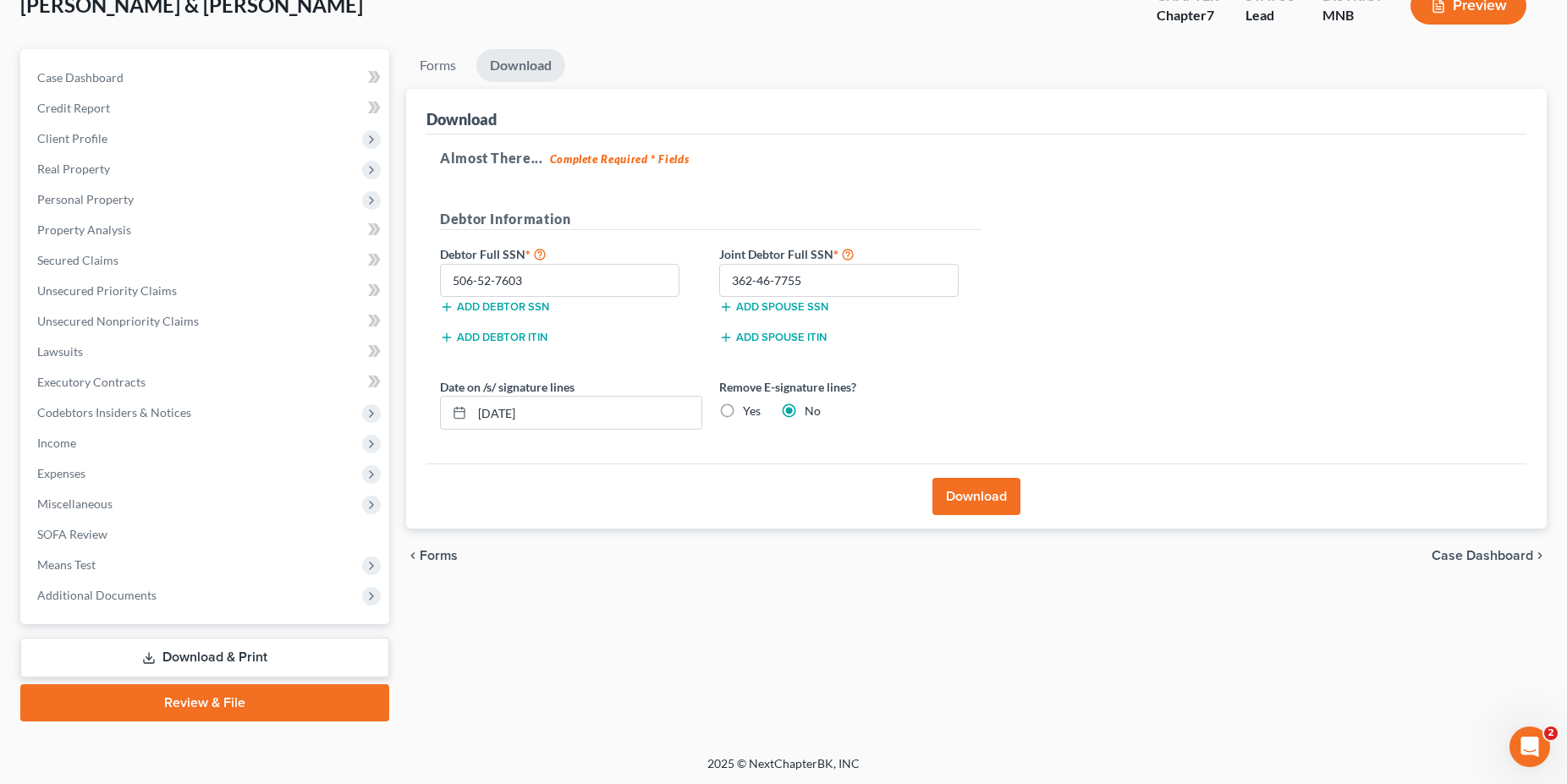
scroll to position [0, 0]
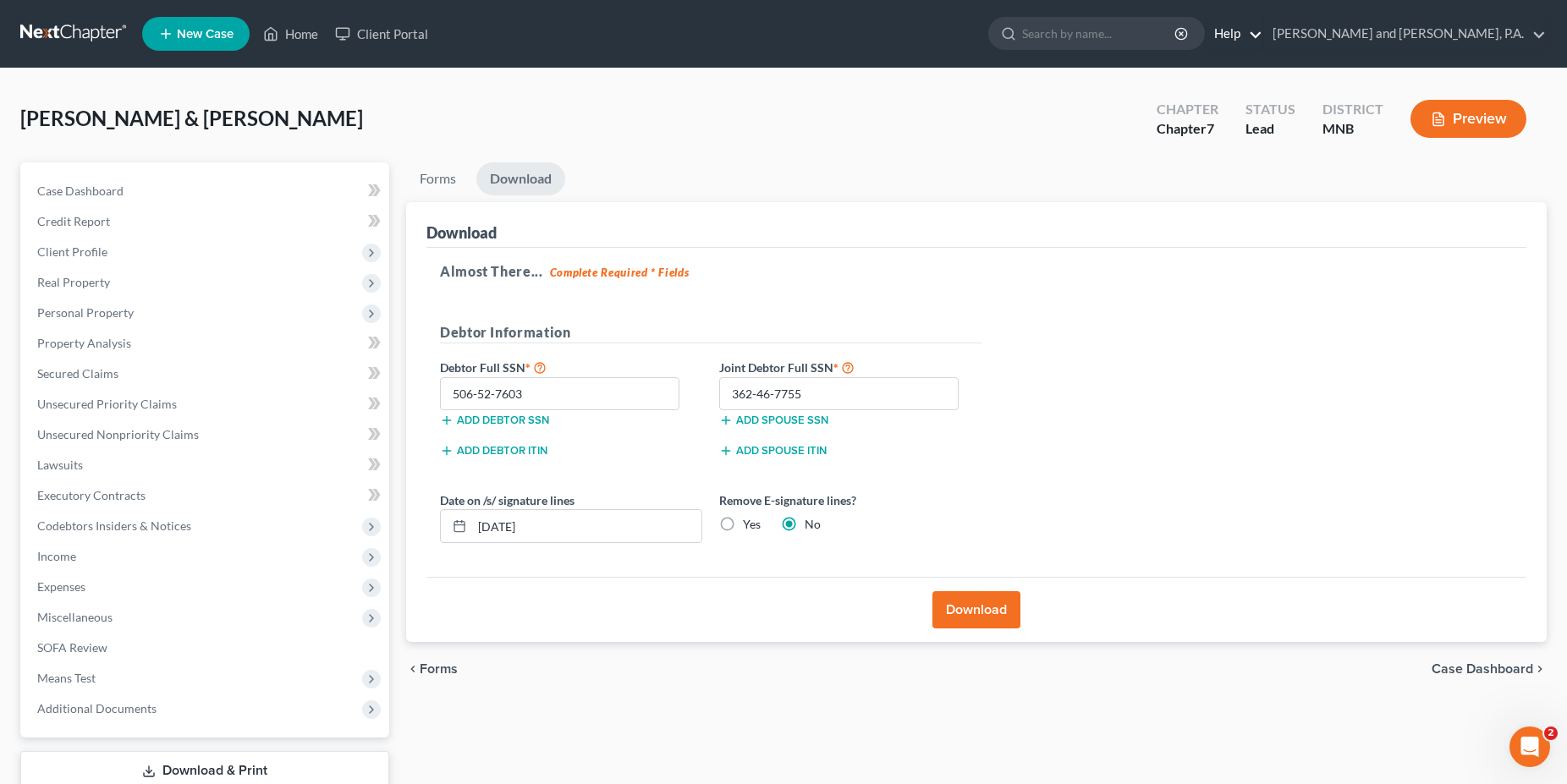
click at [1262, 33] on link "Help" at bounding box center [1234, 34] width 57 height 30
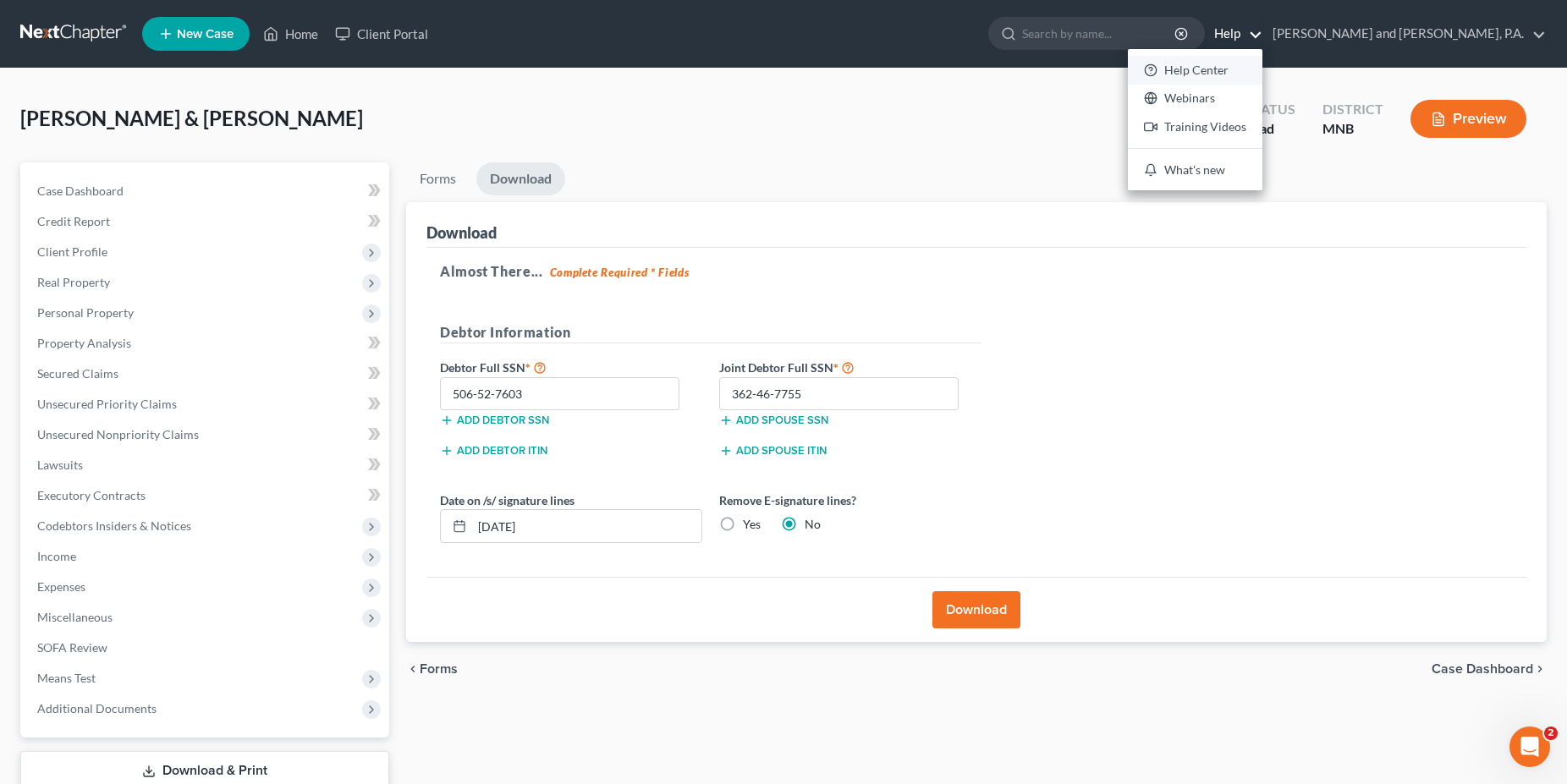
click at [1262, 68] on link "Help Center" at bounding box center [1196, 70] width 135 height 28
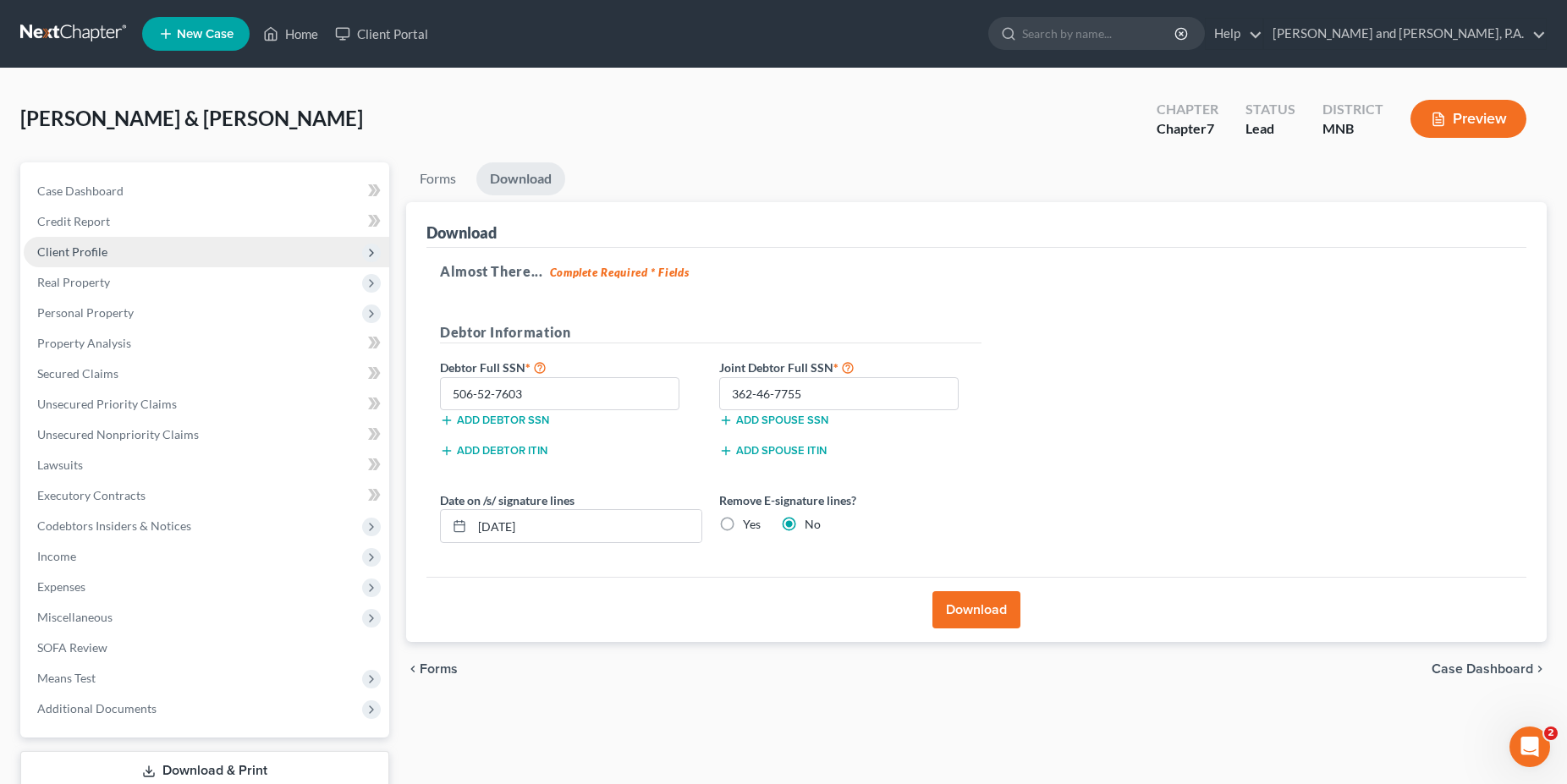
click at [85, 249] on span "Client Profile" at bounding box center [72, 251] width 70 height 15
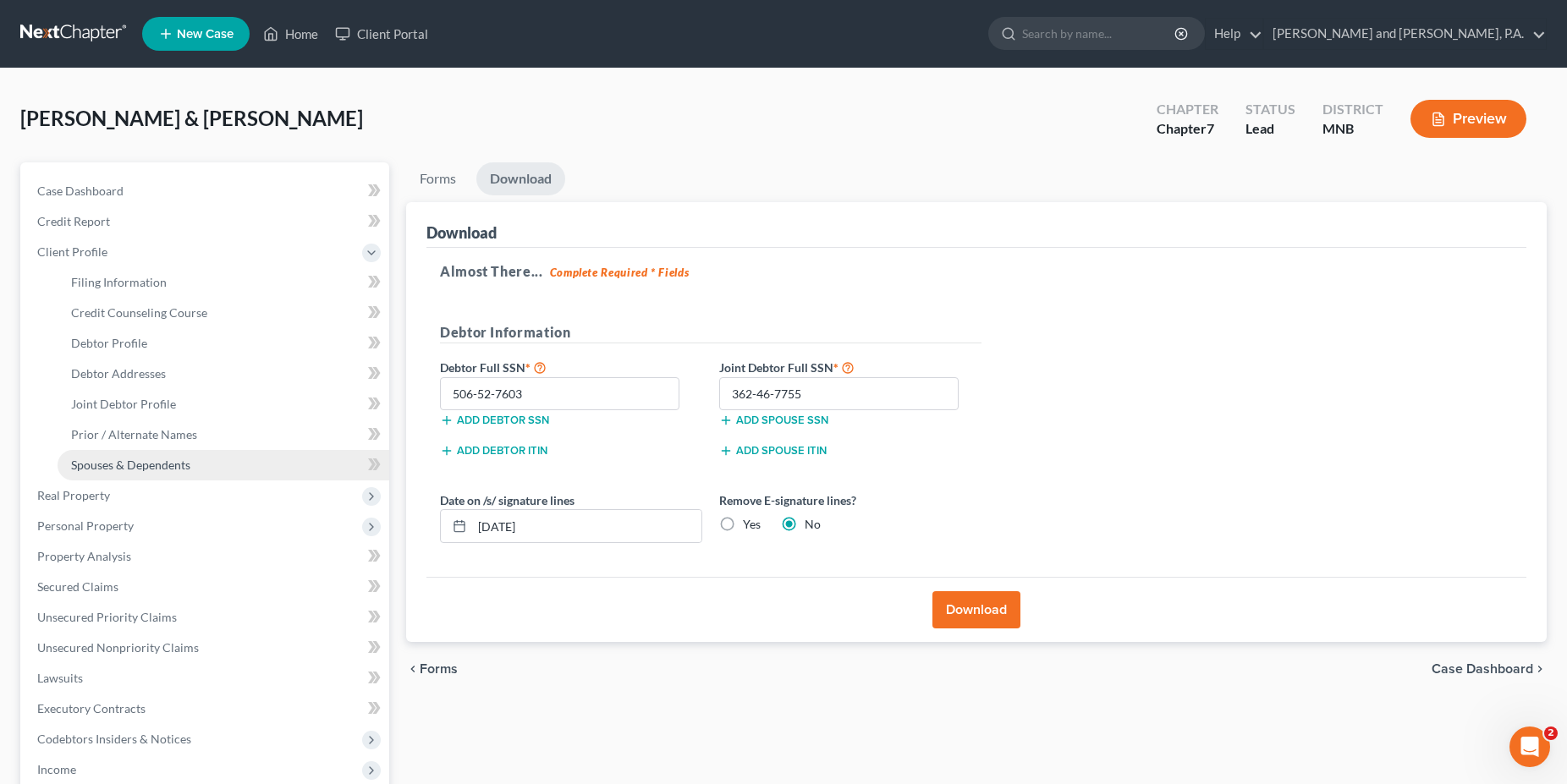
click at [124, 465] on span "Spouses & Dependents" at bounding box center [130, 465] width 119 height 15
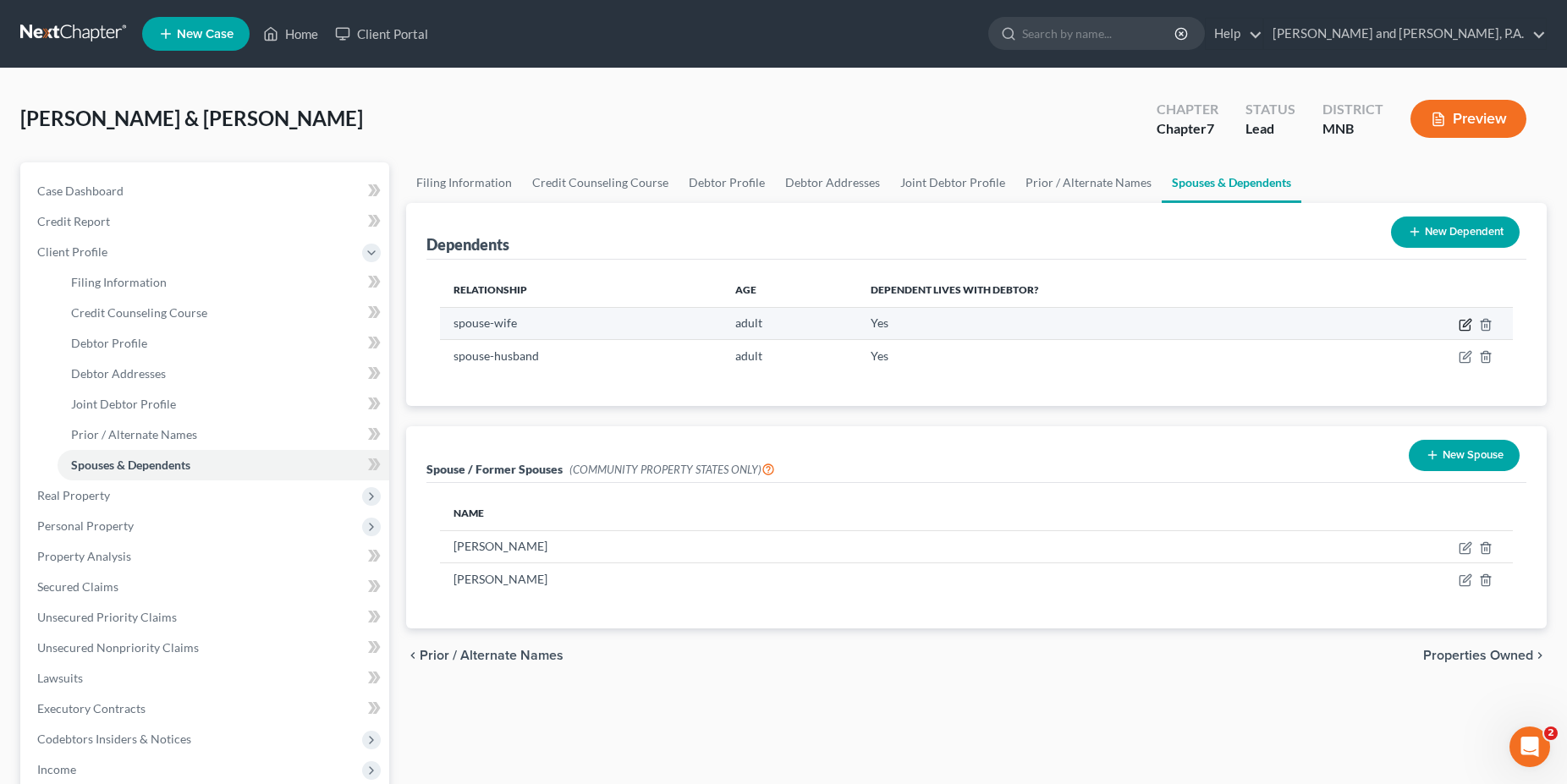
click at [1463, 326] on icon "button" at bounding box center [1466, 322] width 8 height 8
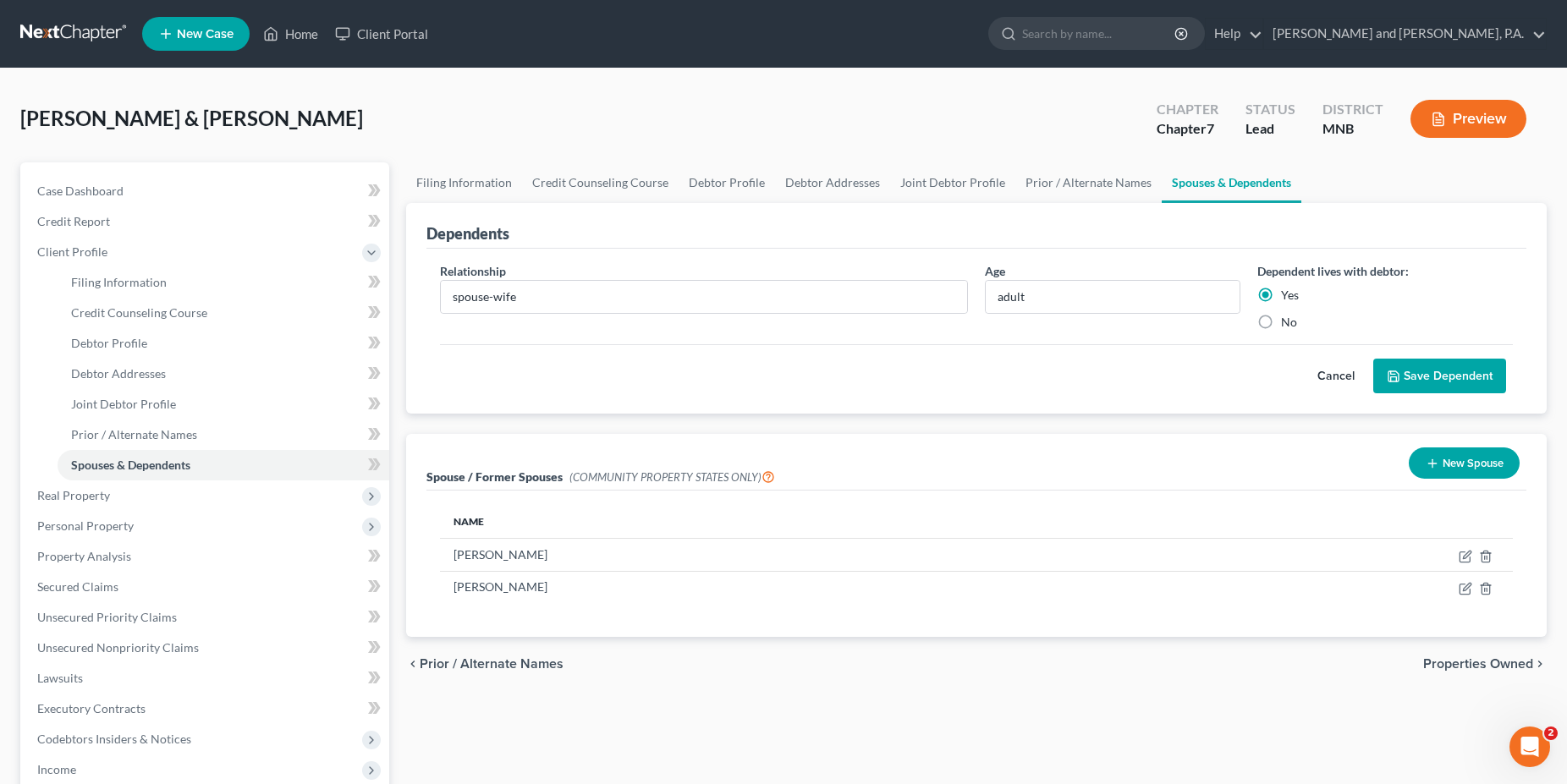
click at [1437, 375] on button "Save Dependent" at bounding box center [1440, 376] width 133 height 35
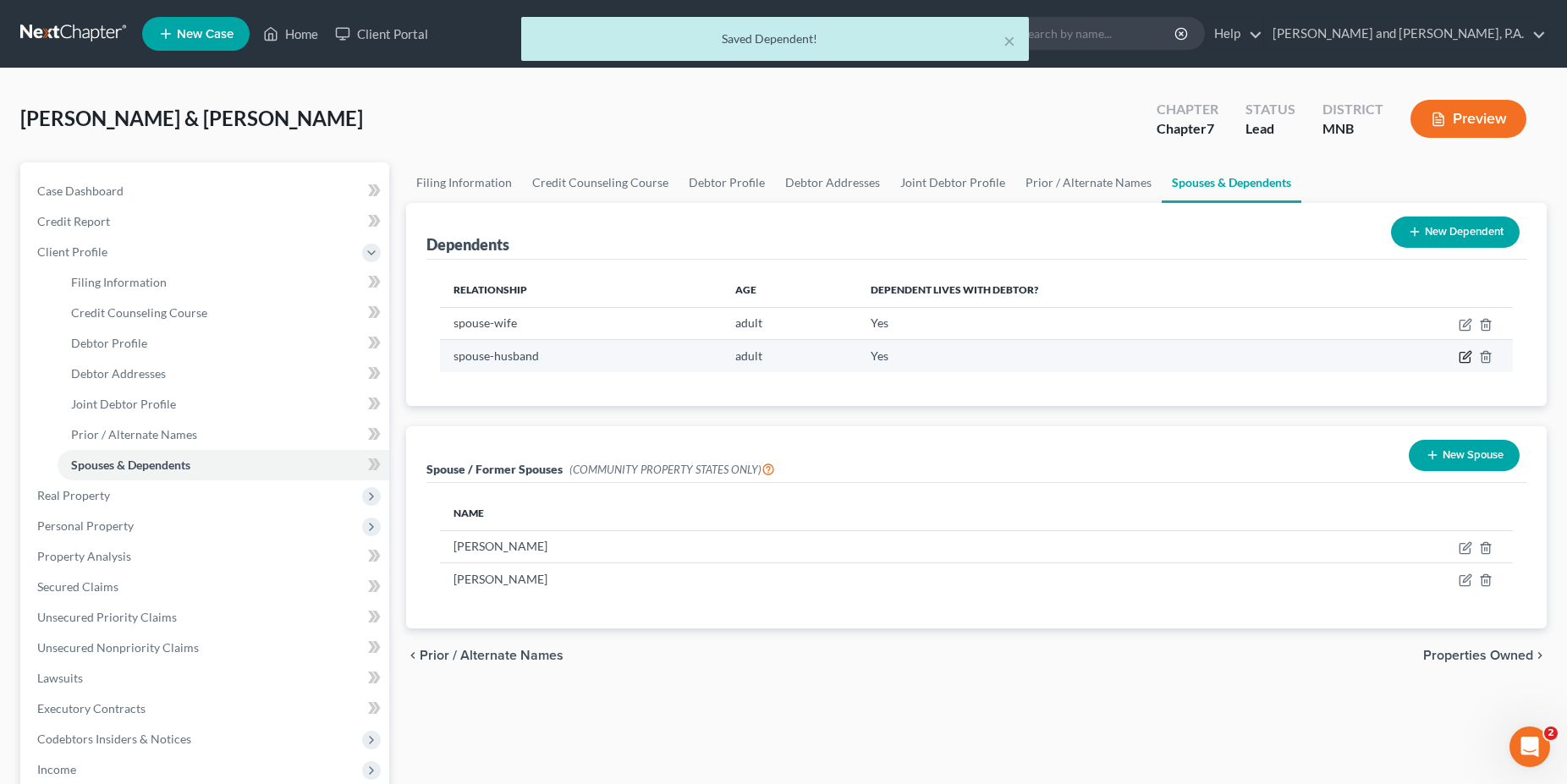
click at [1461, 357] on icon "button" at bounding box center [1465, 357] width 14 height 14
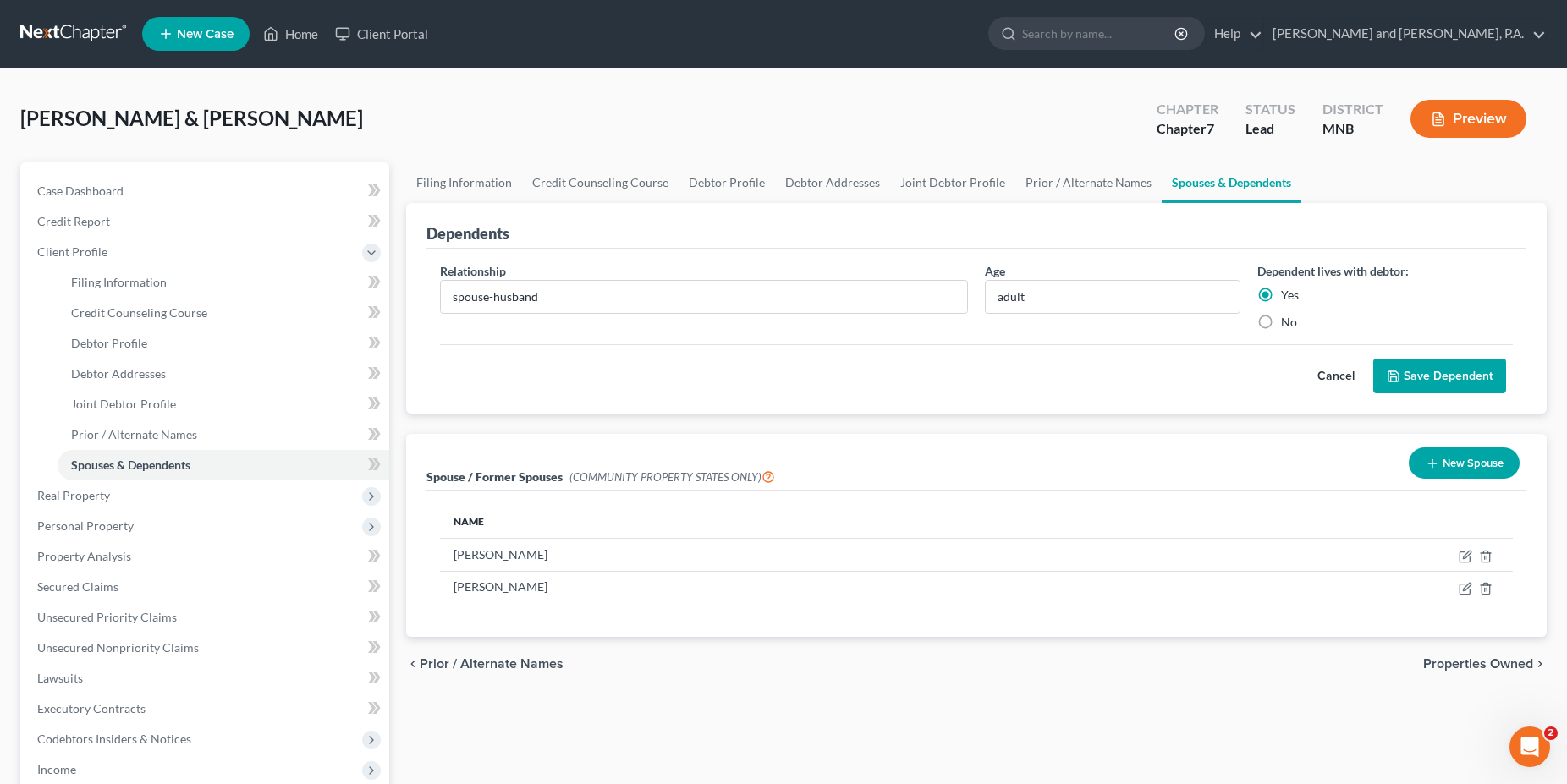
click at [1457, 379] on button "Save Dependent" at bounding box center [1440, 376] width 133 height 35
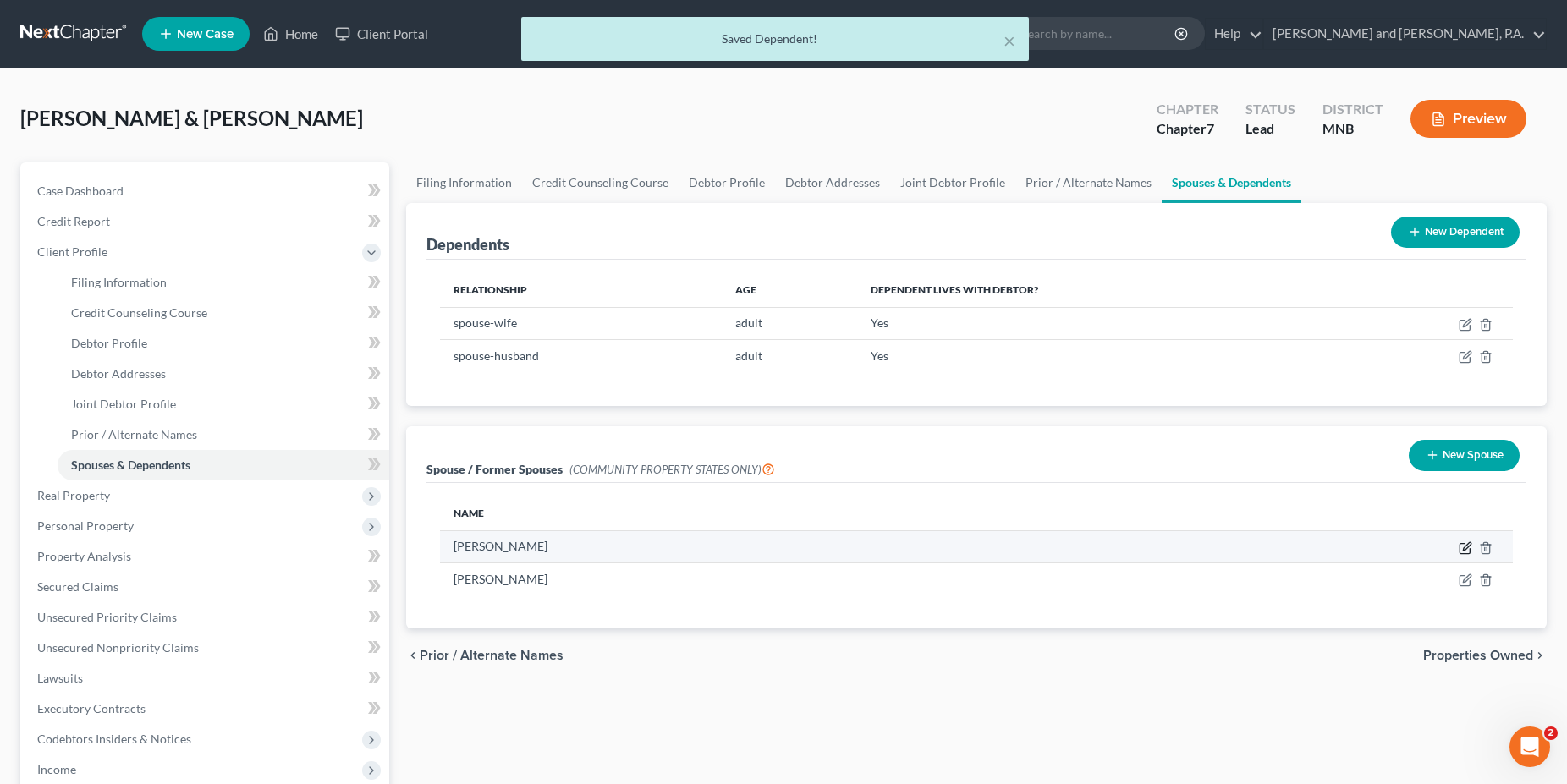
click at [1463, 553] on icon "button" at bounding box center [1464, 548] width 10 height 10
select select "10"
select select "52"
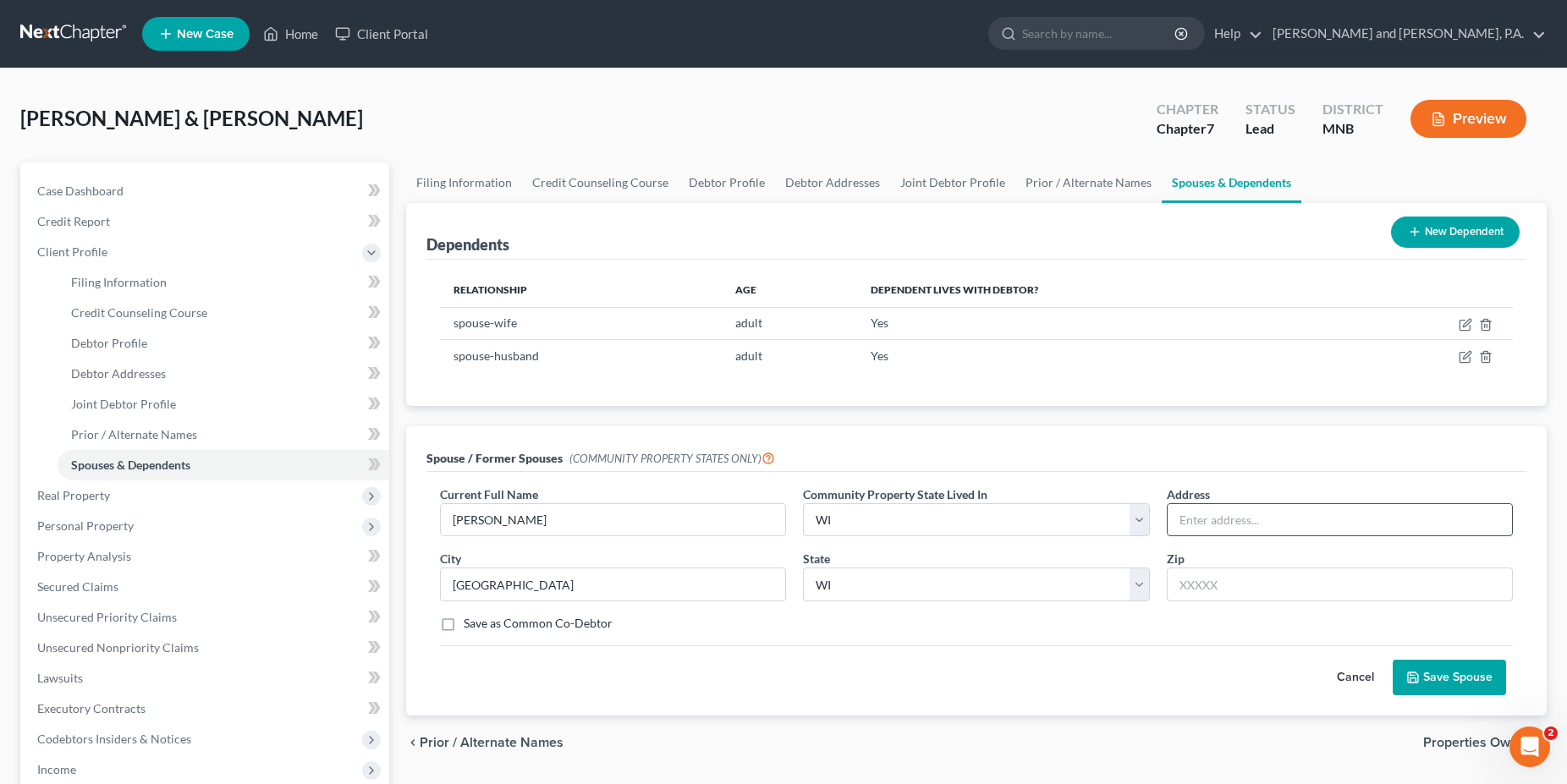
scroll to position [326, 0]
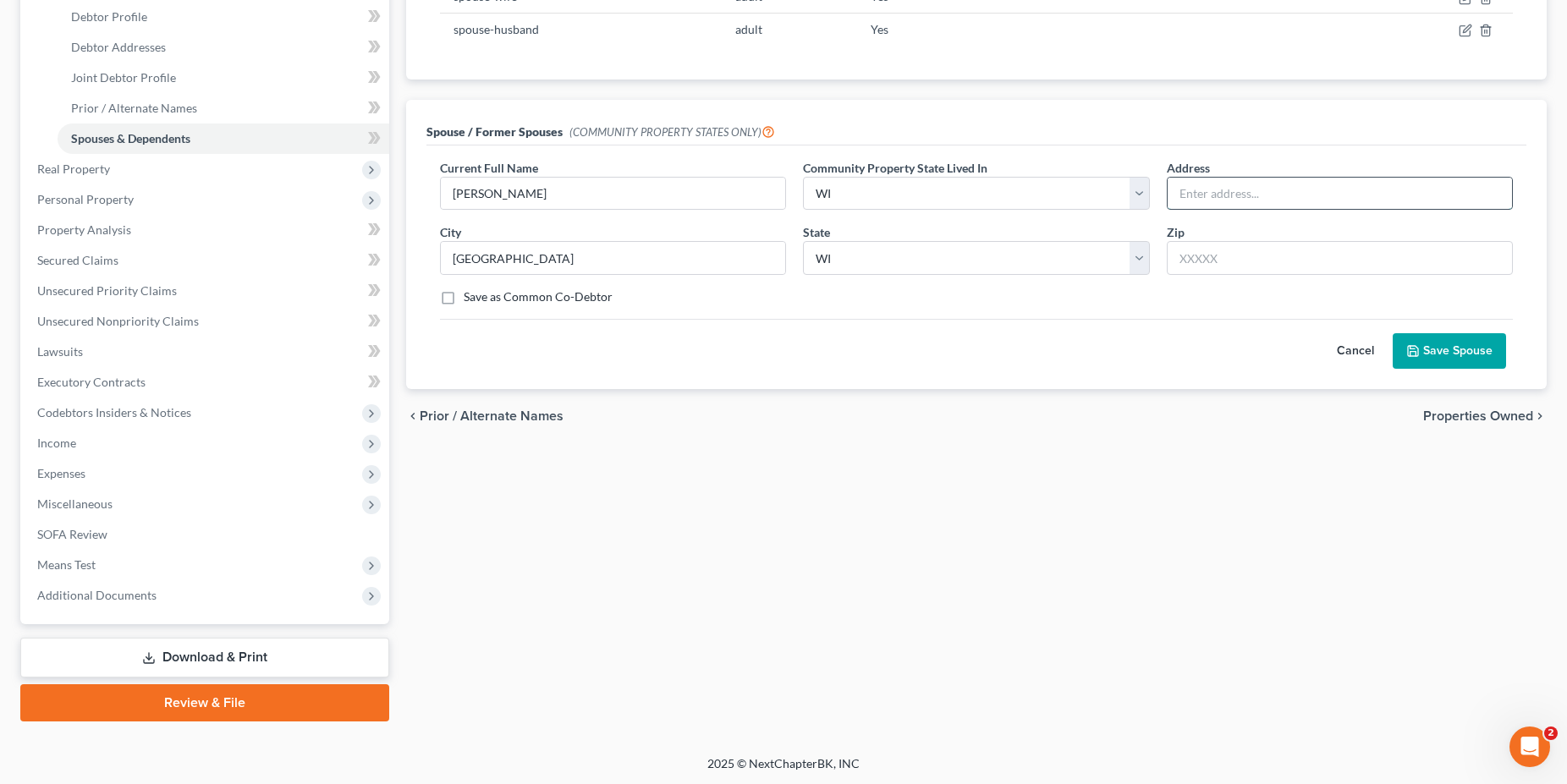
click at [1210, 187] on input "text" at bounding box center [1340, 193] width 345 height 32
type input "123 street"
click at [1192, 256] on input "text" at bounding box center [1340, 257] width 346 height 34
type input "66666"
click at [1451, 353] on button "Save Spouse" at bounding box center [1449, 351] width 113 height 35
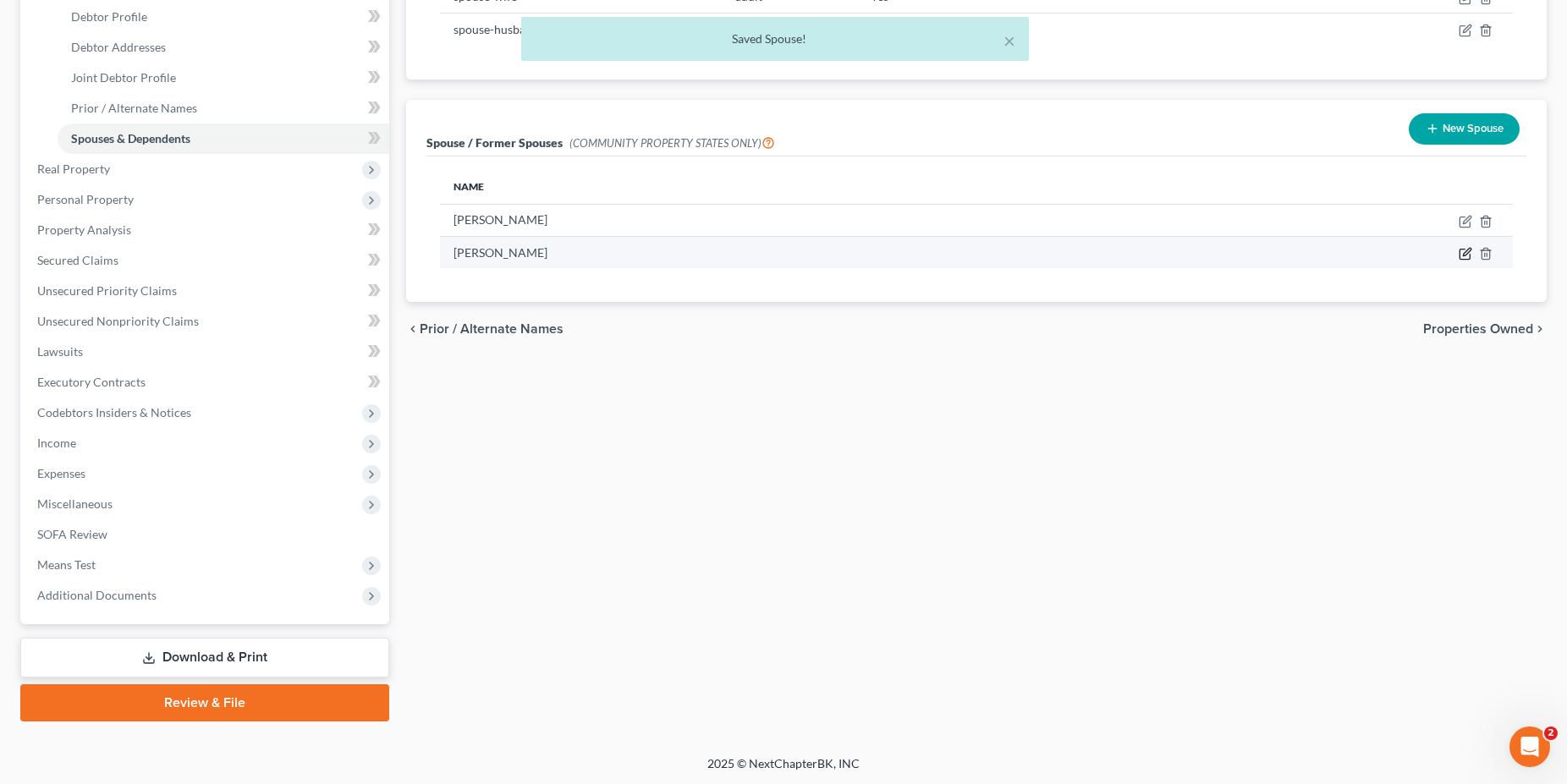
click at [1464, 254] on icon "button" at bounding box center [1465, 254] width 14 height 14
select select "10"
select select "52"
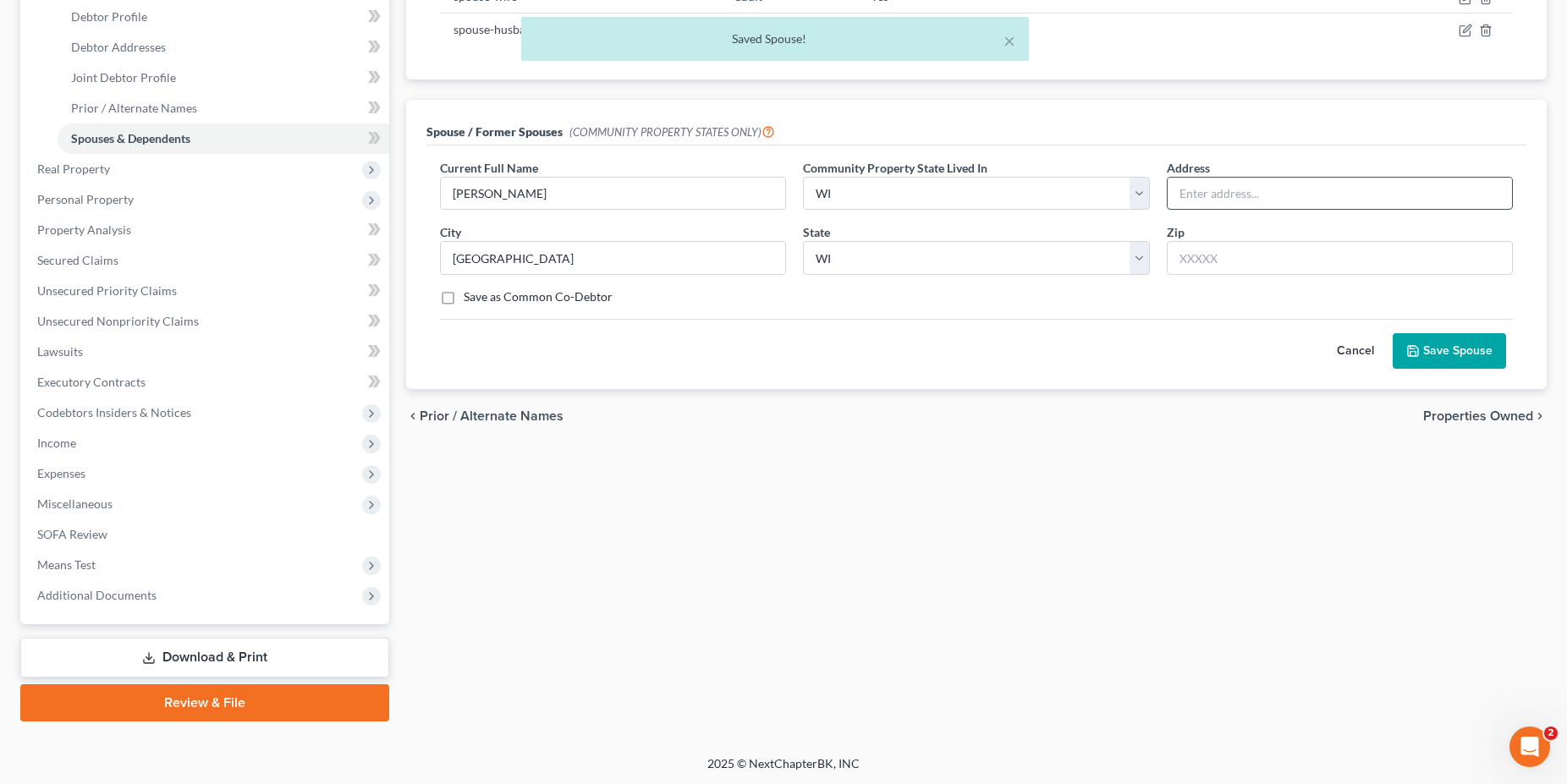
click at [1196, 183] on input "text" at bounding box center [1340, 193] width 345 height 32
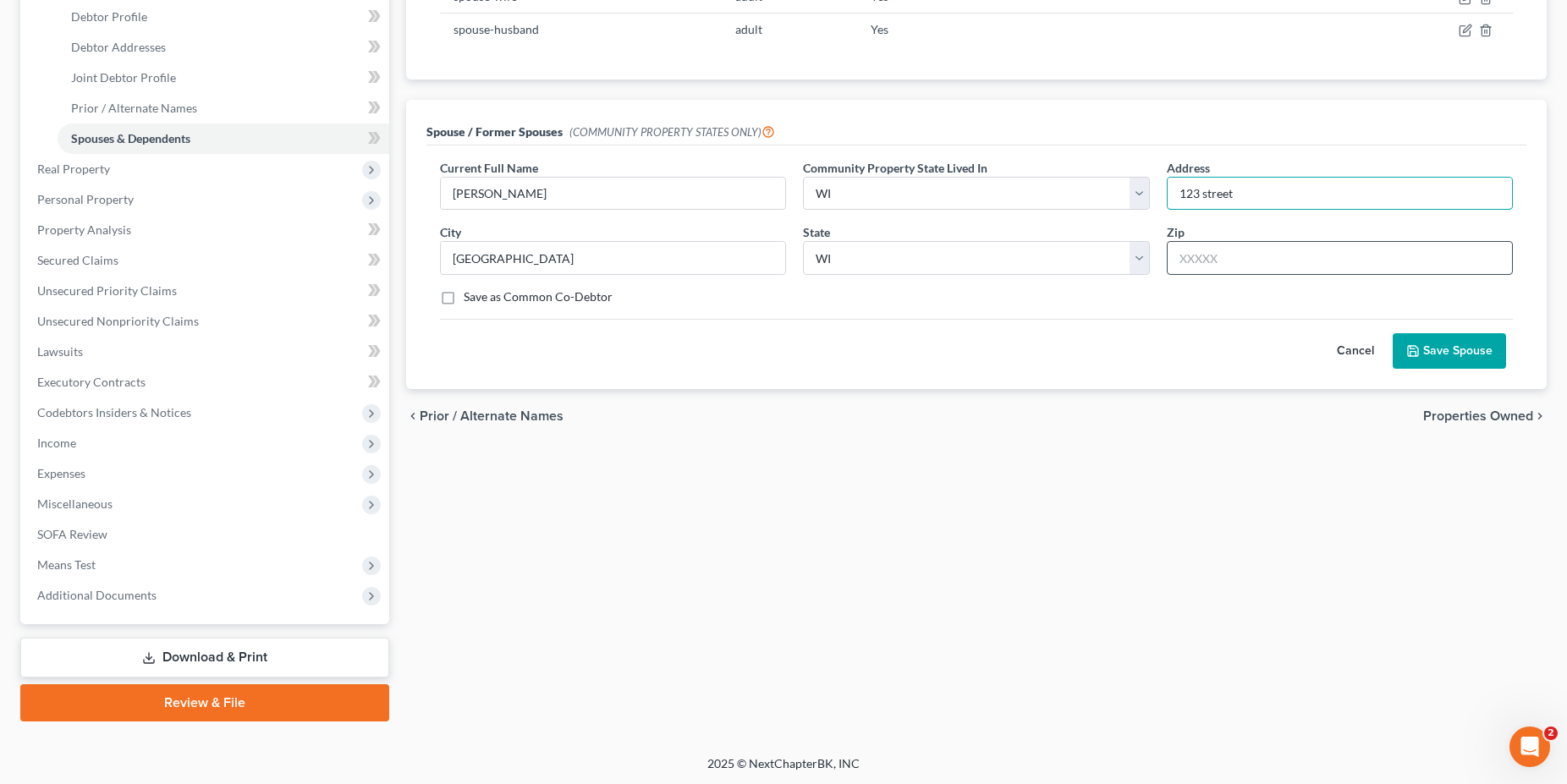
type input "123 street"
click at [1185, 250] on input "text" at bounding box center [1340, 257] width 346 height 34
type input "66666"
click at [1452, 341] on button "Save Spouse" at bounding box center [1449, 351] width 113 height 35
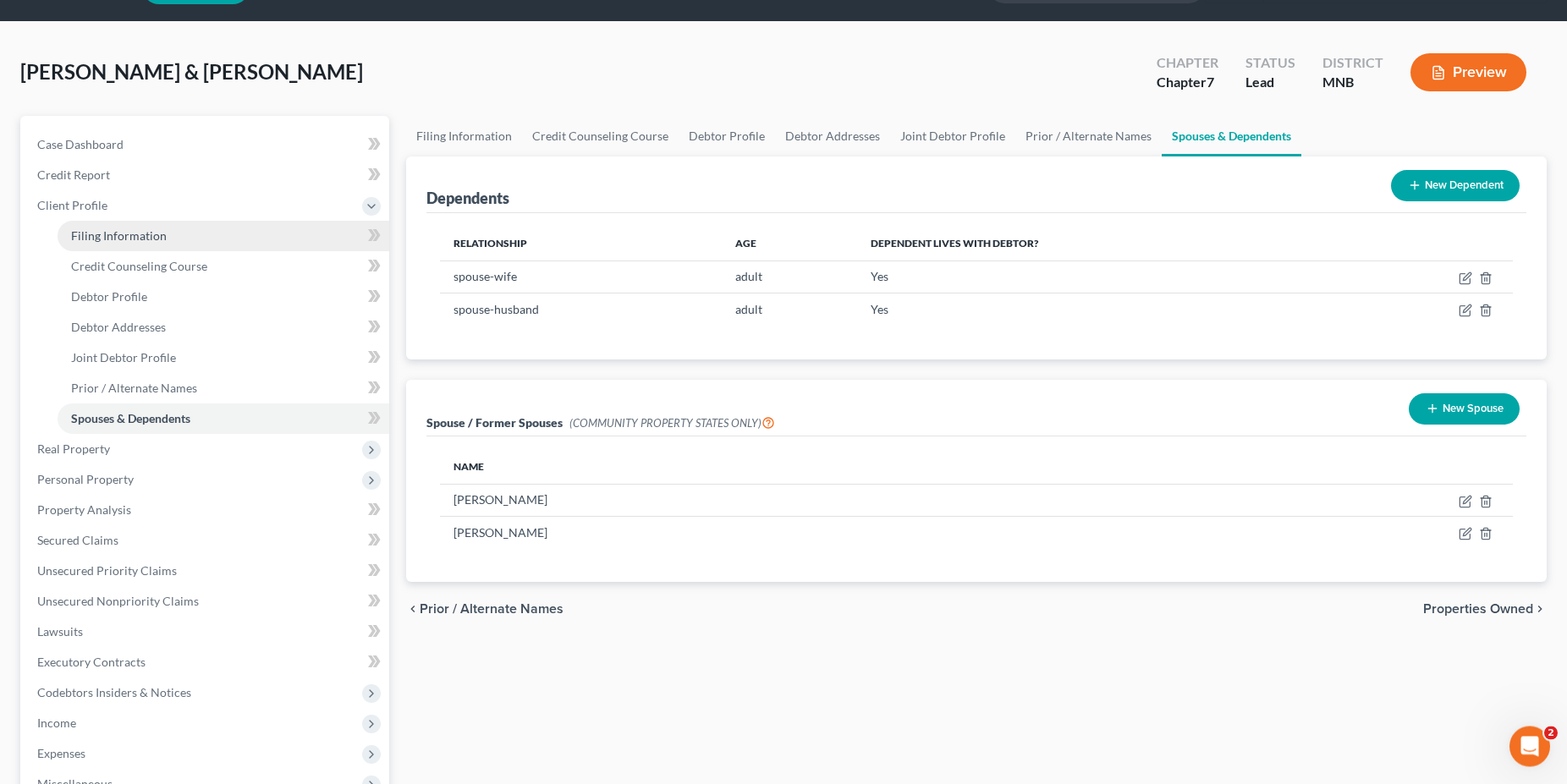
scroll to position [24, 0]
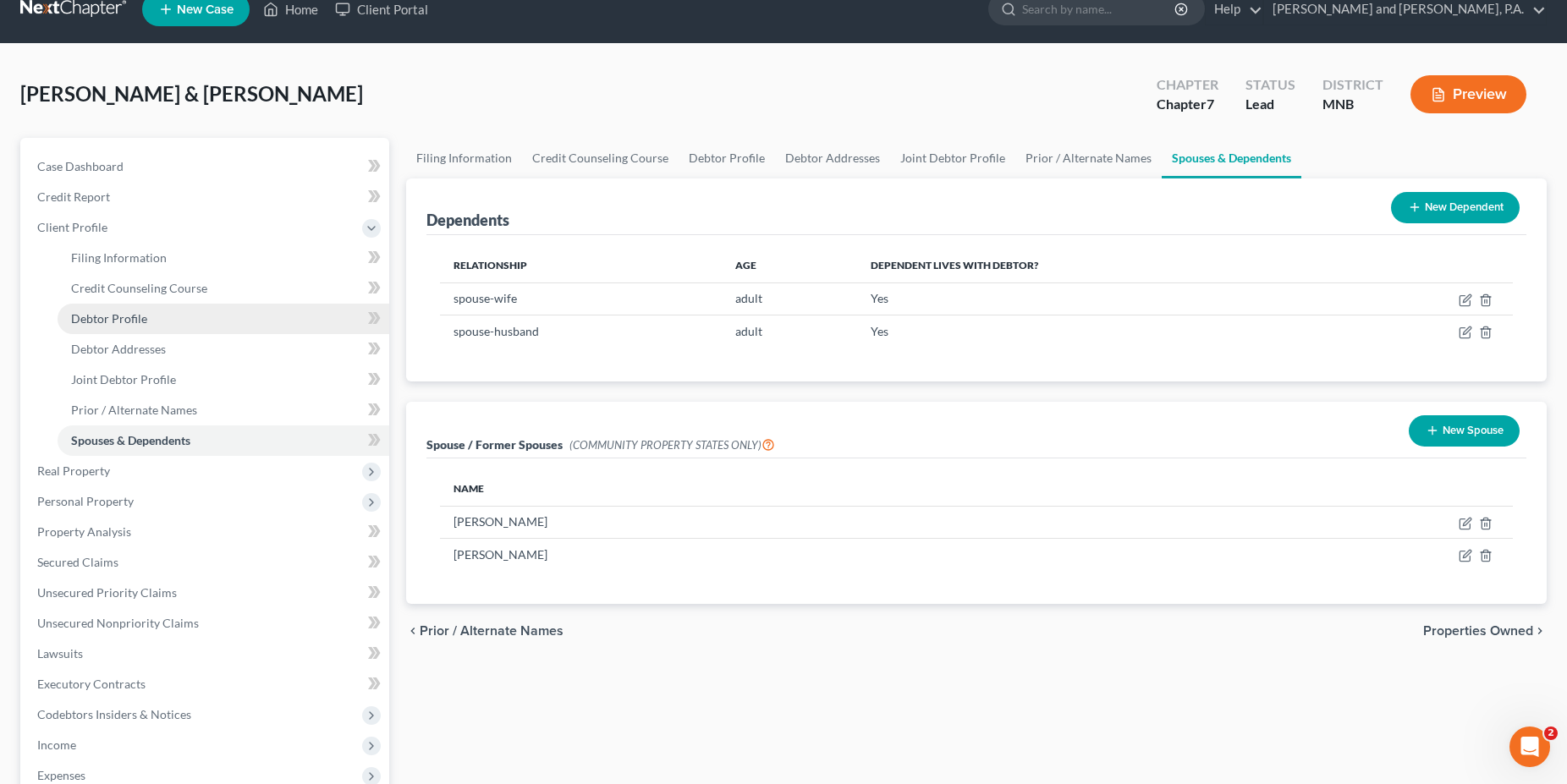
click at [130, 316] on span "Debtor Profile" at bounding box center [109, 318] width 76 height 15
select select "1"
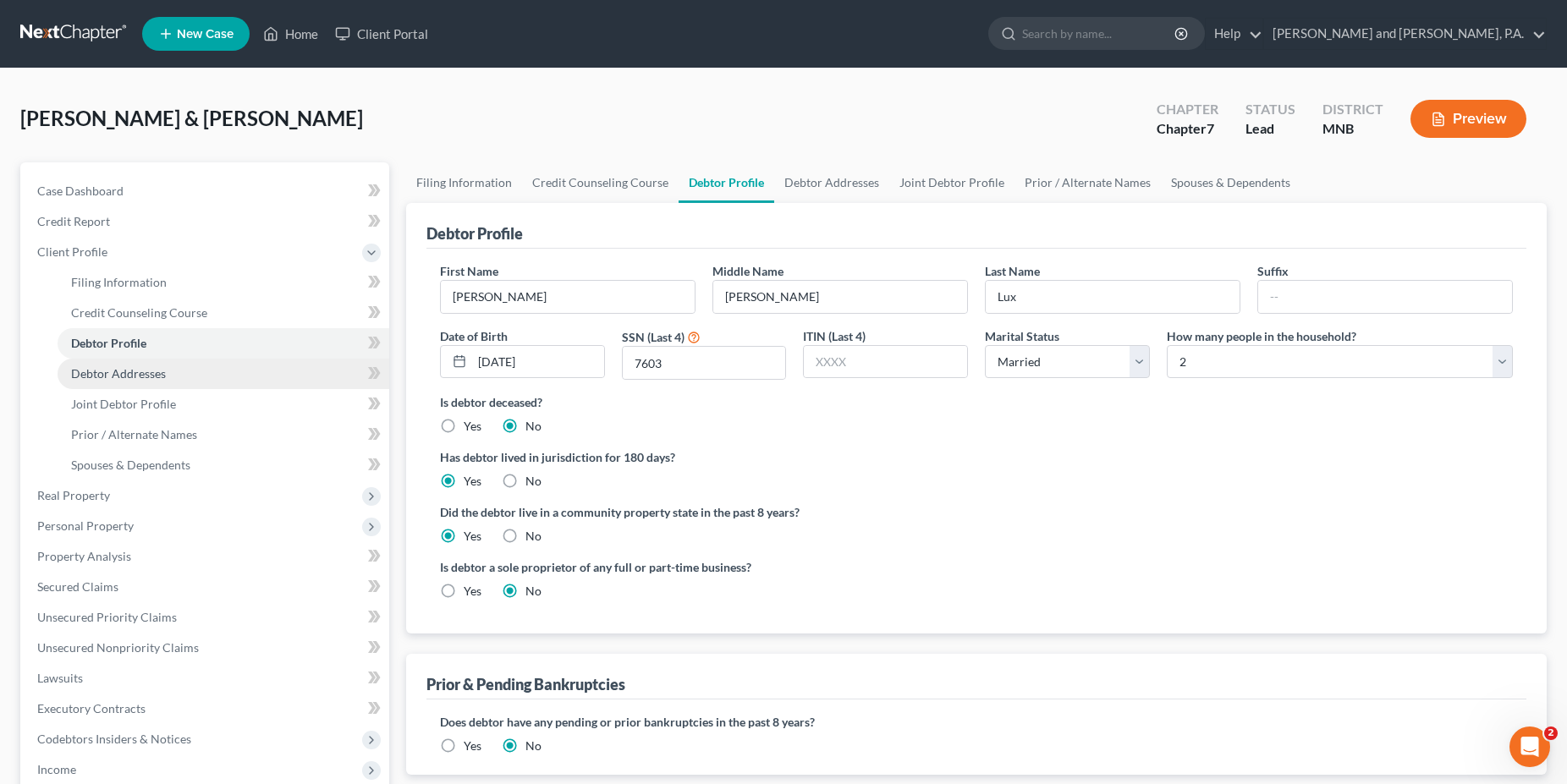
click at [157, 372] on span "Debtor Addresses" at bounding box center [118, 373] width 95 height 15
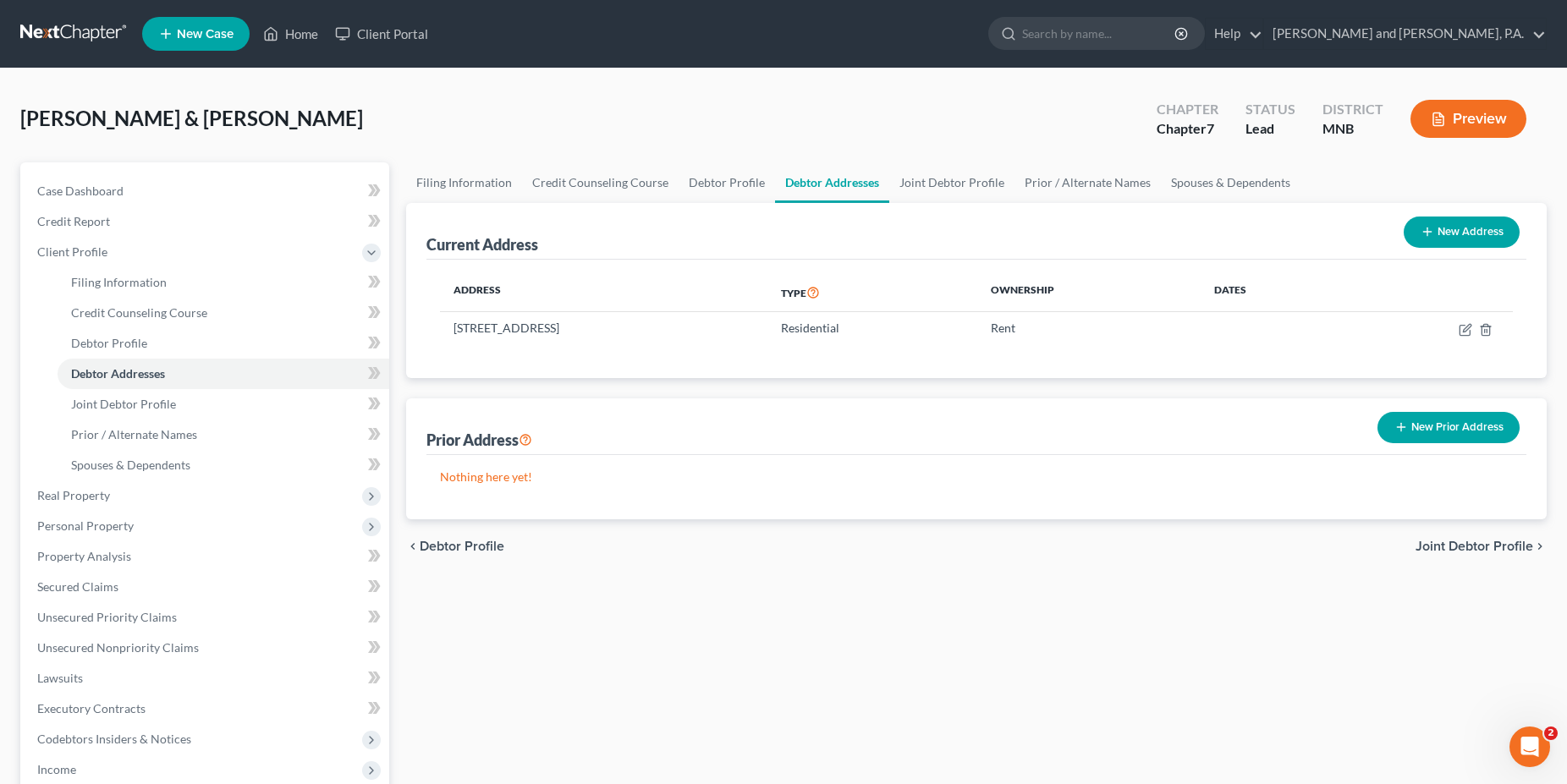
click at [1460, 430] on button "New Prior Address" at bounding box center [1448, 427] width 143 height 31
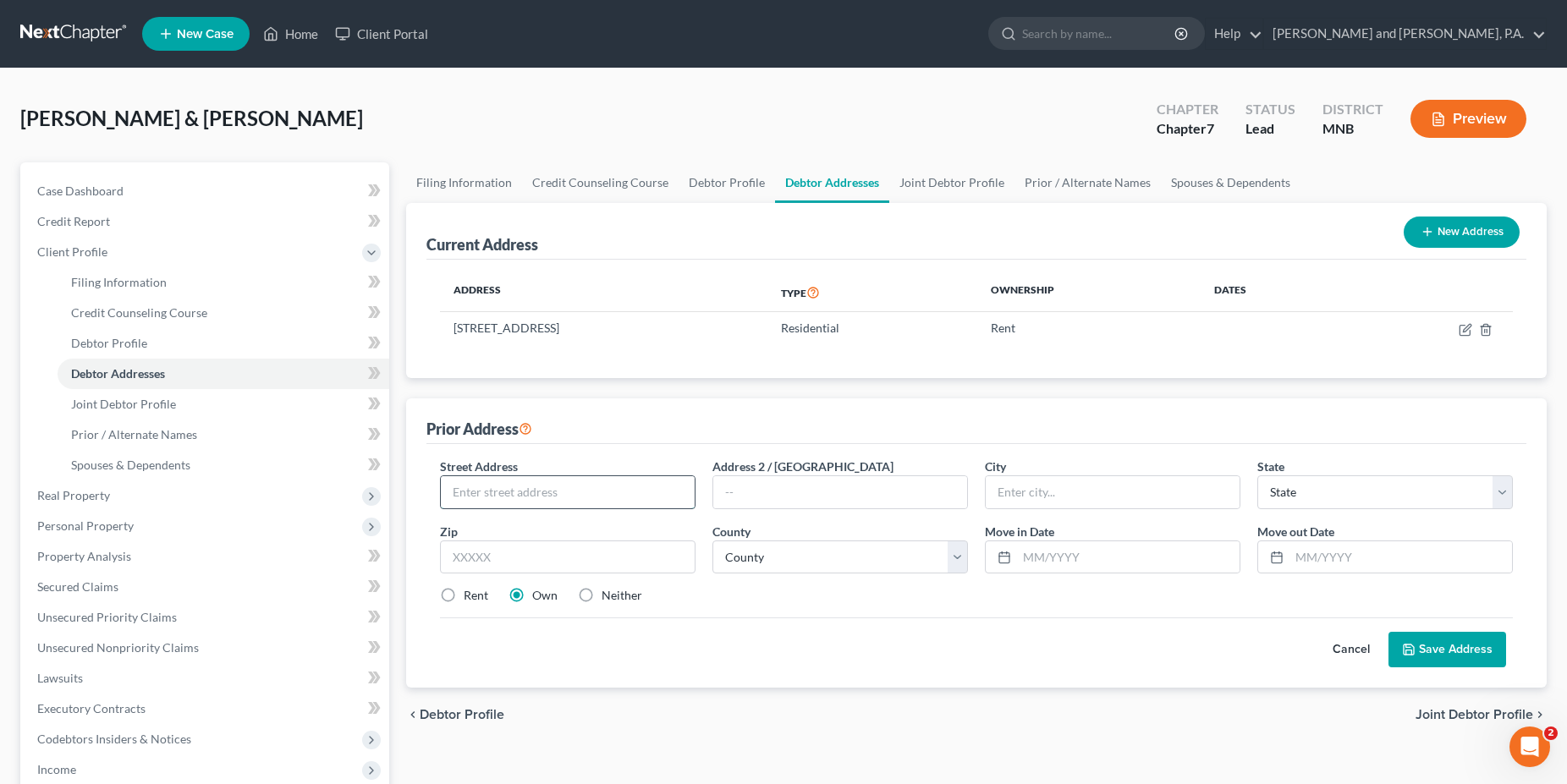
click at [589, 489] on input "text" at bounding box center [568, 491] width 254 height 32
type input "123 street"
type input "[GEOGRAPHIC_DATA]"
select select "52"
type input "66666"
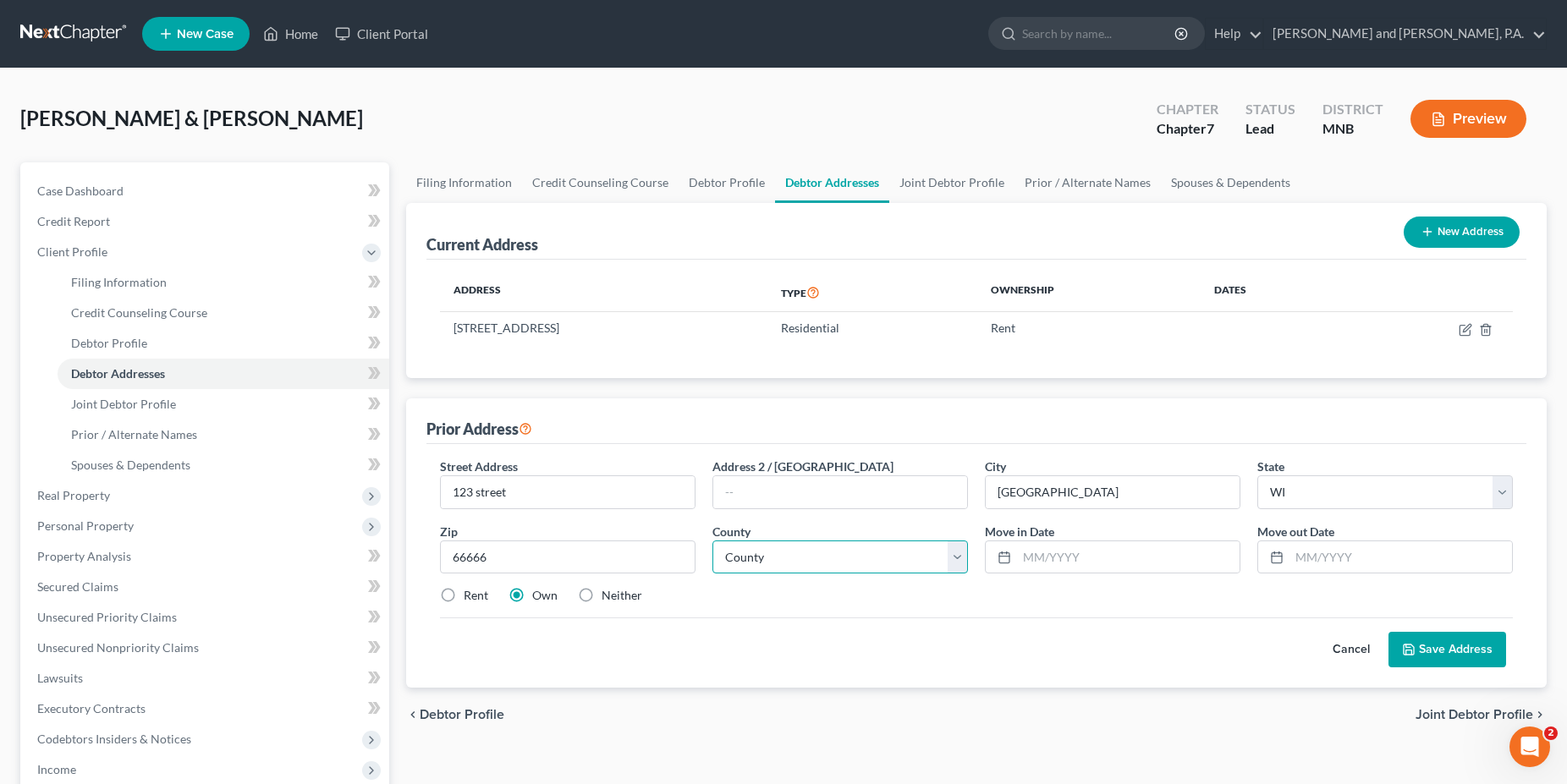
click at [713, 541] on select "County [GEOGRAPHIC_DATA] [GEOGRAPHIC_DATA] [GEOGRAPHIC_DATA] [GEOGRAPHIC_DATA] …" at bounding box center [841, 557] width 256 height 34
select select "40"
click option "[GEOGRAPHIC_DATA]" at bounding box center [0, 0] width 0 height 0
click at [464, 595] on label "Rent" at bounding box center [476, 596] width 24 height 17
click at [471, 595] on input "Rent" at bounding box center [476, 592] width 11 height 11
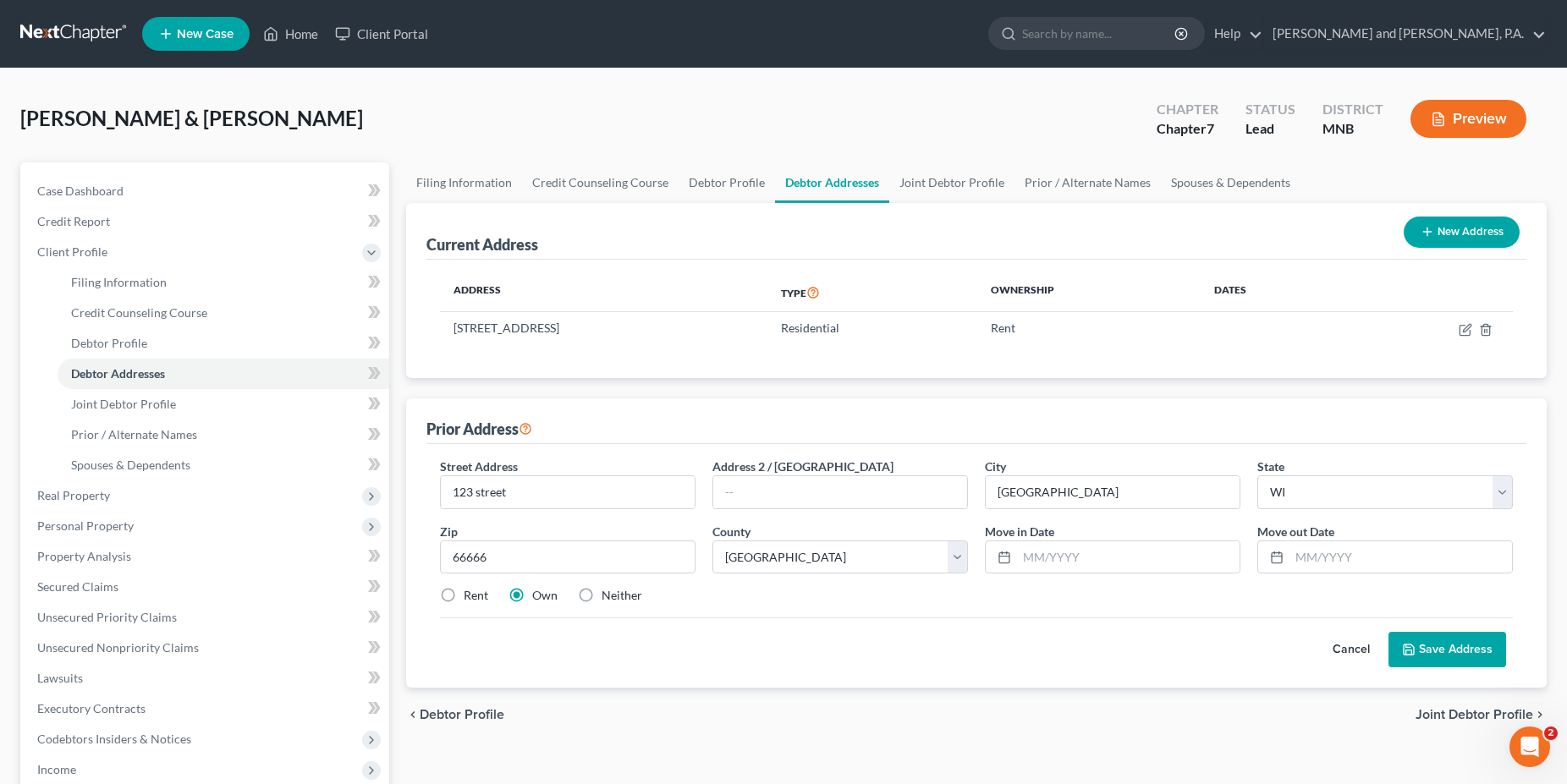
radio input "true"
click at [1450, 655] on button "Save Address" at bounding box center [1447, 649] width 117 height 35
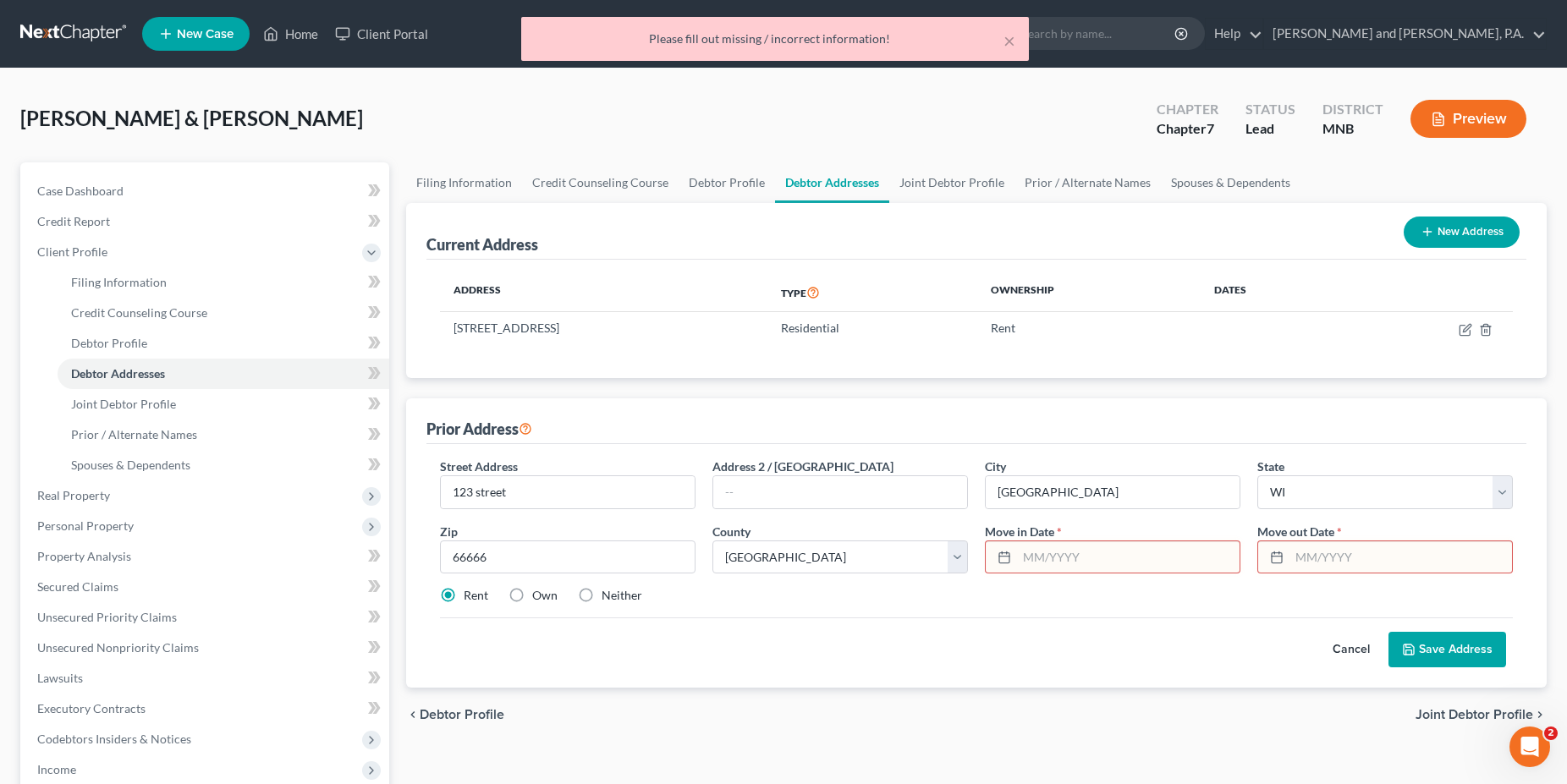
click at [1037, 554] on input "text" at bounding box center [1128, 557] width 223 height 32
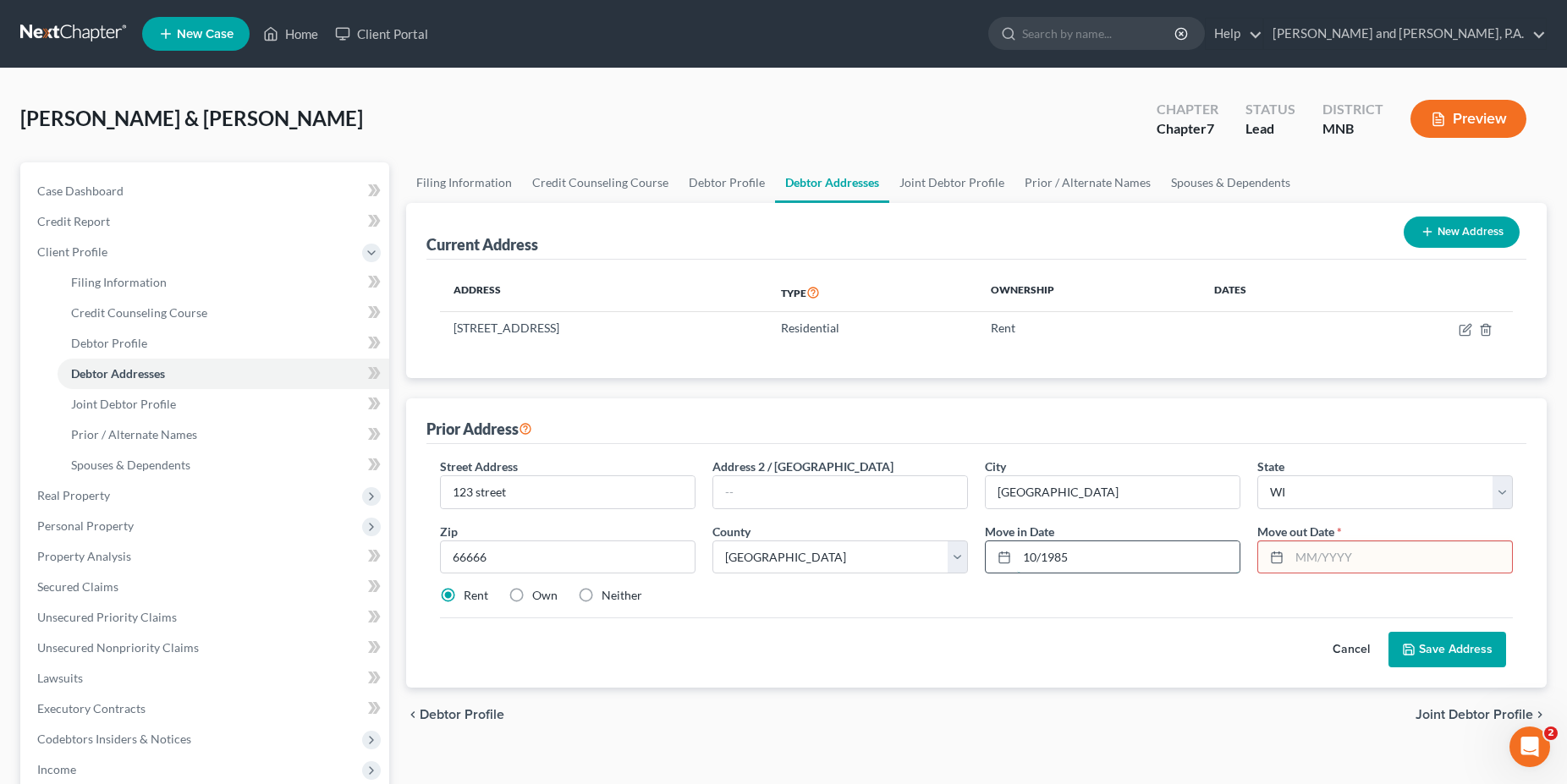
type input "10/1985"
type input "10/2020"
click at [1440, 648] on button "Save Address" at bounding box center [1447, 649] width 117 height 35
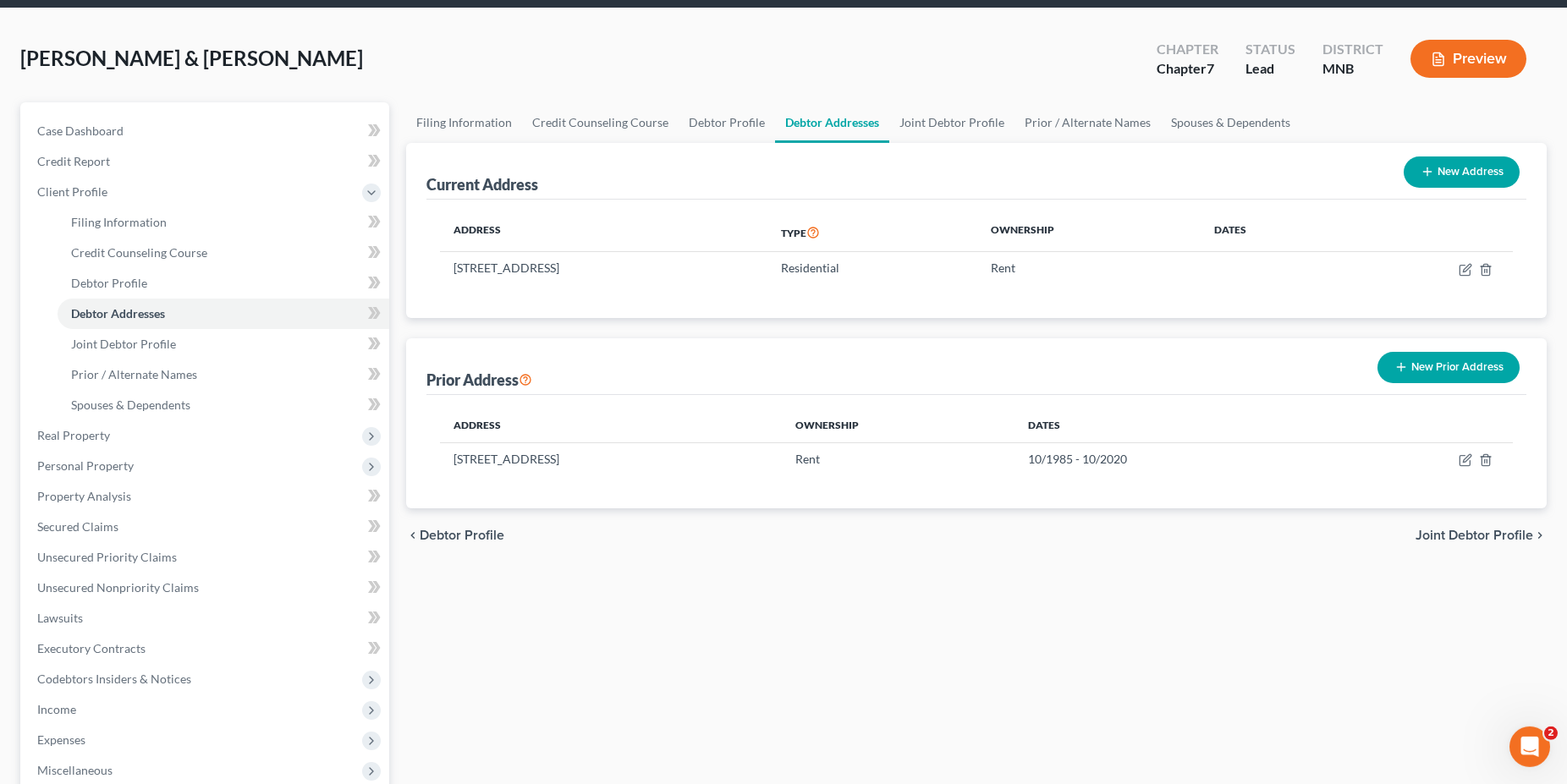
scroll to position [326, 0]
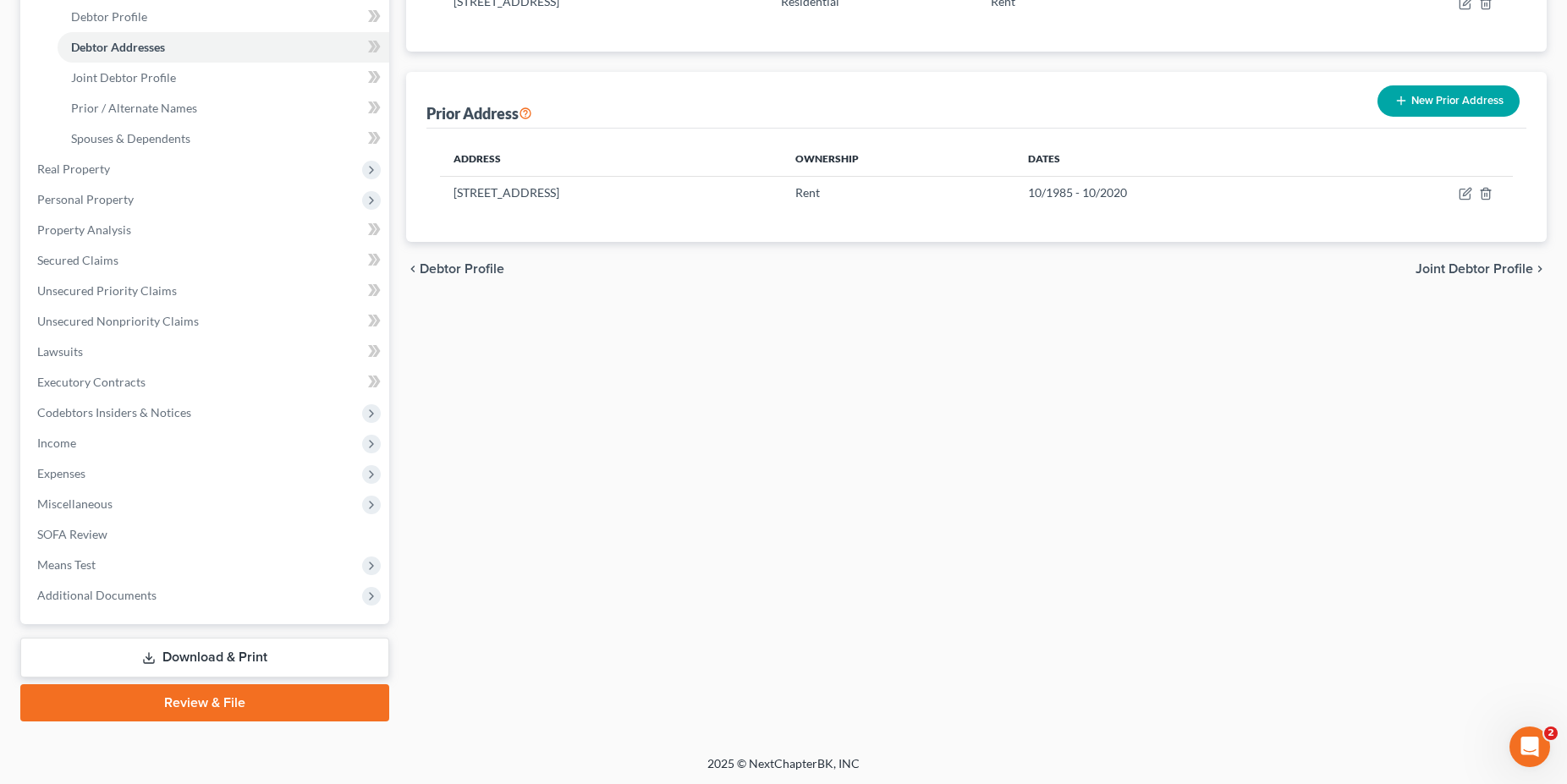
click at [221, 654] on link "Download & Print" at bounding box center [205, 657] width 369 height 40
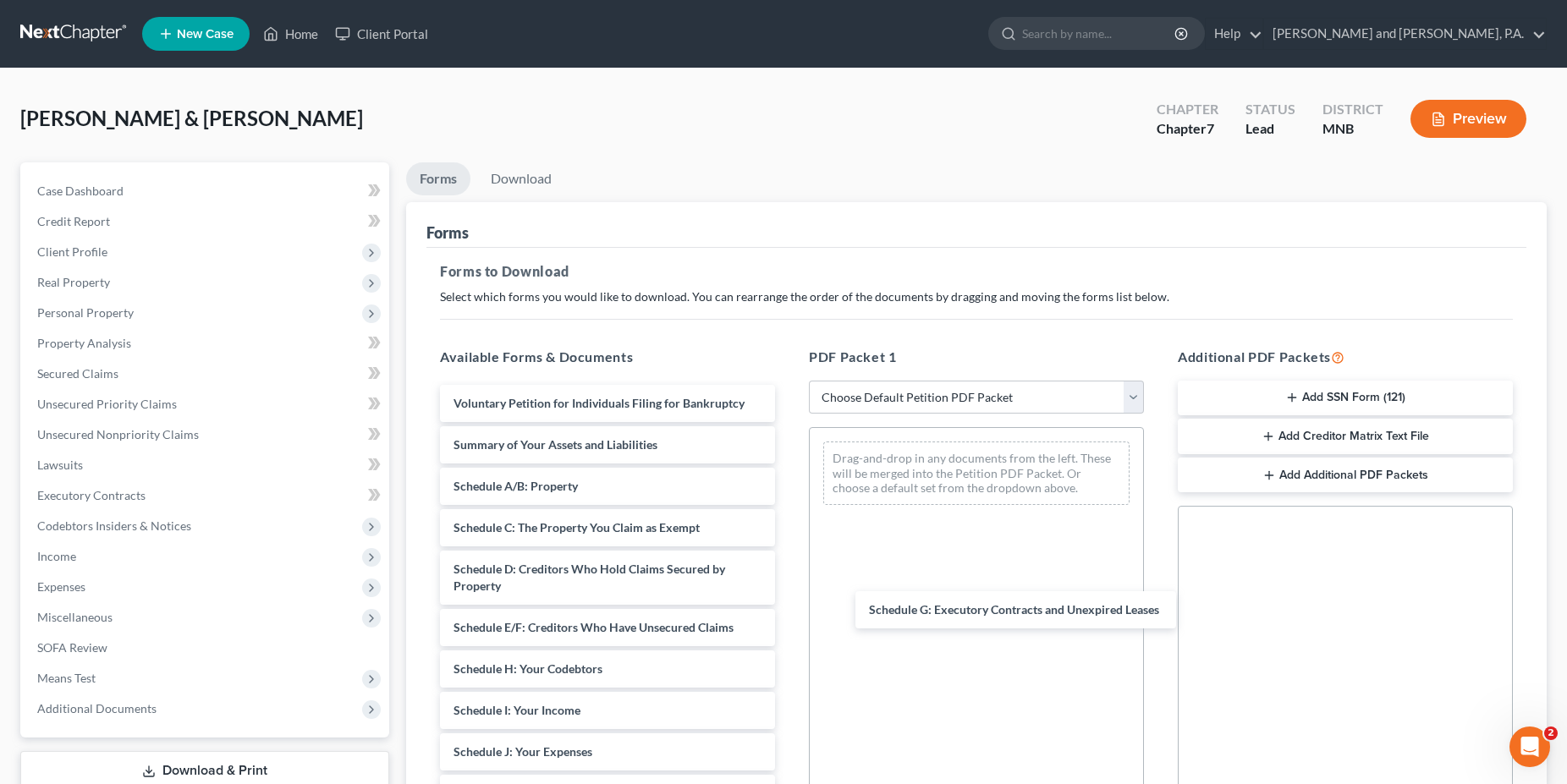
drag, startPoint x: 564, startPoint y: 673, endPoint x: 961, endPoint y: 618, distance: 400.8
click at [789, 615] on div "Schedule G: Executory Contracts and Unexpired Leases Voluntary Petition for Ind…" at bounding box center [607, 777] width 362 height 785
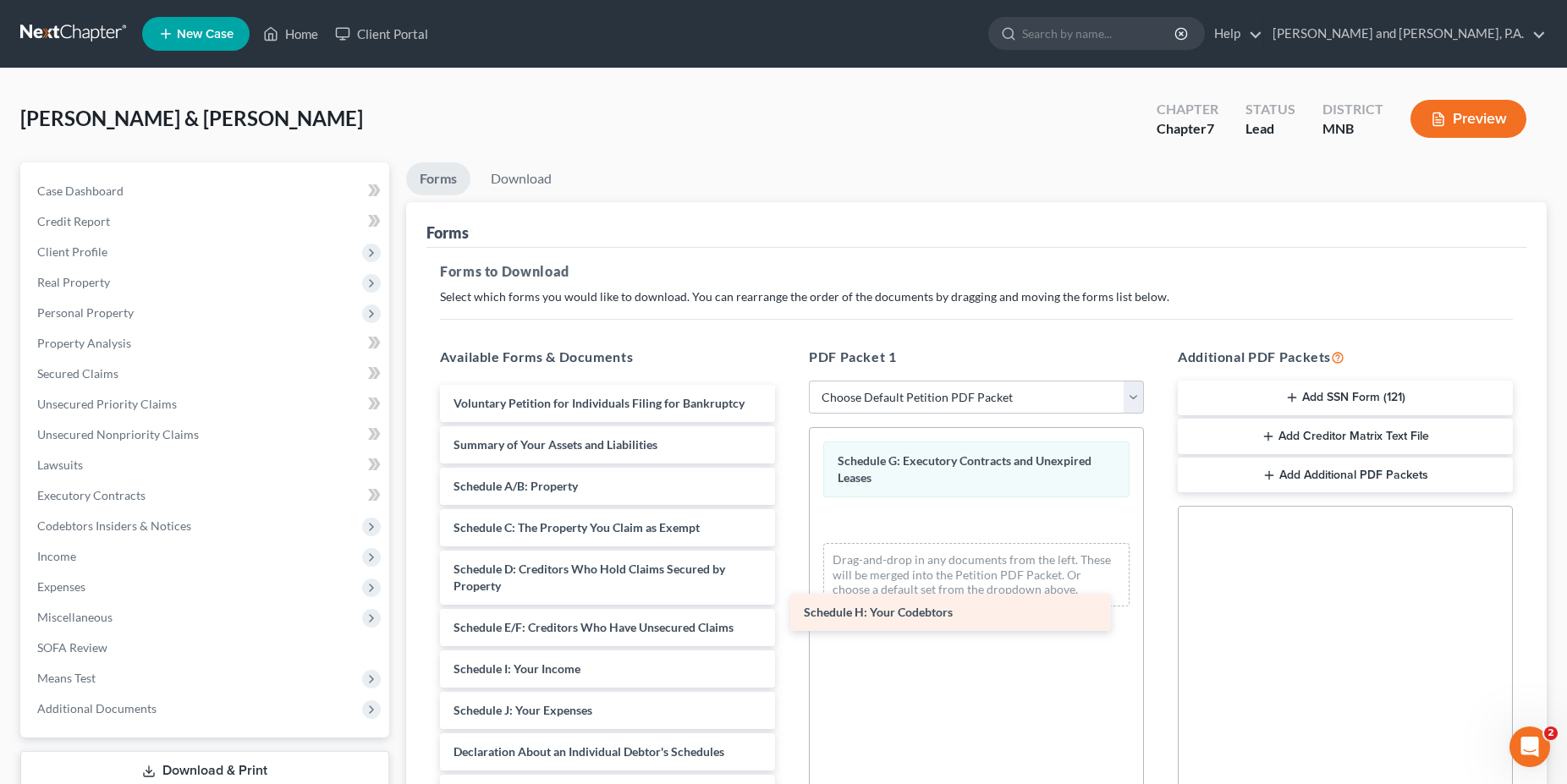
drag, startPoint x: 500, startPoint y: 671, endPoint x: 863, endPoint y: 609, distance: 368.3
click at [789, 609] on div "Schedule H: Your Codebtors Voluntary Petition for Individuals Filing for Bankru…" at bounding box center [607, 756] width 362 height 743
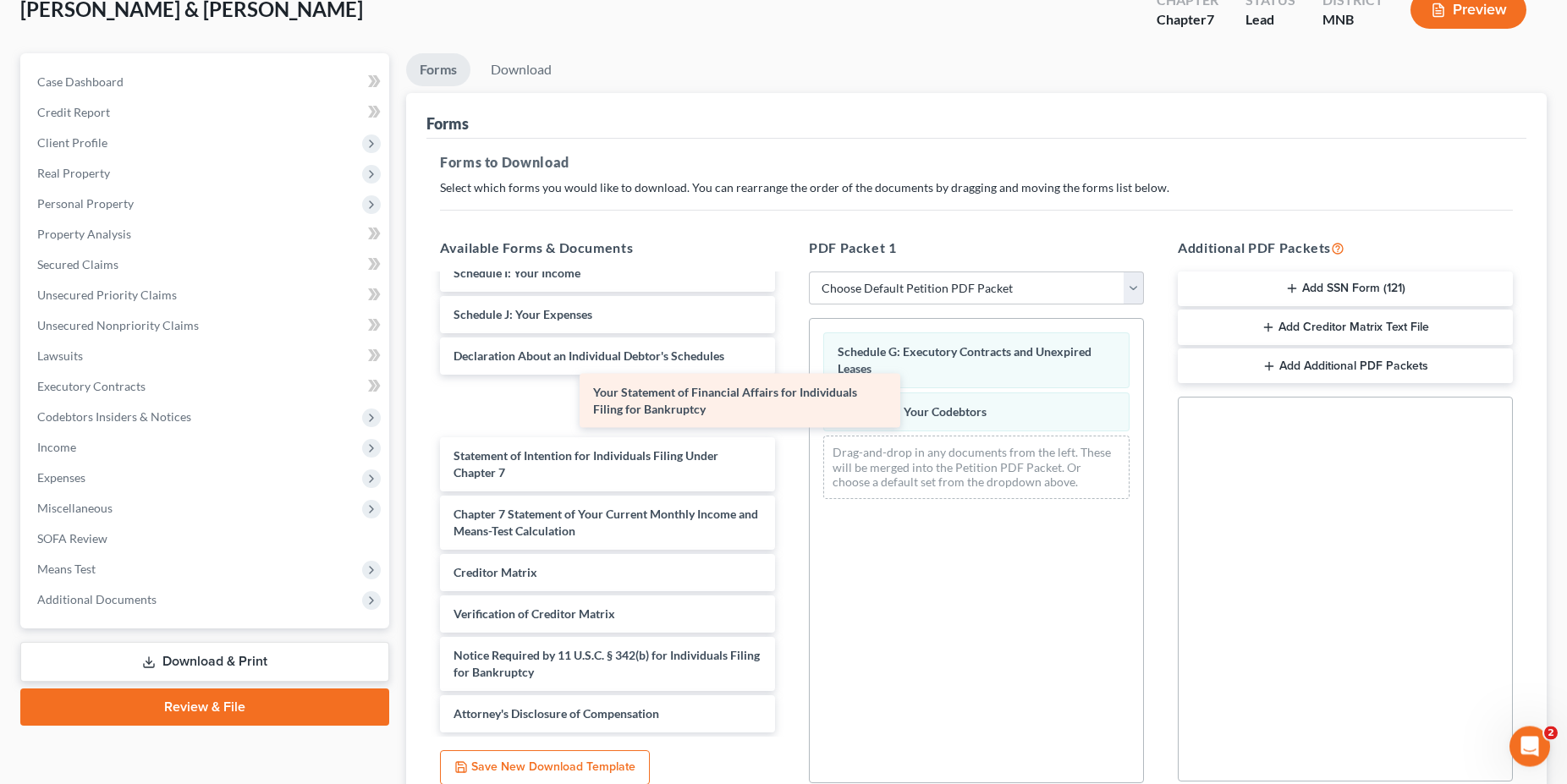
scroll to position [228, 0]
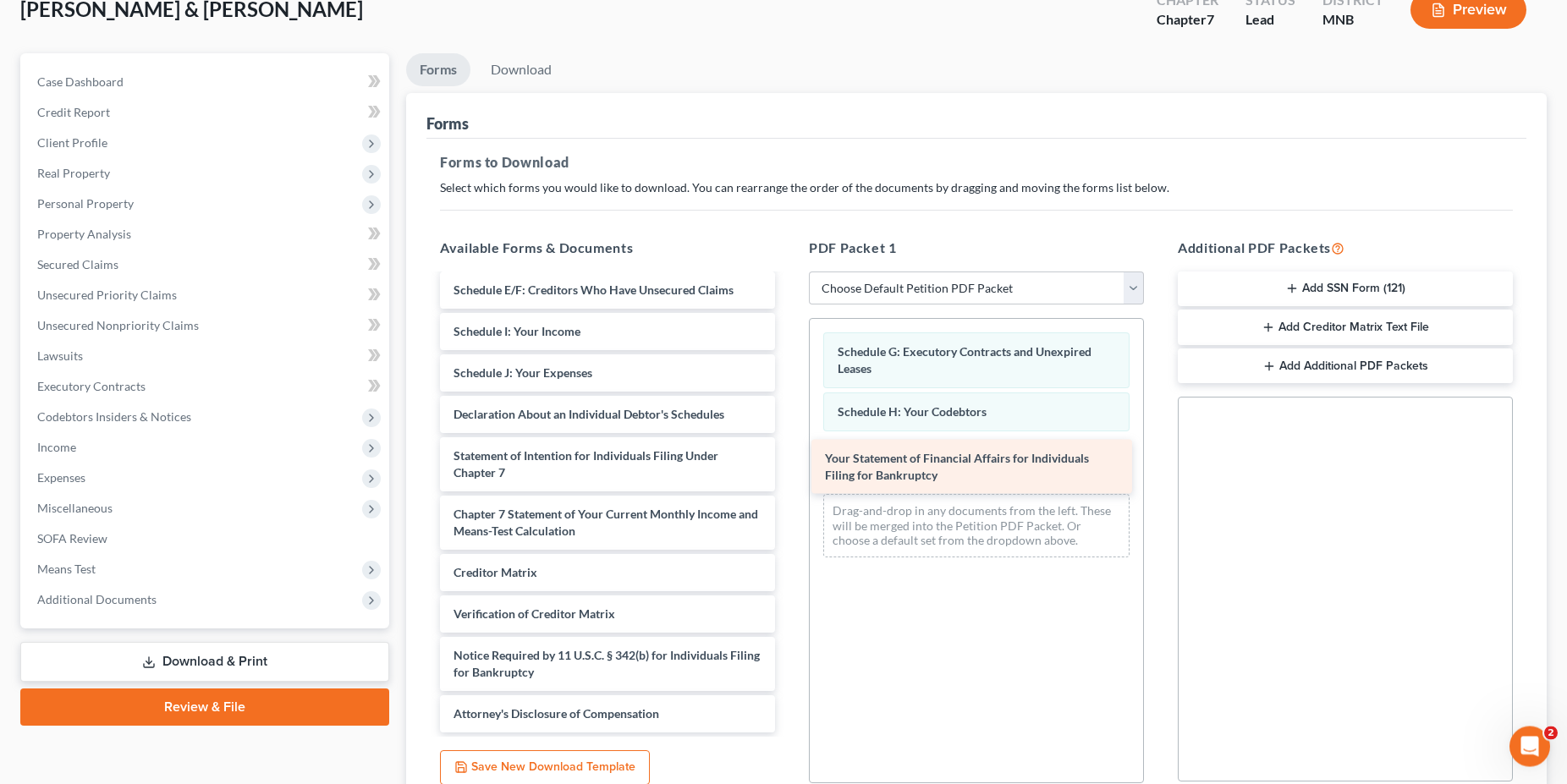
drag, startPoint x: 563, startPoint y: 400, endPoint x: 935, endPoint y: 459, distance: 376.6
click at [789, 459] on div "Your Statement of Financial Affairs for Individuals Filing for Bankruptcy Volun…" at bounding box center [607, 390] width 362 height 685
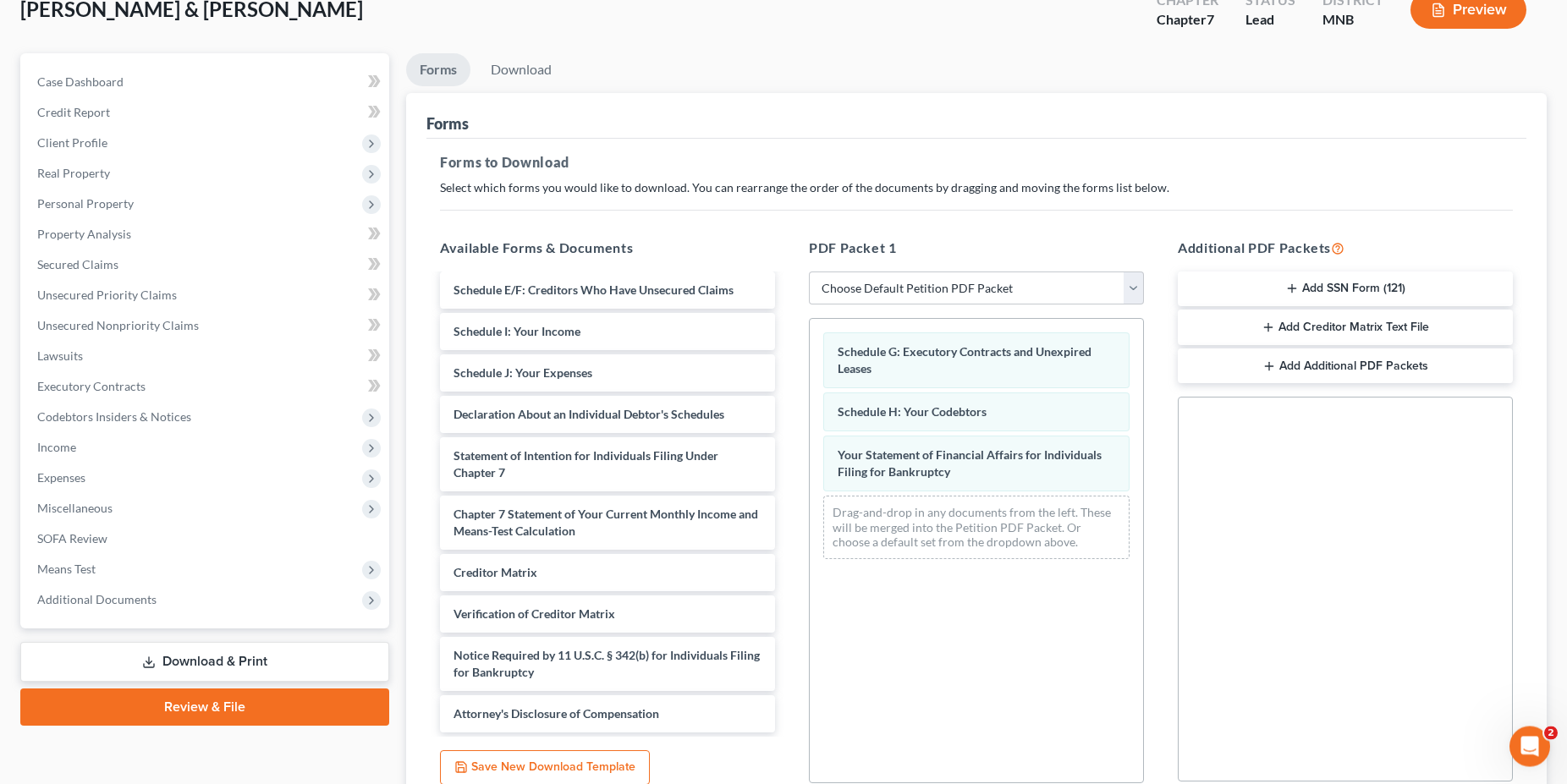
scroll to position [260, 0]
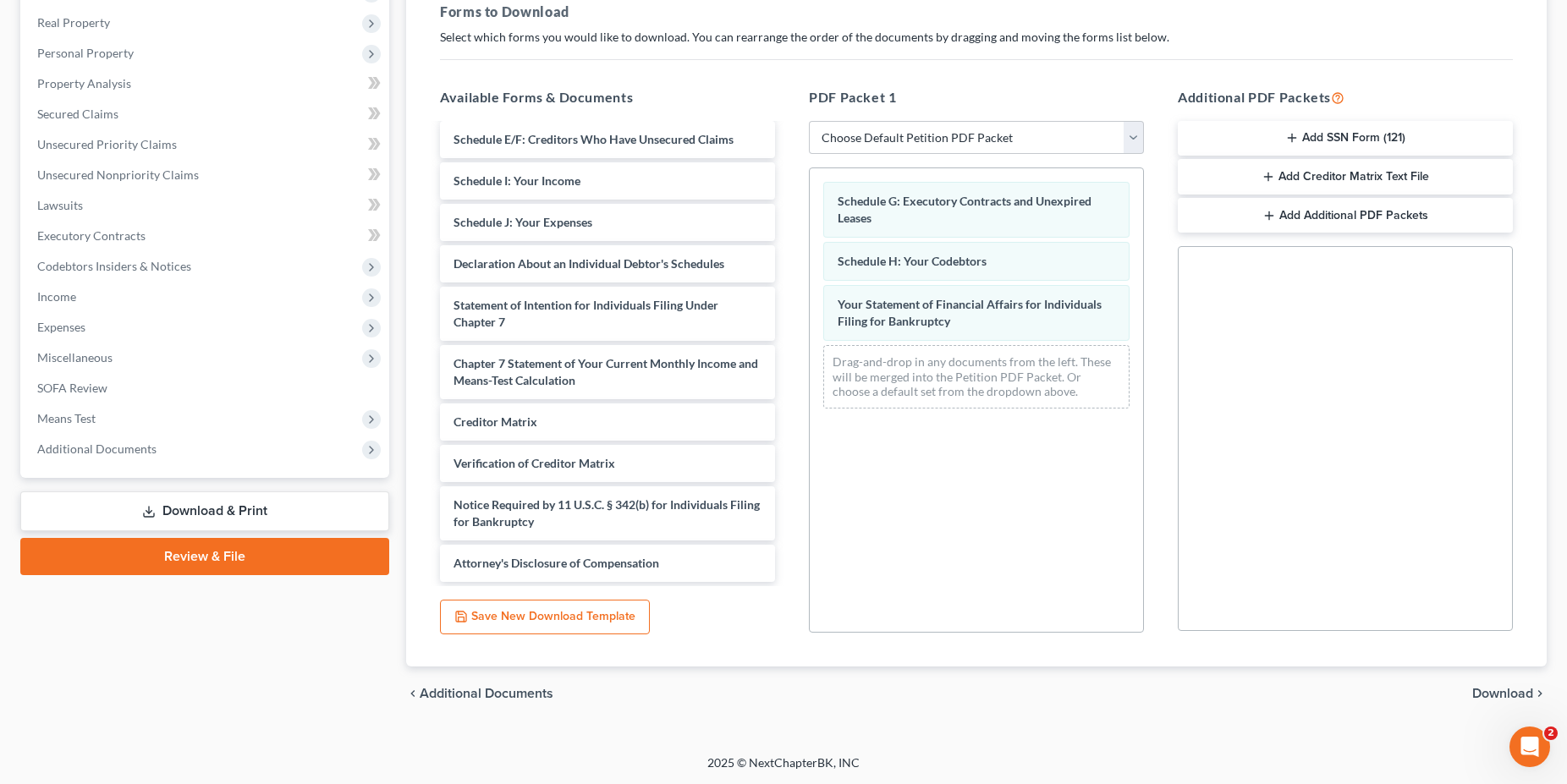
click at [1487, 686] on span "Download" at bounding box center [1502, 693] width 61 height 14
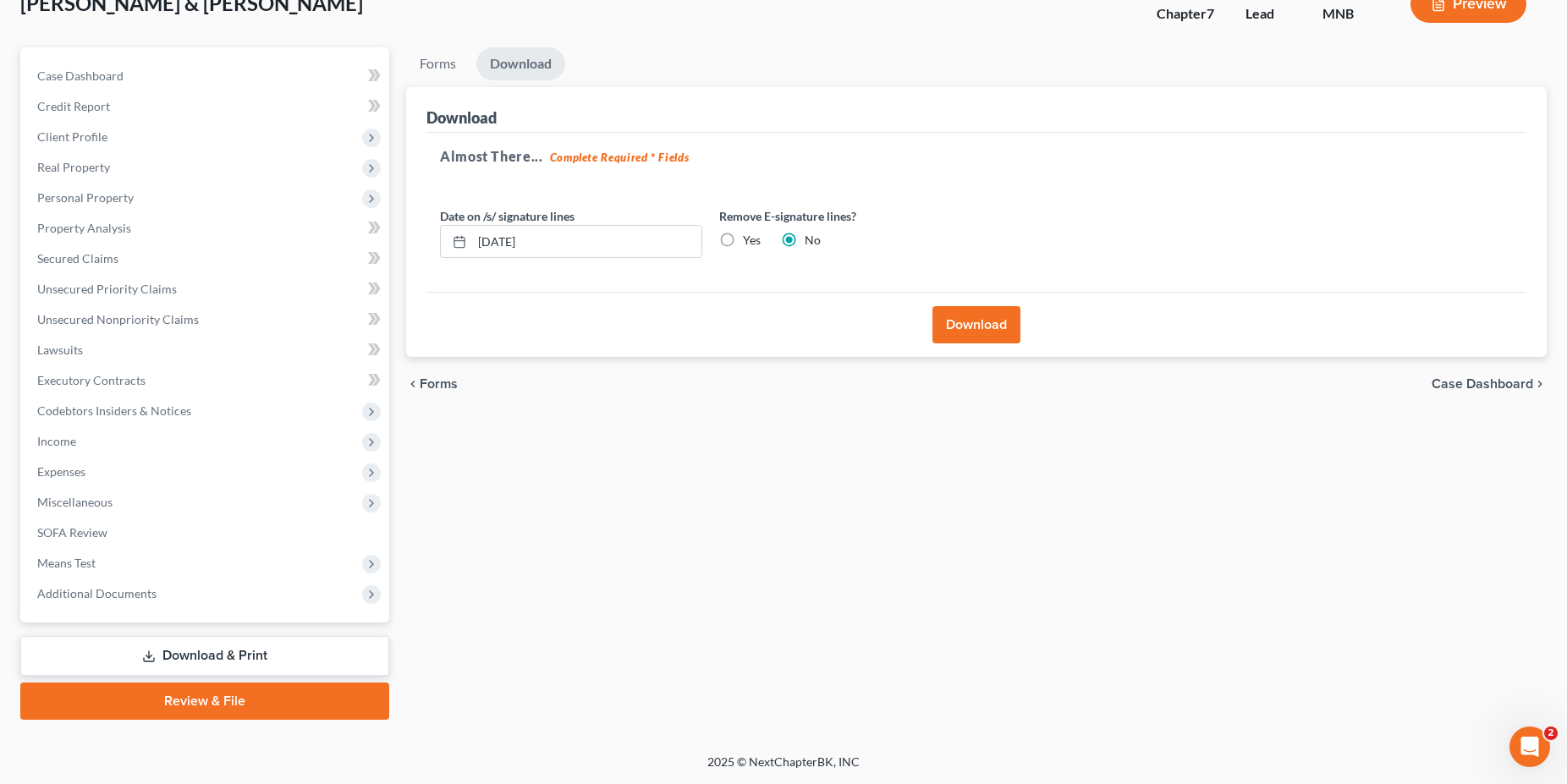
scroll to position [113, 0]
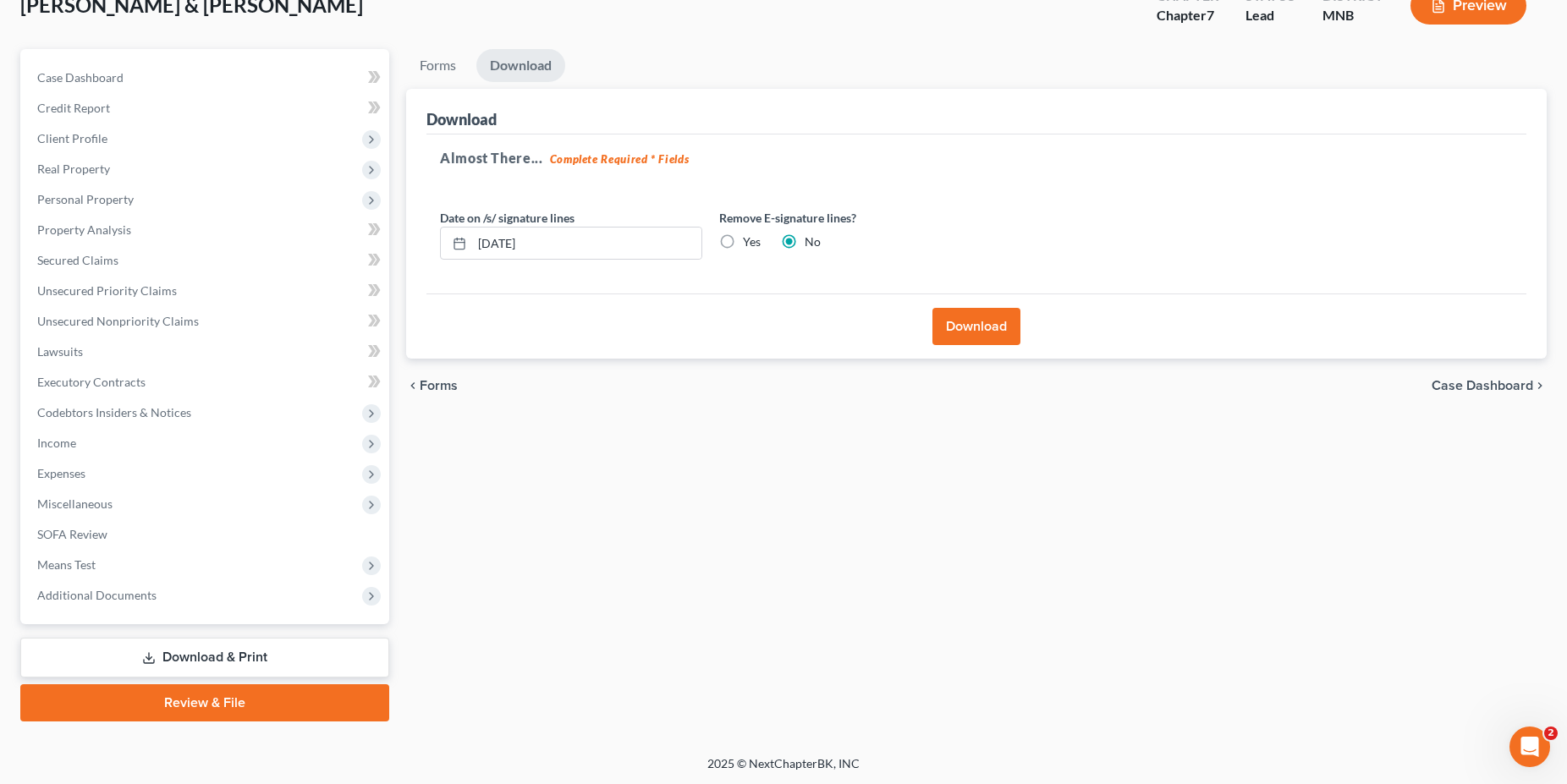
click at [980, 327] on button "Download" at bounding box center [976, 326] width 88 height 37
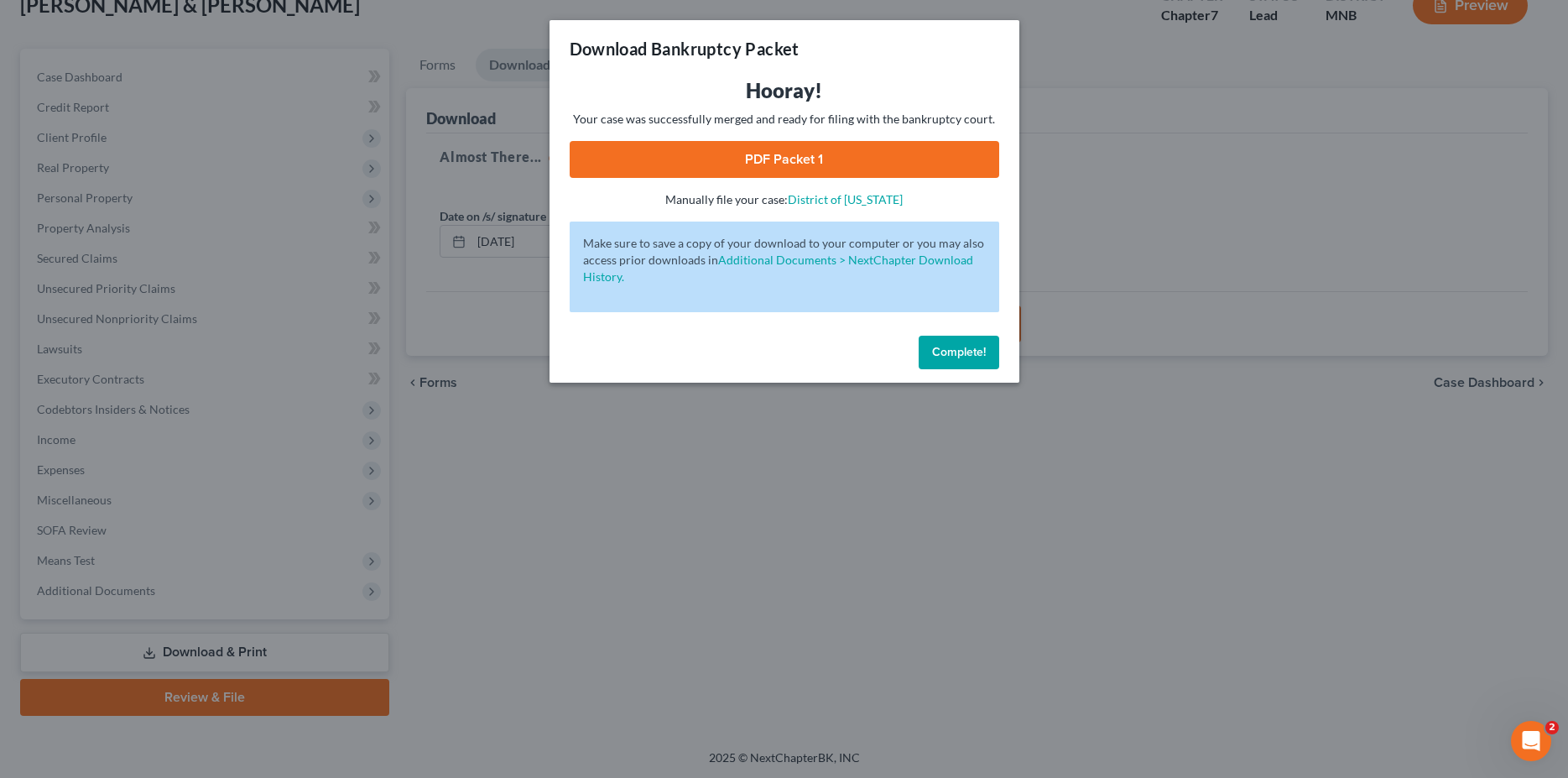
click at [821, 152] on link "PDF Packet 1" at bounding box center [784, 159] width 429 height 37
click at [963, 341] on button "Complete!" at bounding box center [959, 352] width 81 height 33
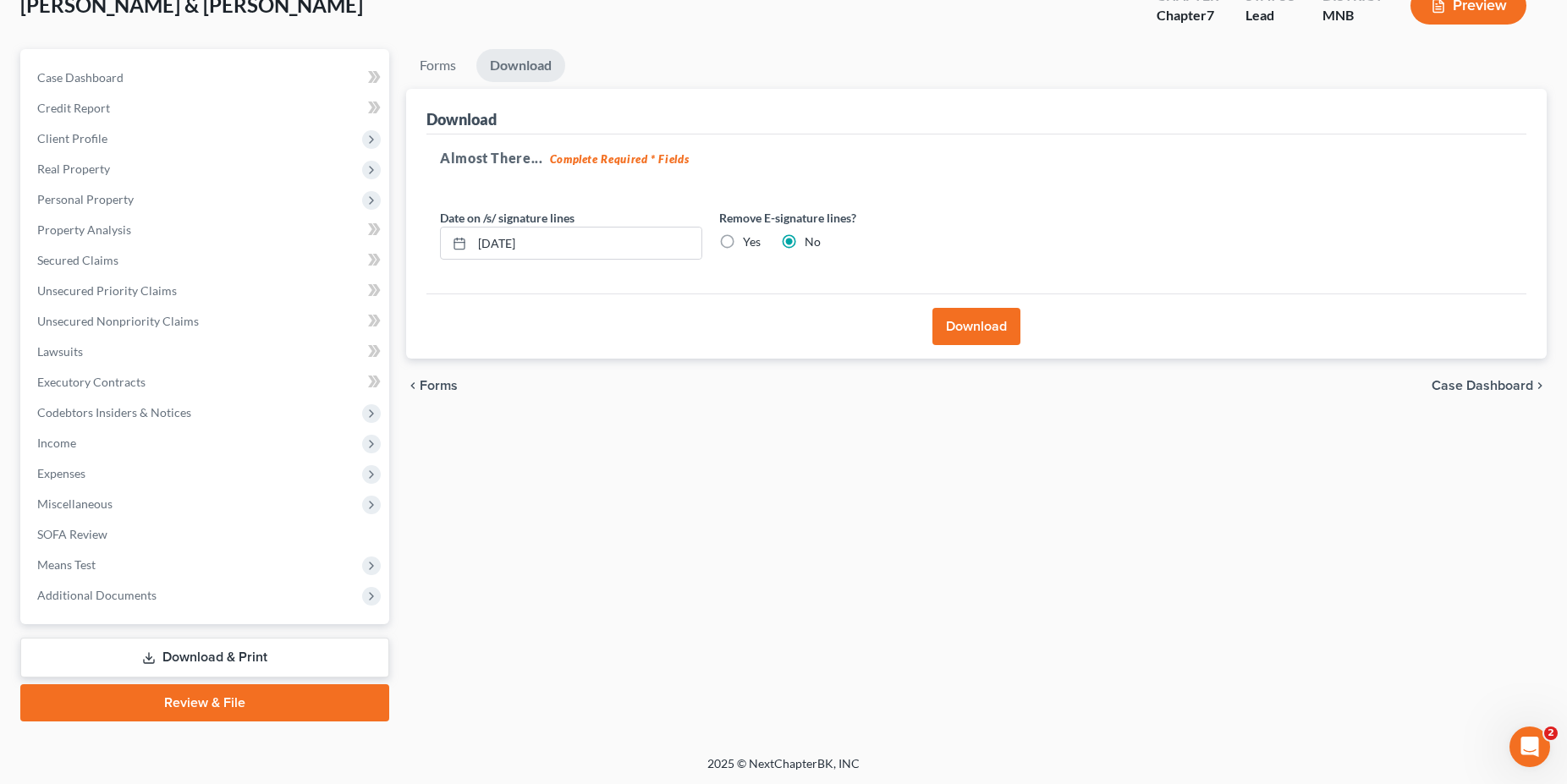
click at [191, 652] on link "Download & Print" at bounding box center [205, 657] width 369 height 40
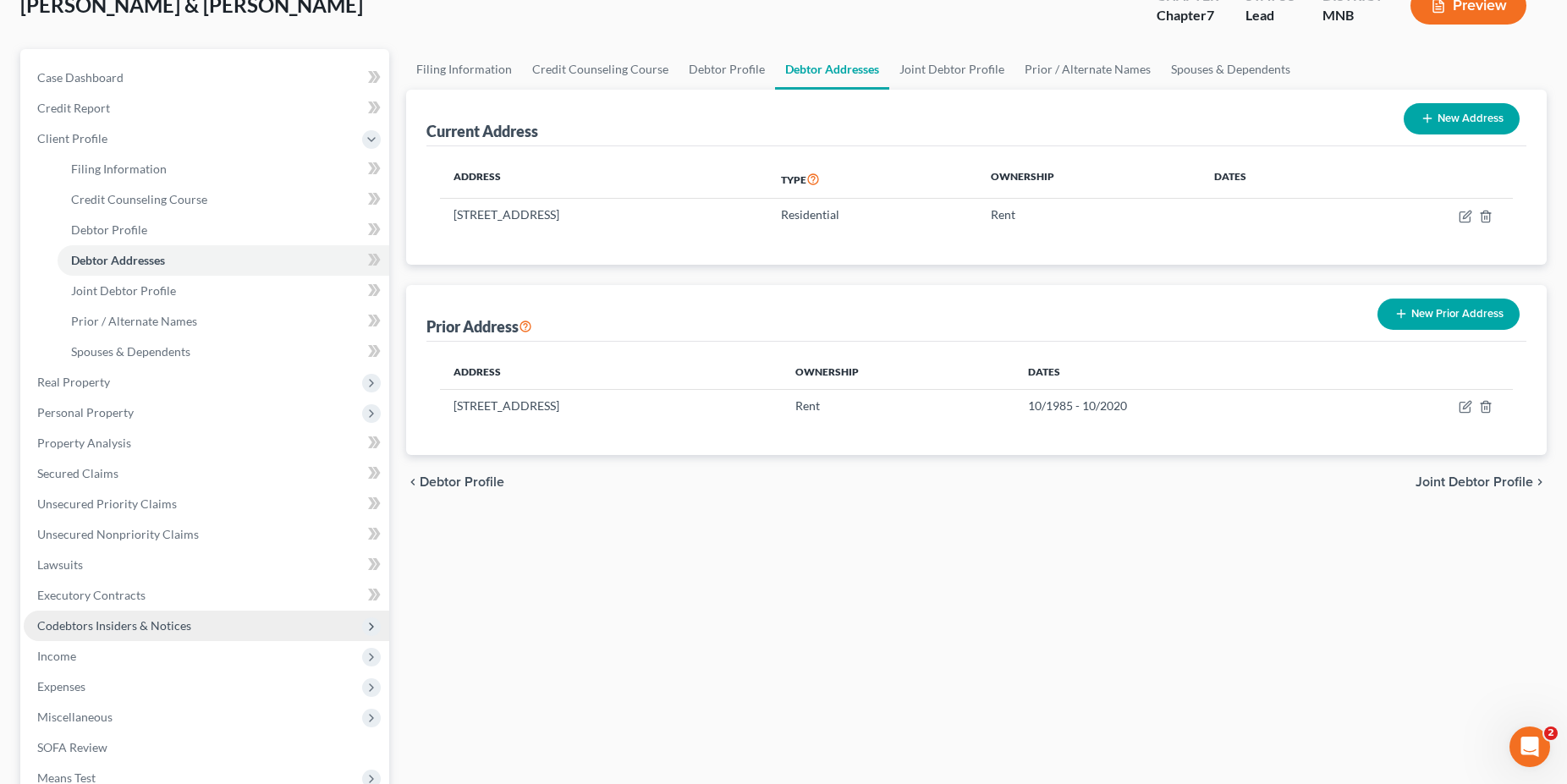
scroll to position [326, 0]
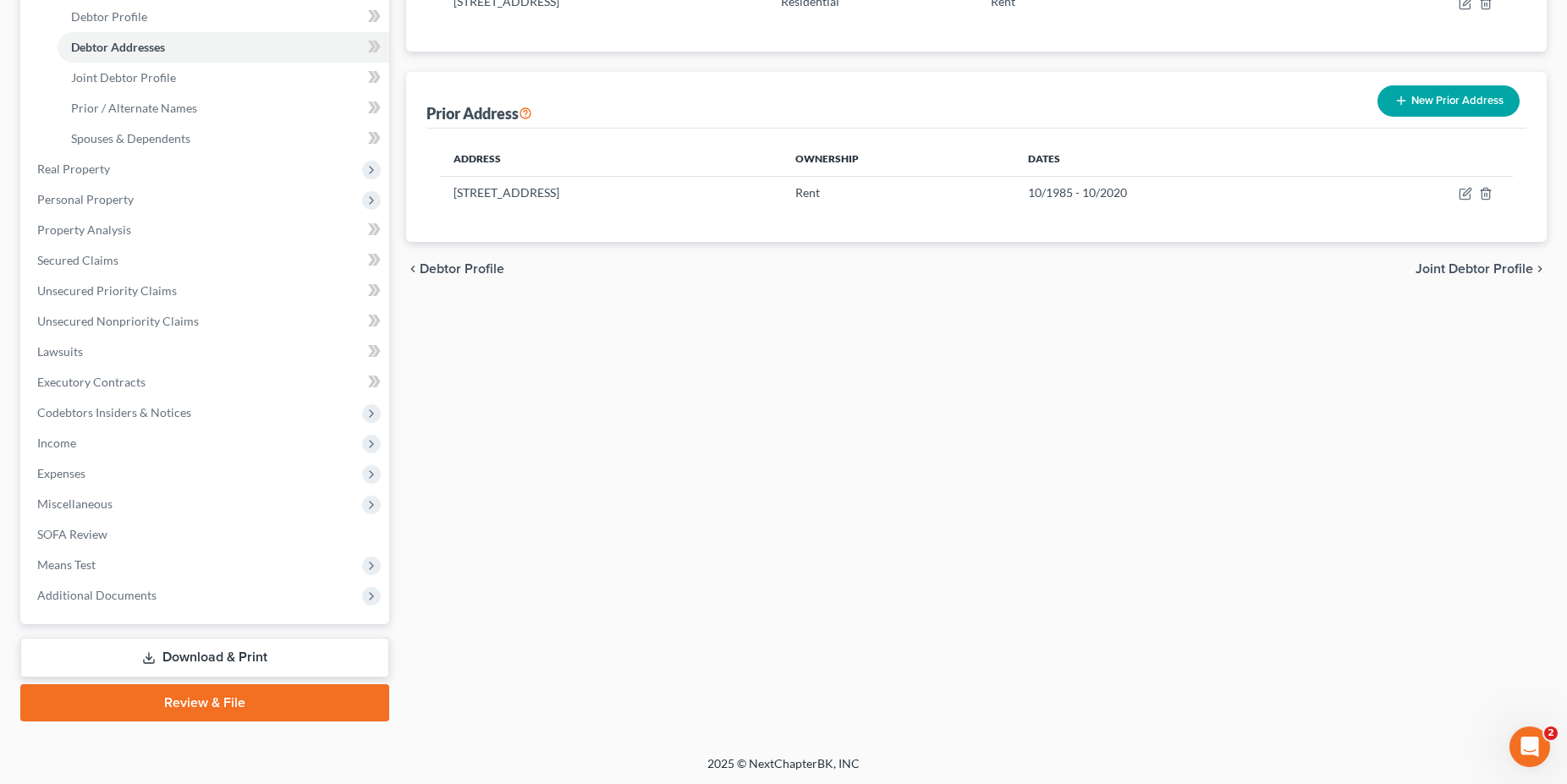
click at [187, 655] on link "Download & Print" at bounding box center [205, 657] width 369 height 40
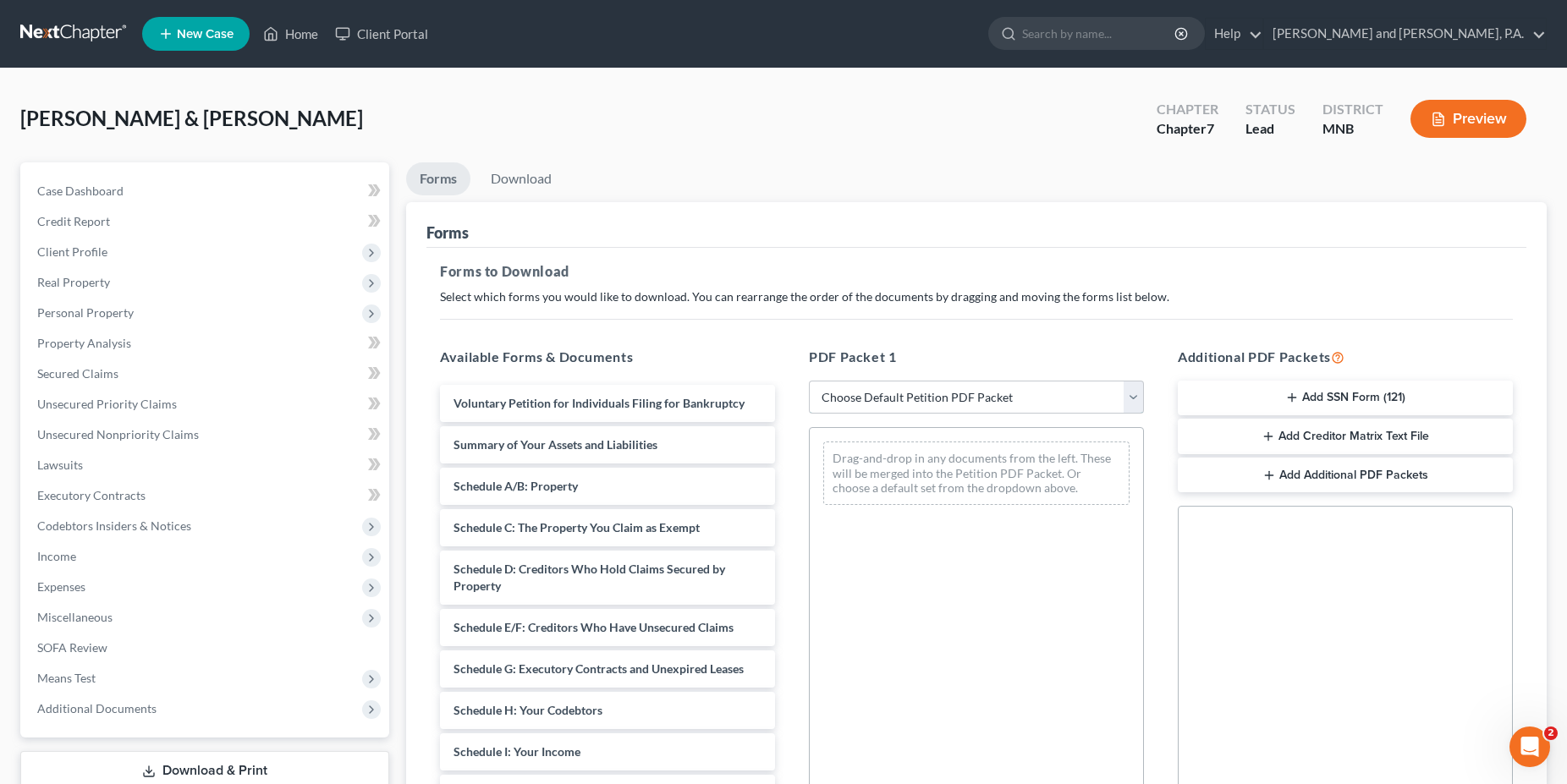
click at [809, 381] on select "Choose Default Petition PDF Packet Complete Bankruptcy Petition (all forms and …" at bounding box center [976, 397] width 335 height 34
select select "0"
click option "Complete Bankruptcy Petition (all forms and schedules)" at bounding box center [0, 0] width 0 height 0
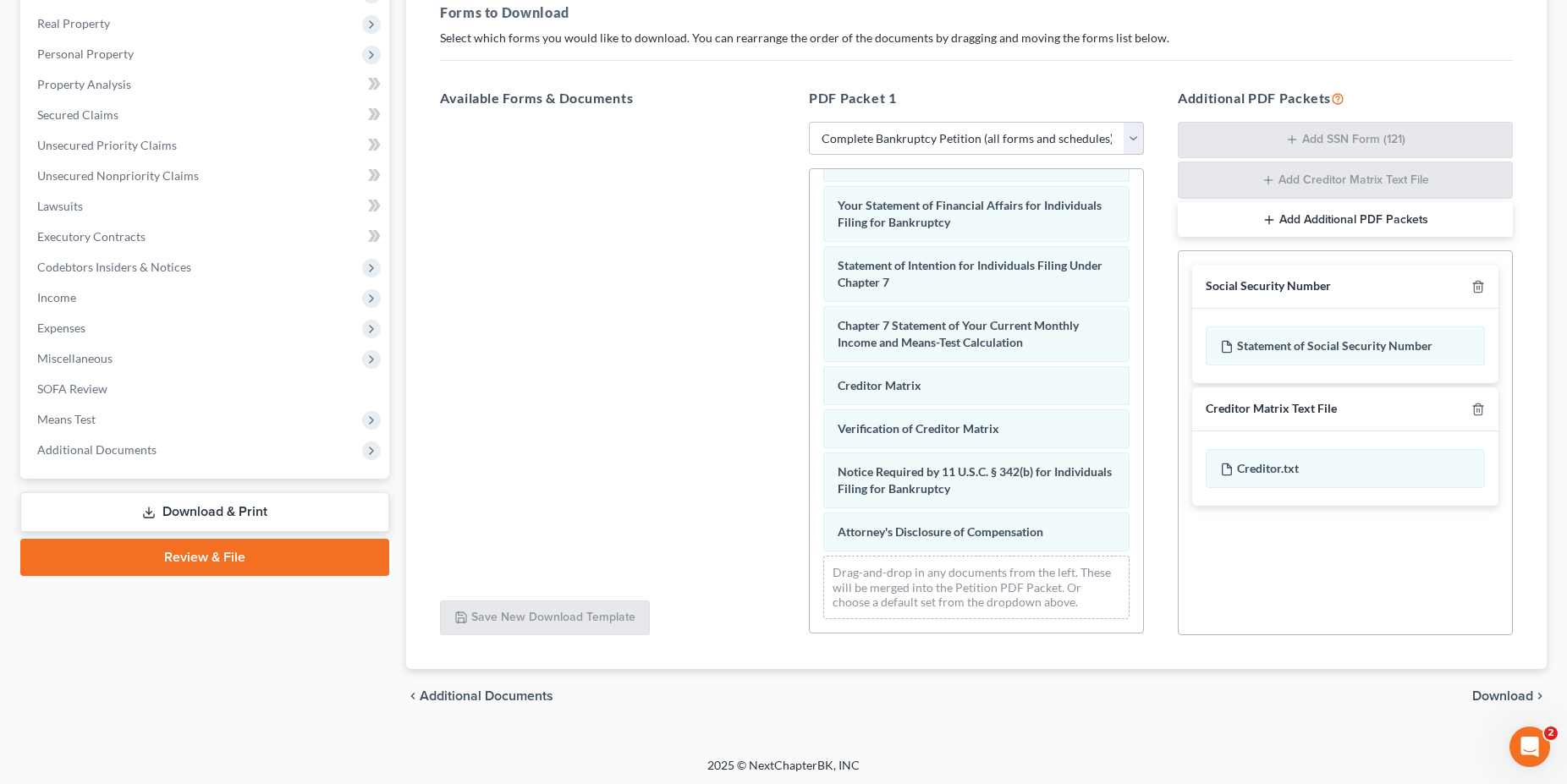
scroll to position [262, 0]
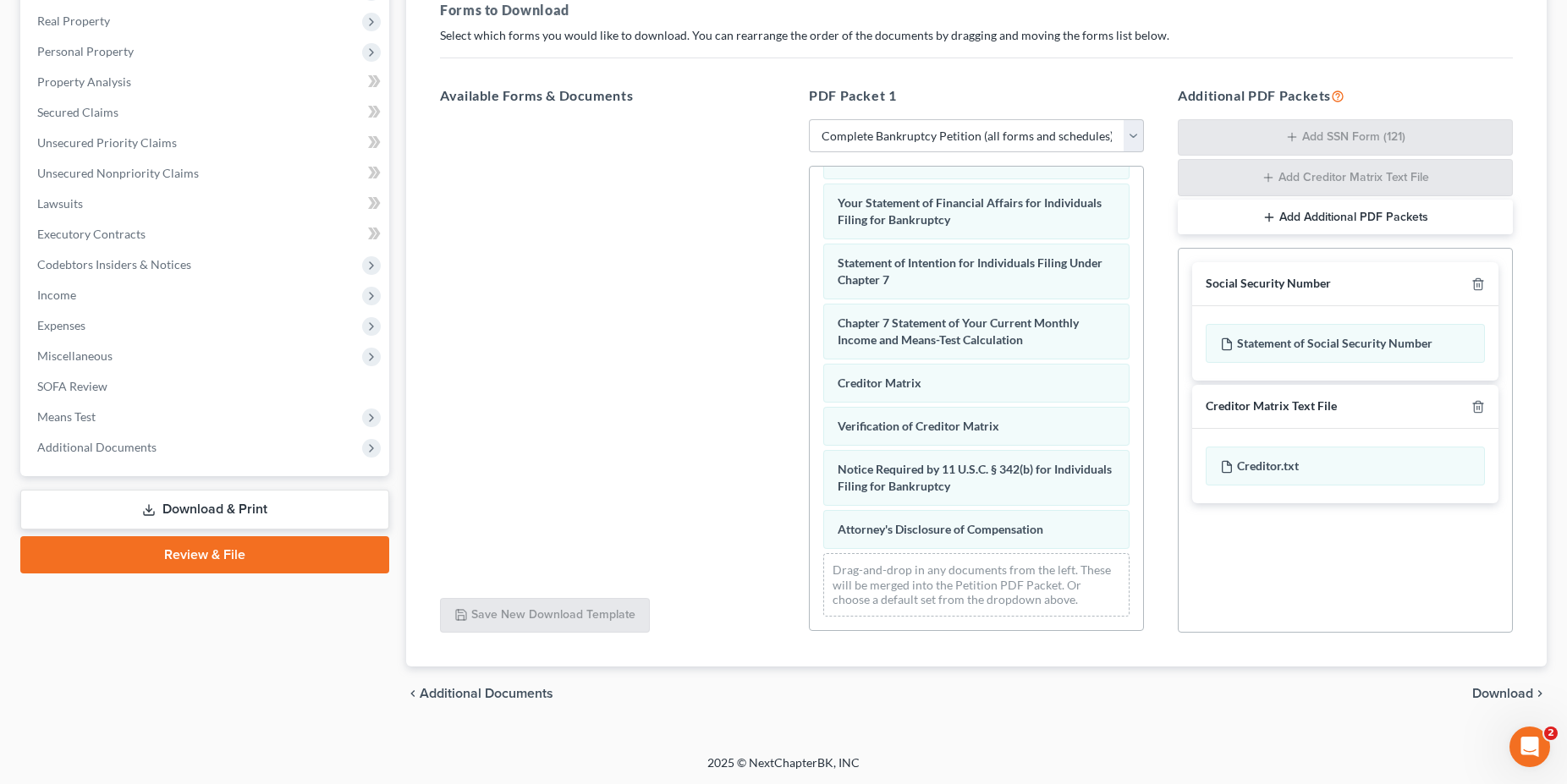
click at [1505, 693] on span "Download" at bounding box center [1502, 693] width 61 height 14
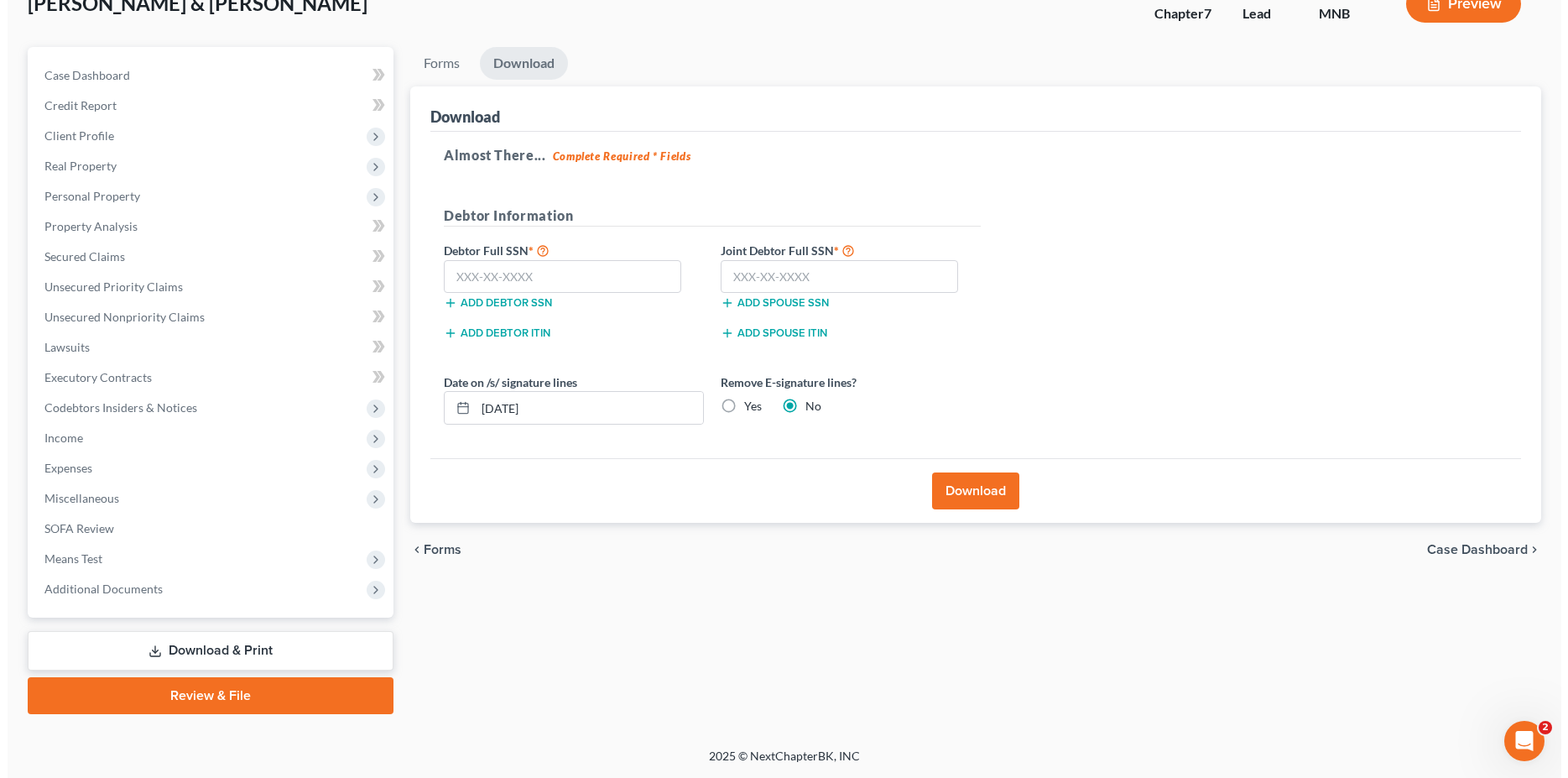
scroll to position [112, 0]
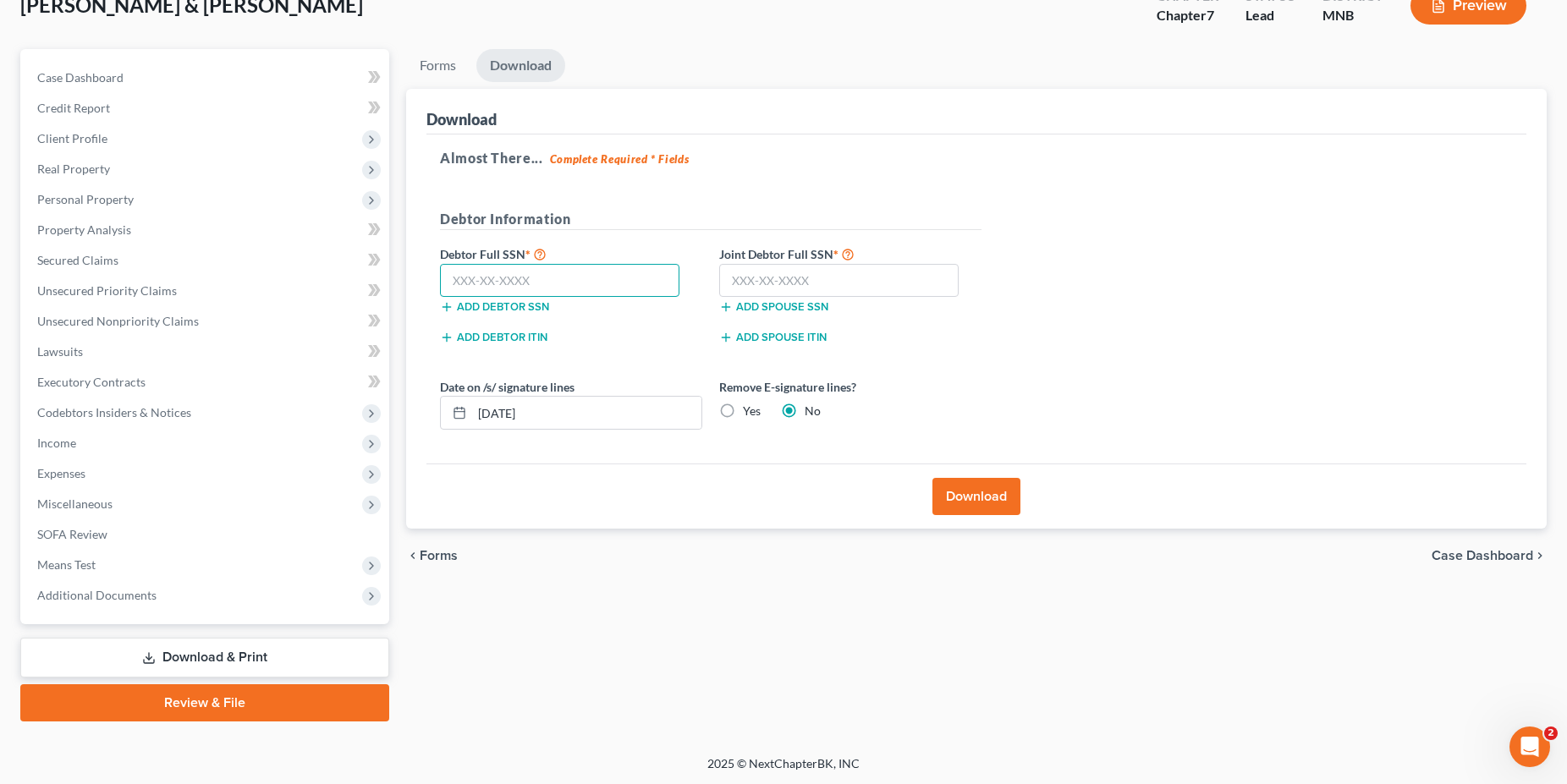
click at [492, 286] on input "text" at bounding box center [559, 281] width 239 height 34
type input "506-52-7603"
drag, startPoint x: 730, startPoint y: 275, endPoint x: 739, endPoint y: 275, distance: 9.0
click at [739, 275] on input "text" at bounding box center [838, 281] width 239 height 34
type input "362-46-7755"
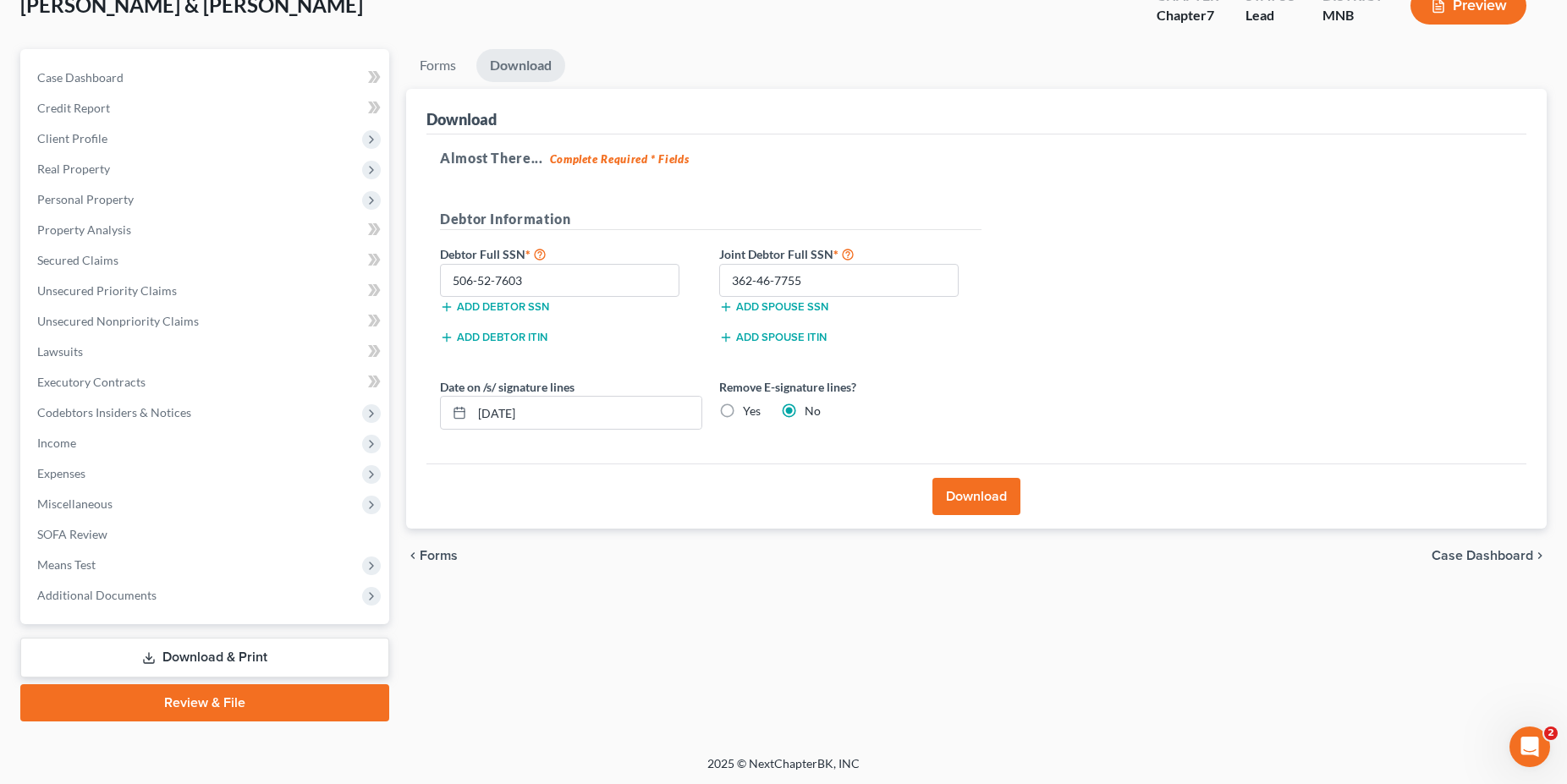
click at [996, 503] on button "Download" at bounding box center [976, 496] width 88 height 37
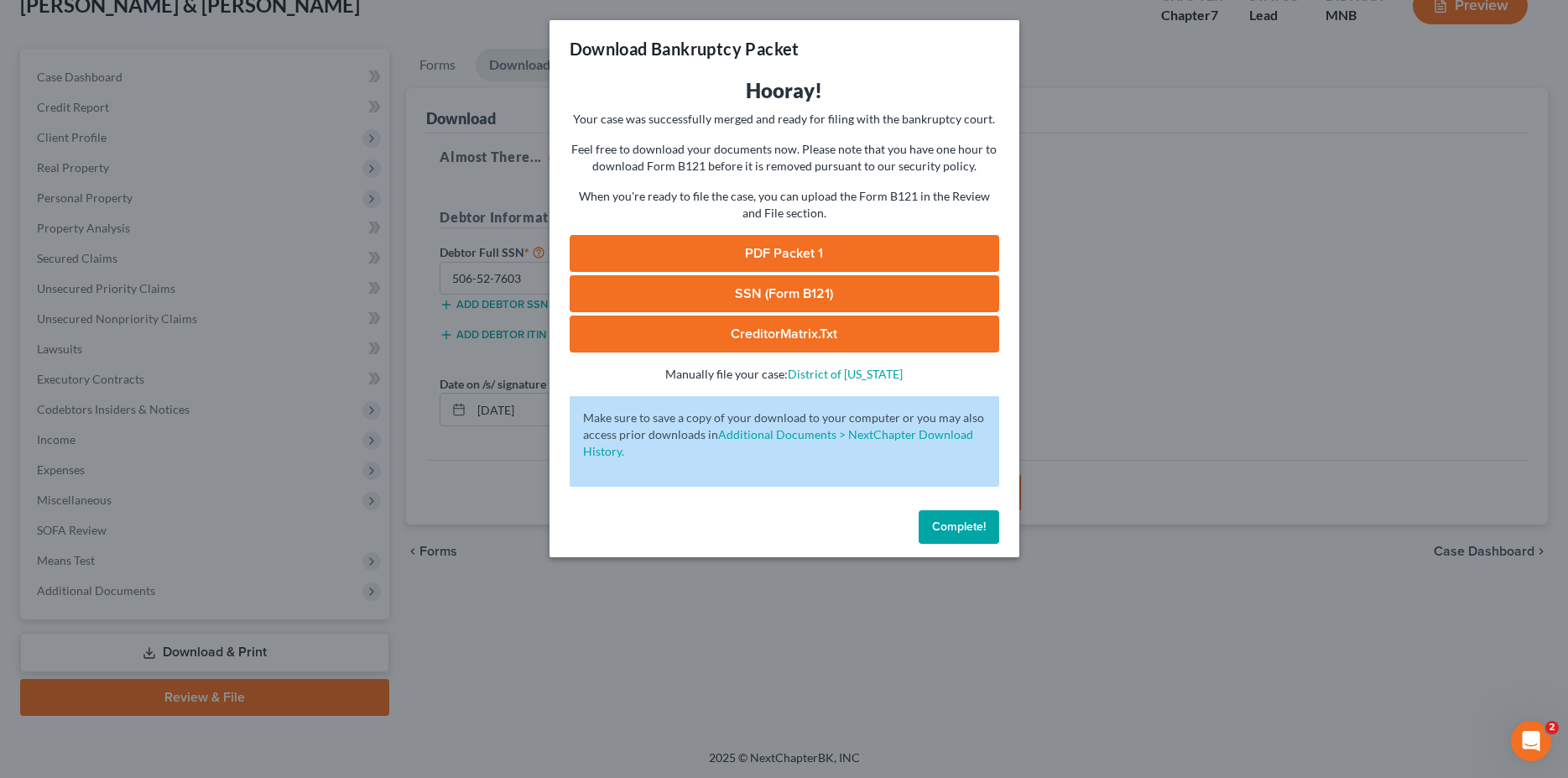
click at [757, 249] on link "PDF Packet 1" at bounding box center [784, 253] width 429 height 37
